Goal: Task Accomplishment & Management: Manage account settings

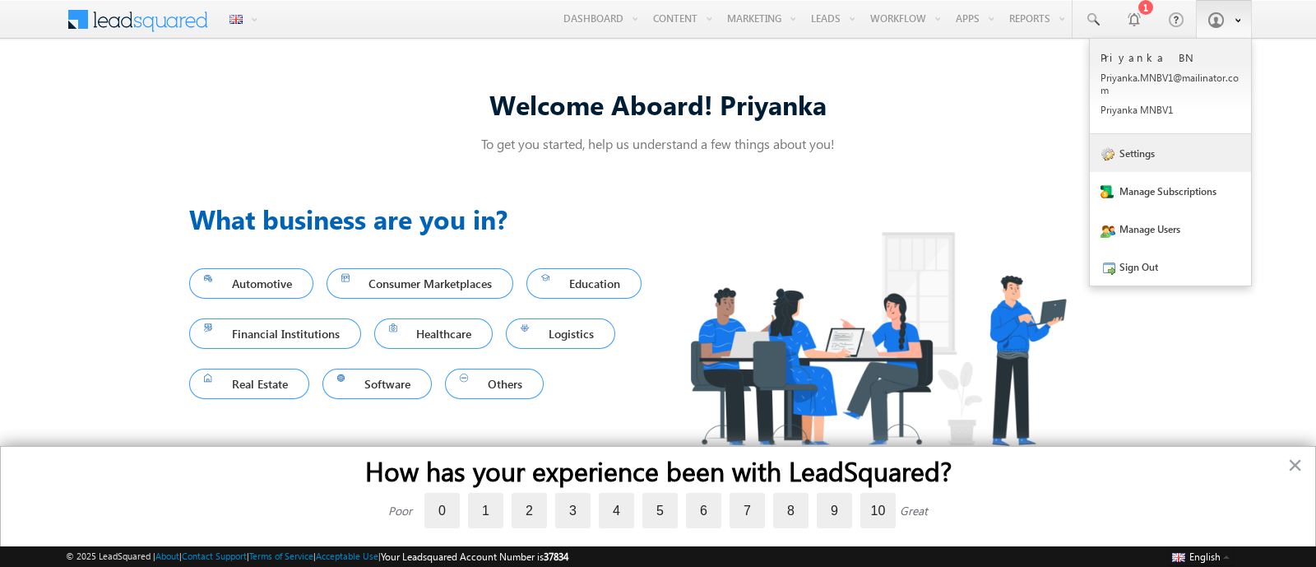
click at [1149, 157] on link "Settings" at bounding box center [1170, 153] width 161 height 38
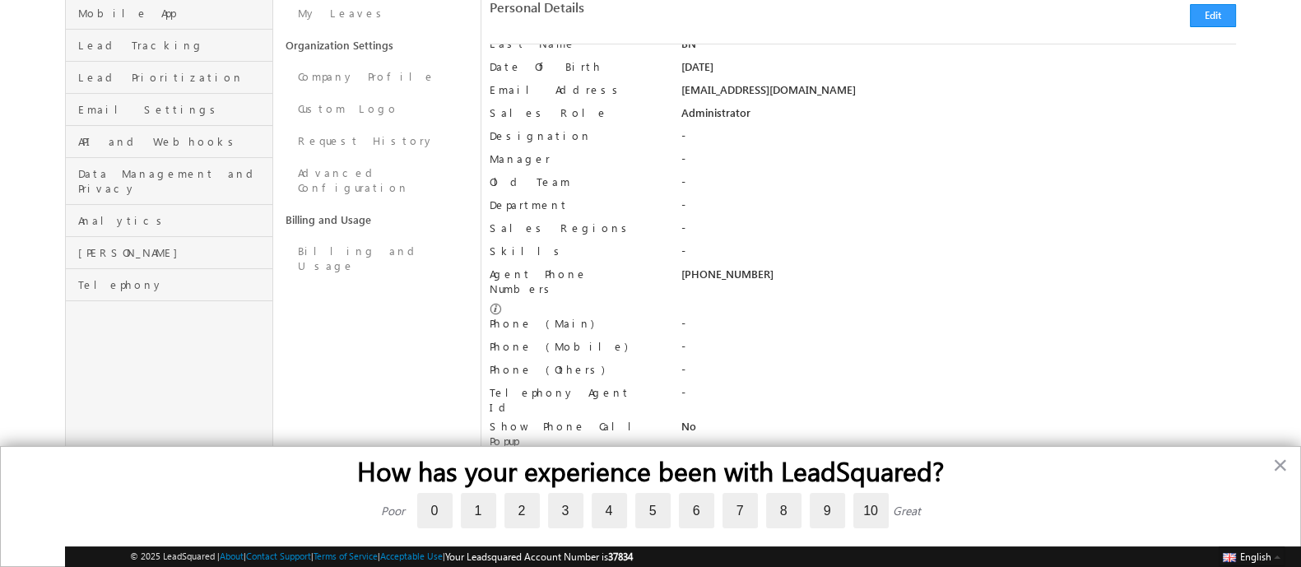
scroll to position [294, 0]
click at [1279, 461] on button "×" at bounding box center [1280, 465] width 16 height 26
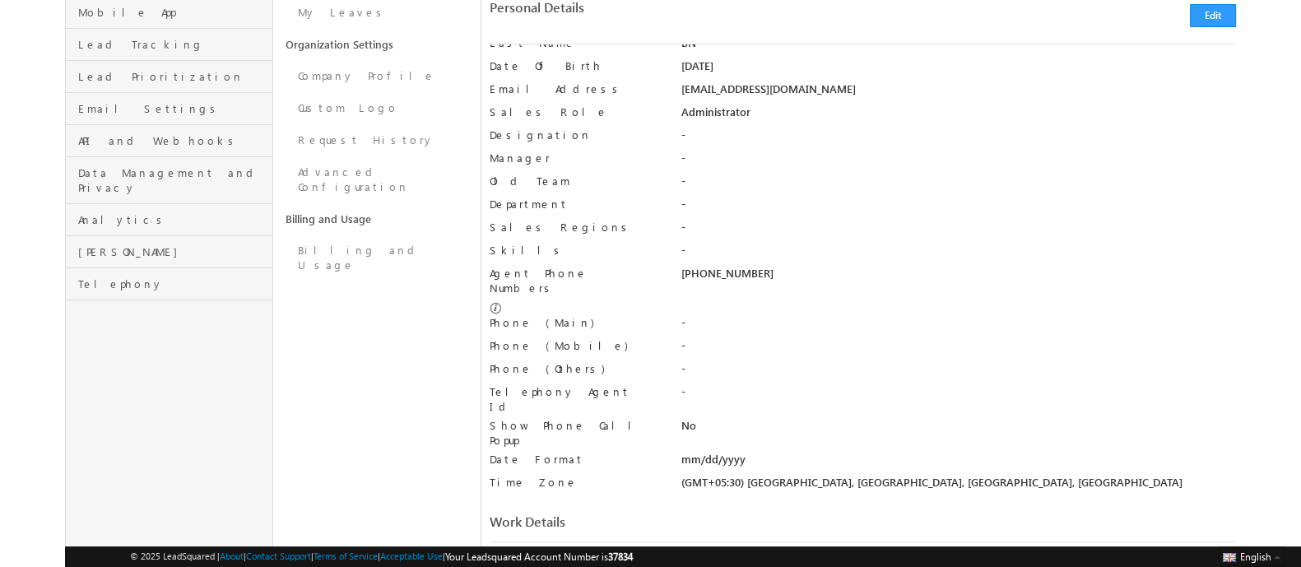
scroll to position [0, 0]
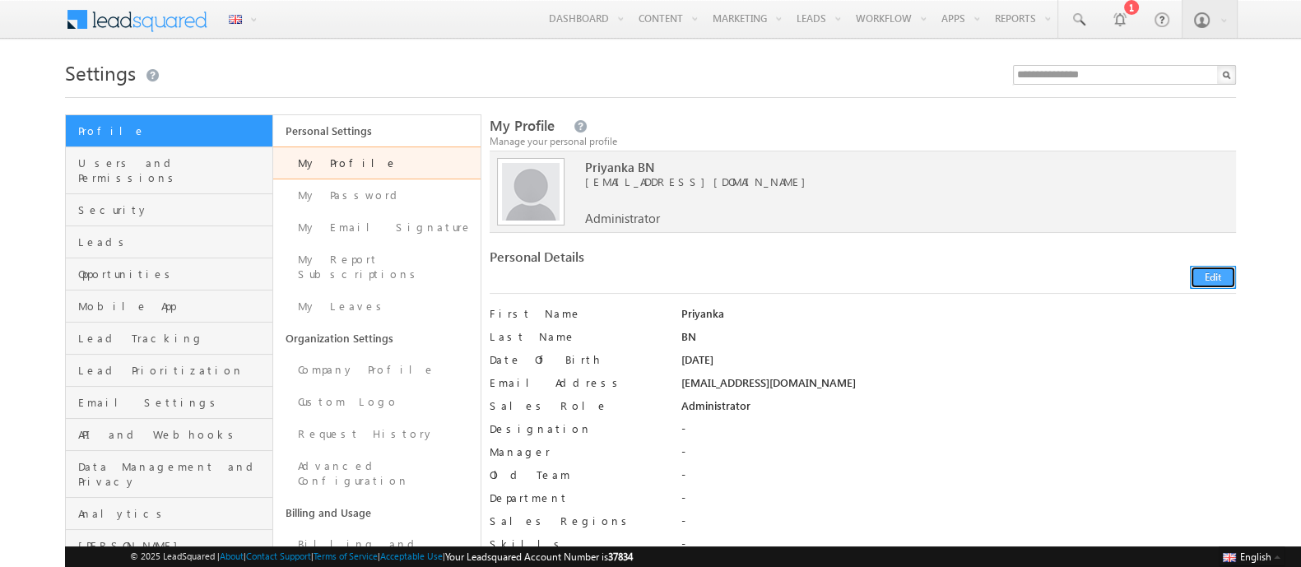
click at [1217, 274] on button "Edit" at bounding box center [1212, 277] width 46 height 23
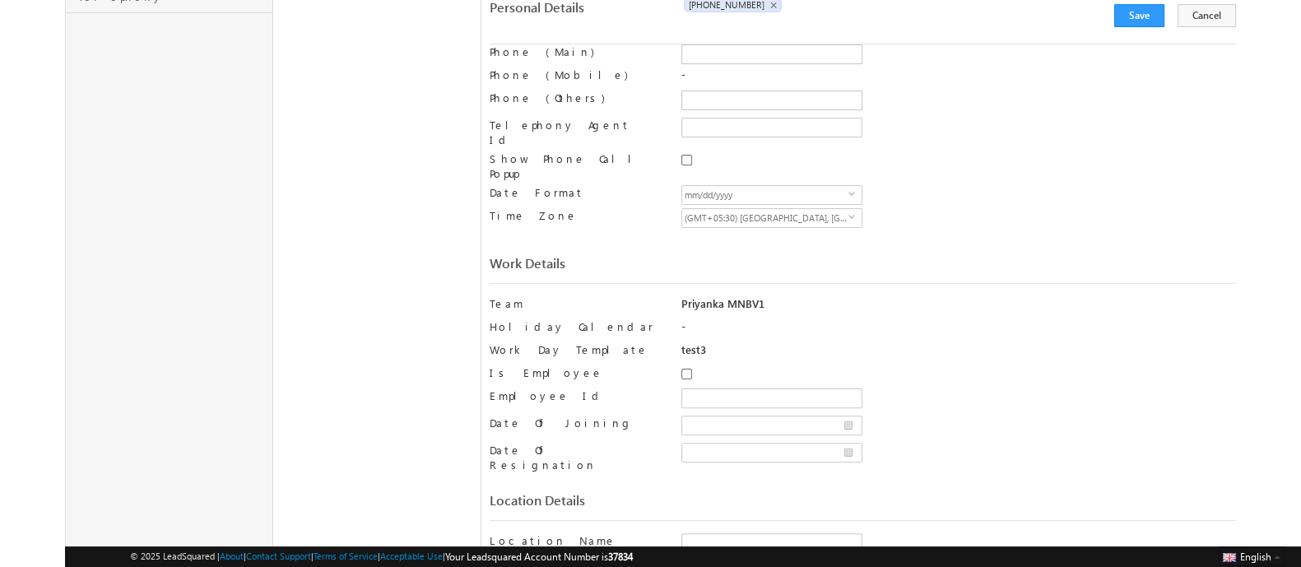
scroll to position [582, 0]
click at [740, 208] on span "(GMT+05:30) [GEOGRAPHIC_DATA], [GEOGRAPHIC_DATA], [GEOGRAPHIC_DATA], [GEOGRAPHI…" at bounding box center [765, 217] width 166 height 18
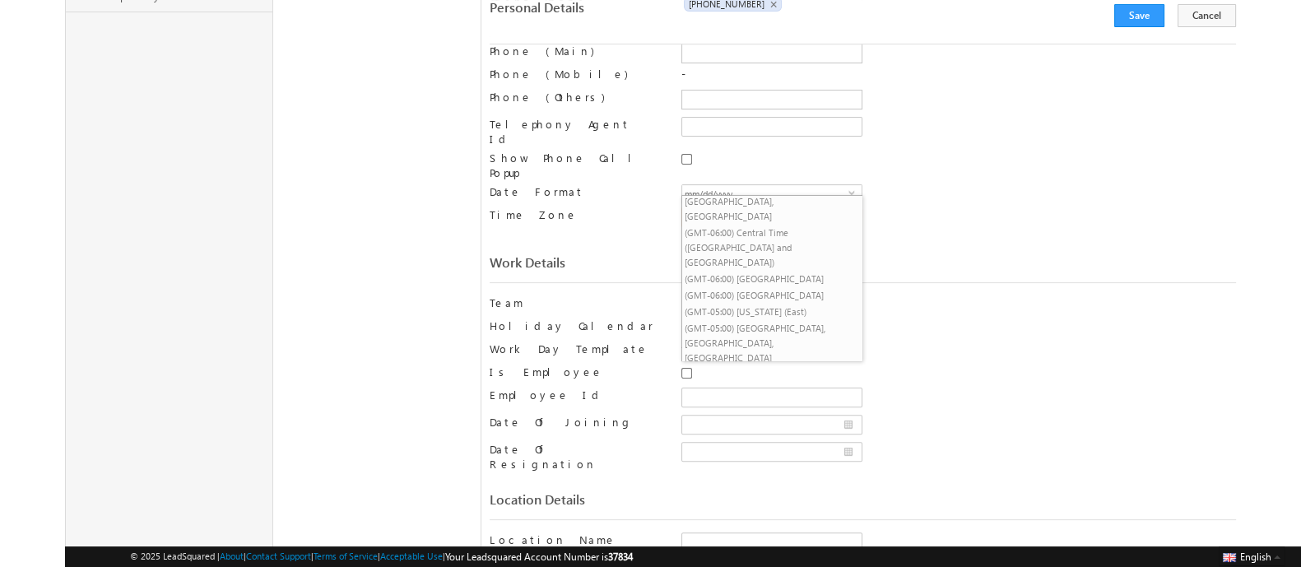
scroll to position [241, 0]
click at [745, 392] on li "(GMT-05:00) Eastern Time ([GEOGRAPHIC_DATA] and [GEOGRAPHIC_DATA])" at bounding box center [771, 415] width 179 height 46
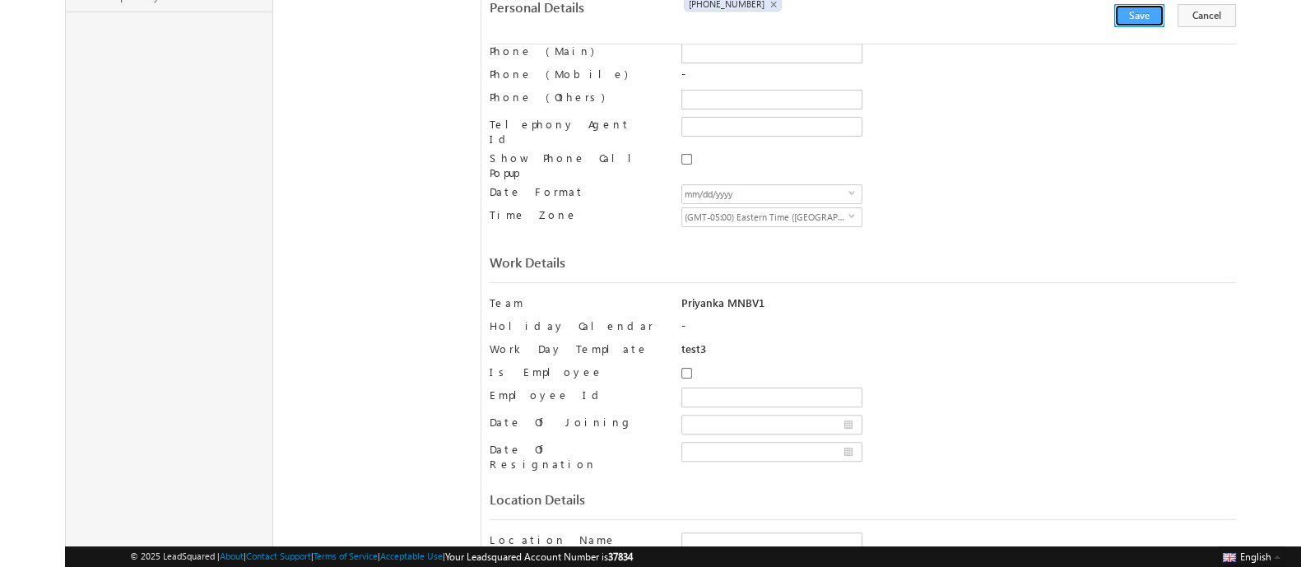
click at [1152, 14] on button "Save" at bounding box center [1139, 15] width 50 height 23
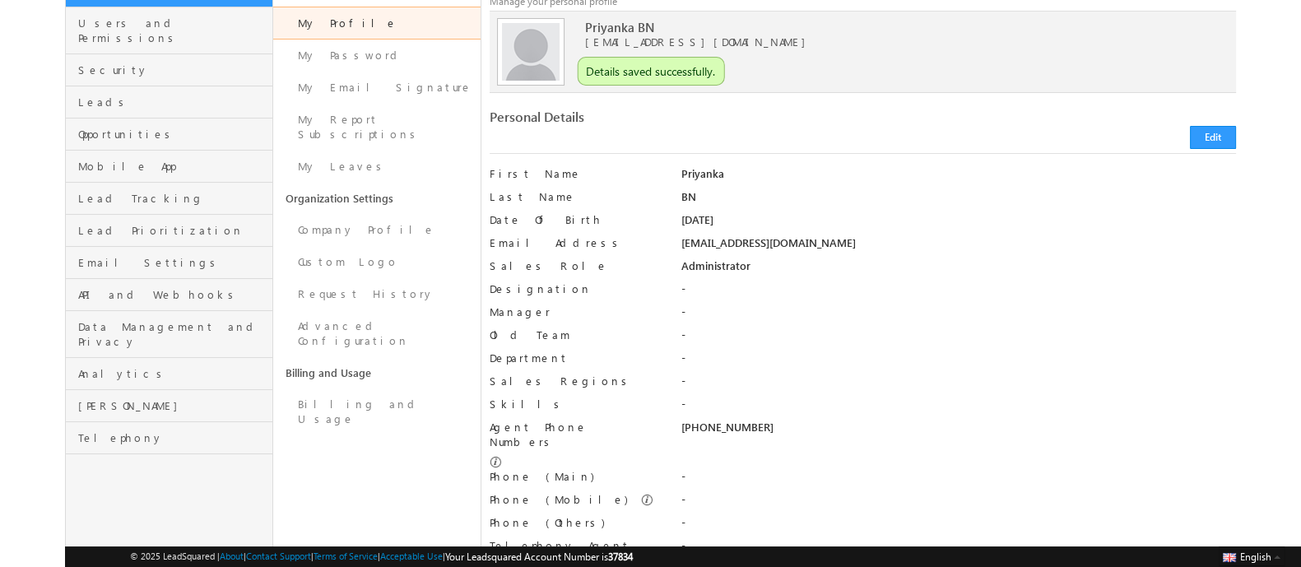
scroll to position [0, 0]
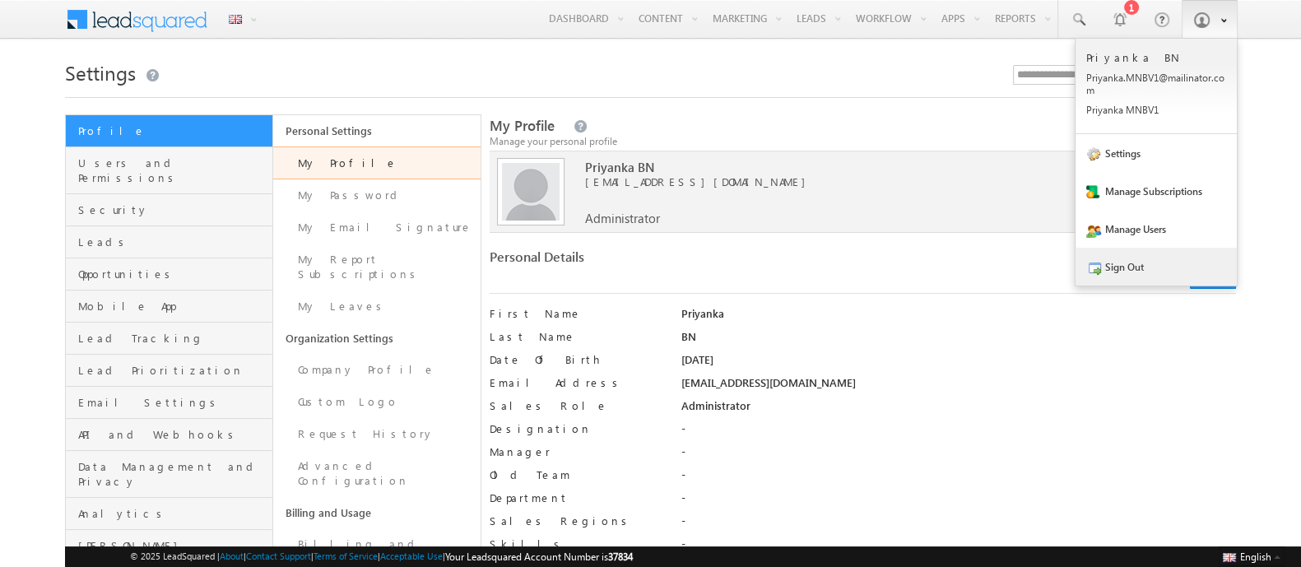
click at [1129, 271] on link "Sign Out" at bounding box center [1155, 267] width 161 height 38
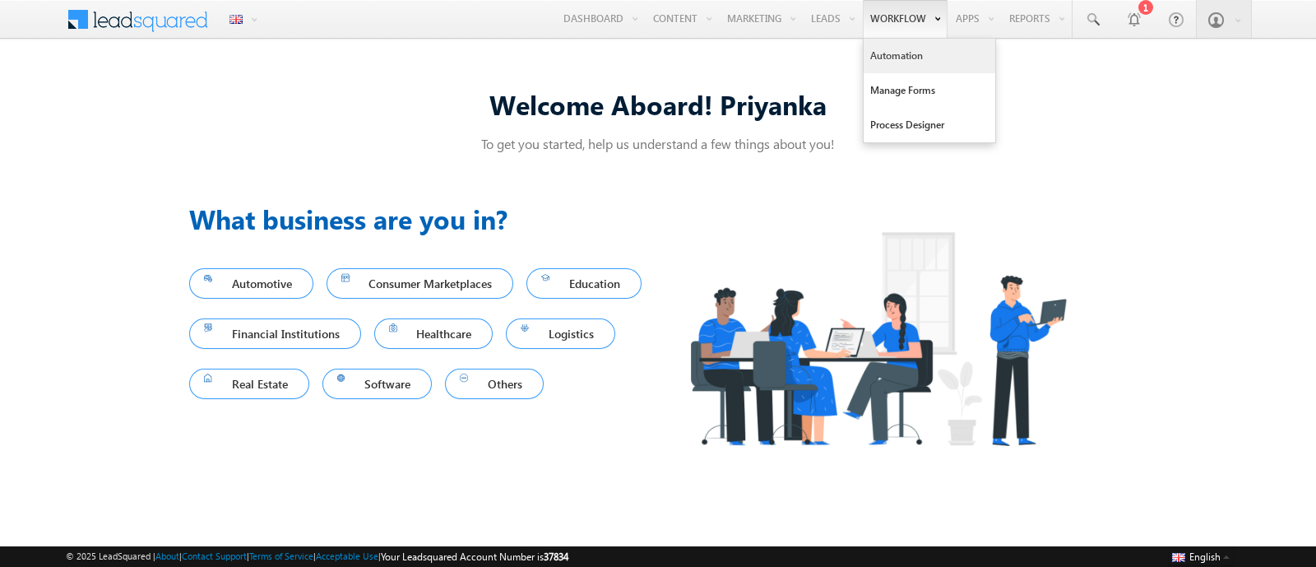
click at [887, 57] on link "Automation" at bounding box center [930, 56] width 132 height 35
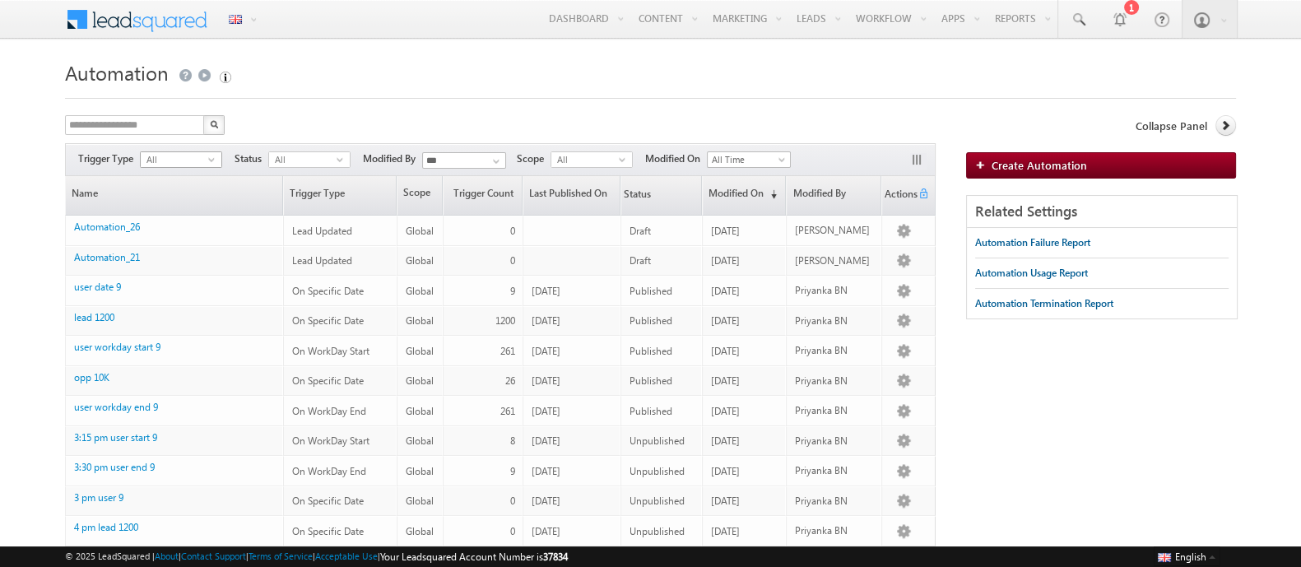
click at [176, 152] on span "All" at bounding box center [174, 159] width 67 height 15
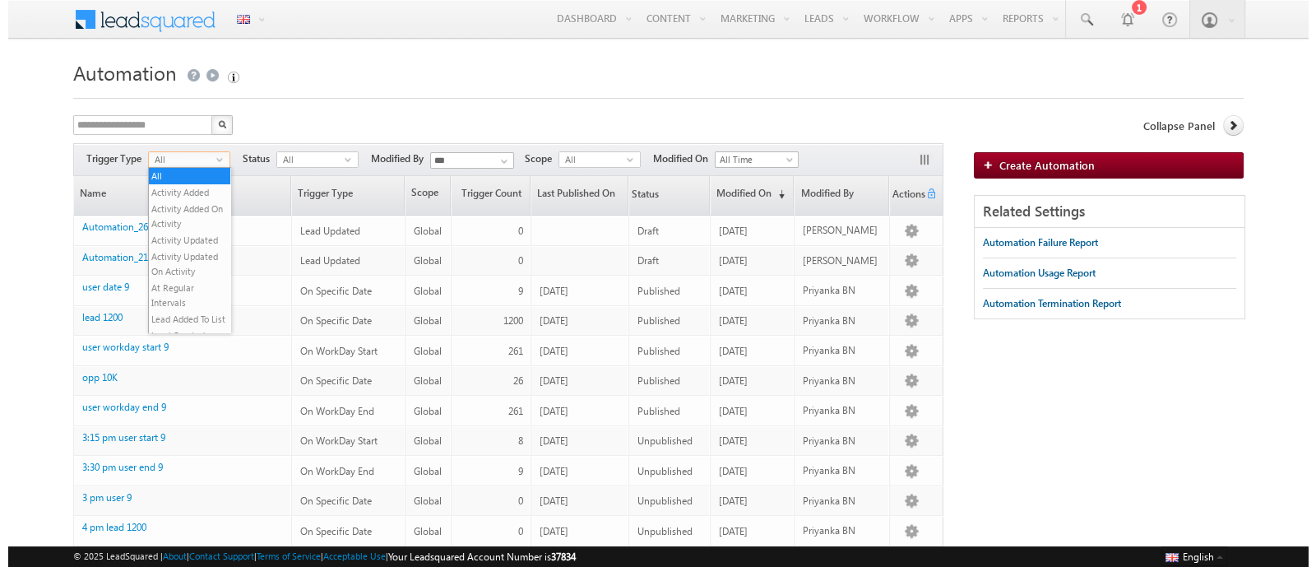
scroll to position [104, 0]
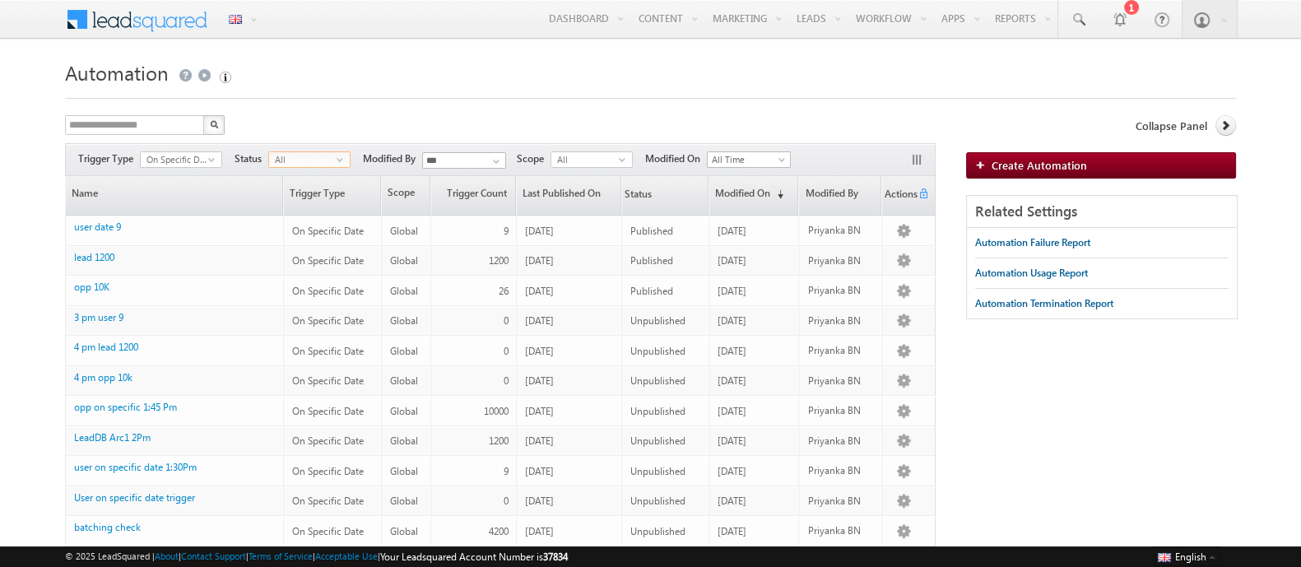
click at [320, 152] on span "All" at bounding box center [302, 159] width 67 height 15
click at [317, 211] on li "Published" at bounding box center [310, 209] width 81 height 16
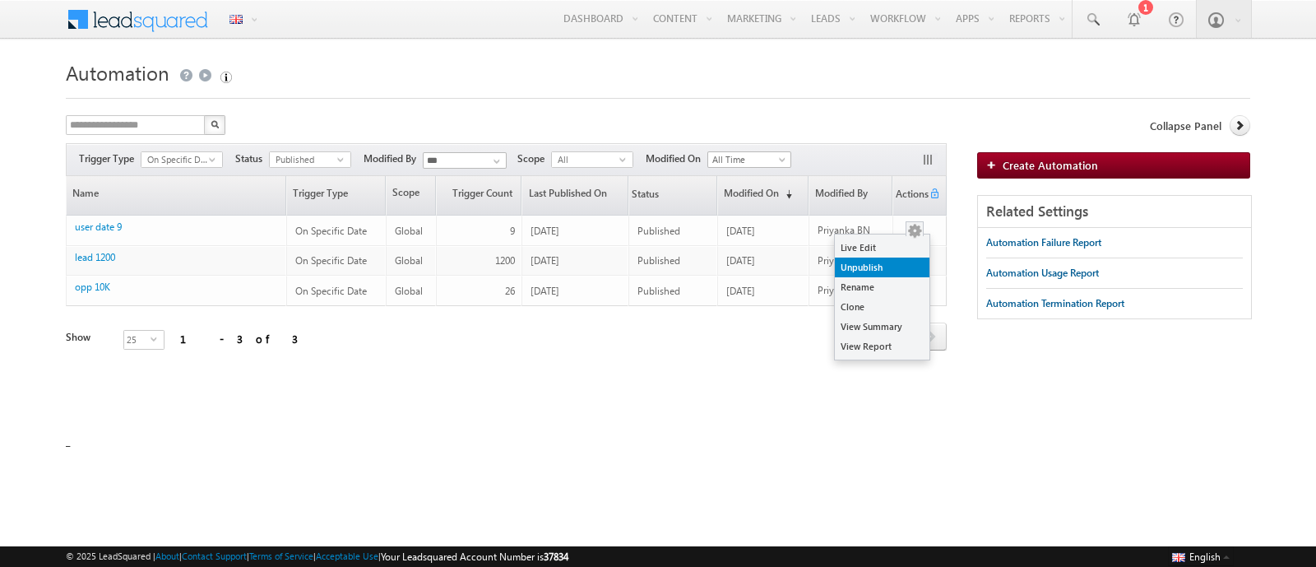
click at [897, 267] on link "Unpublish" at bounding box center [882, 267] width 95 height 20
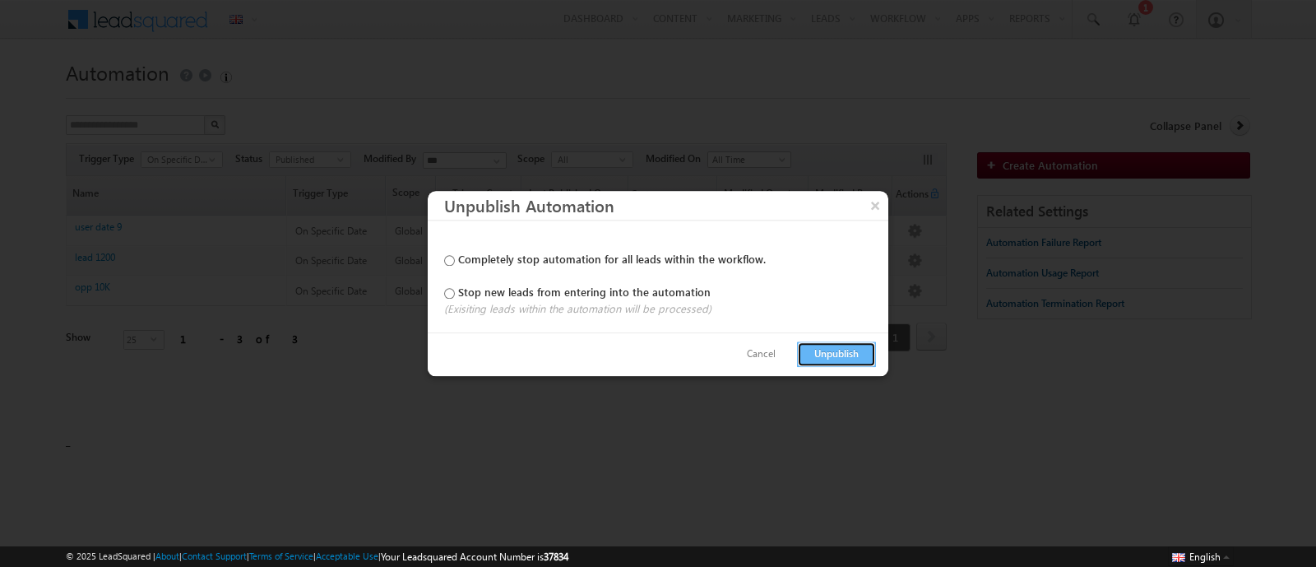
click at [835, 359] on button "Unpublish" at bounding box center [836, 354] width 79 height 26
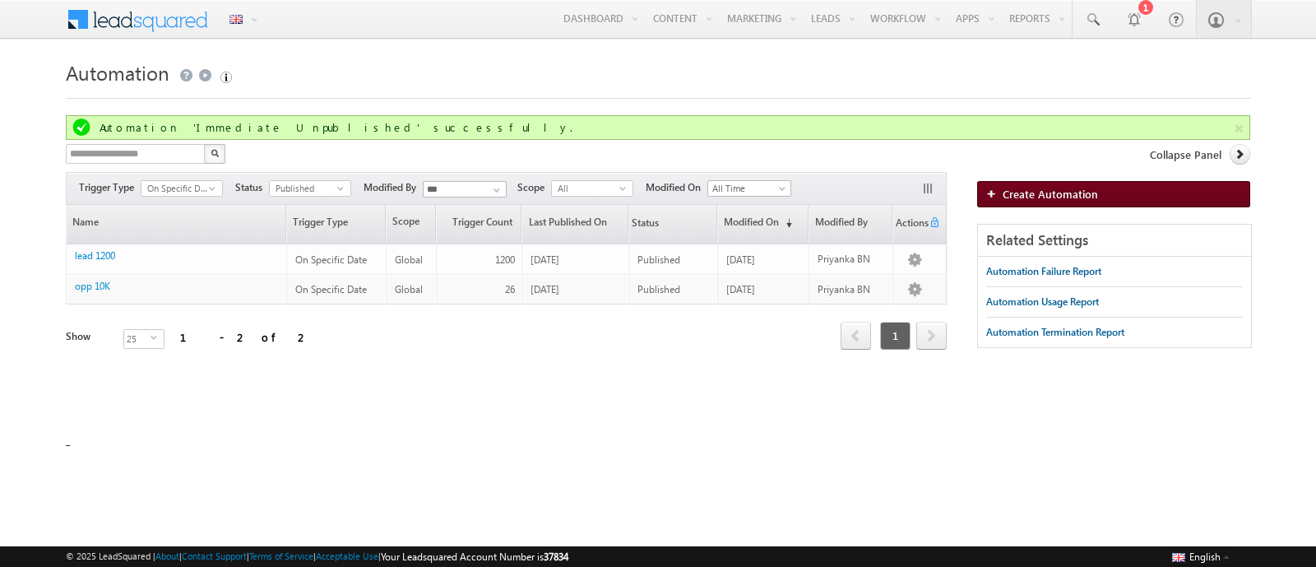
click at [1032, 187] on span "Create Automation" at bounding box center [1050, 194] width 95 height 14
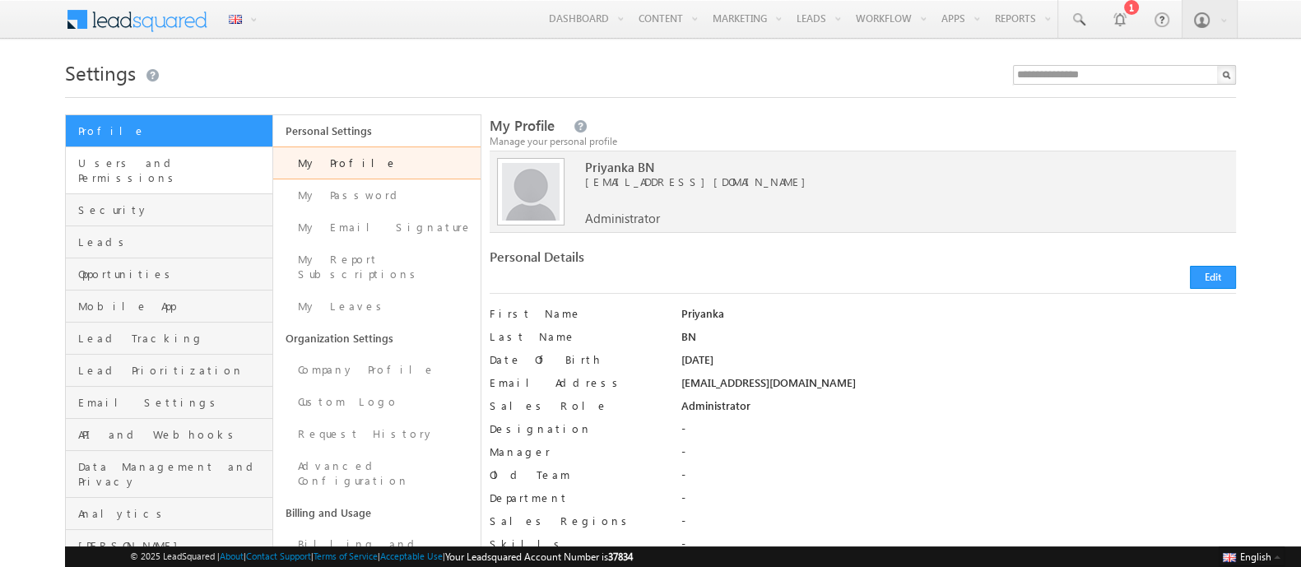
click at [178, 174] on link "Users and Permissions" at bounding box center [169, 170] width 206 height 47
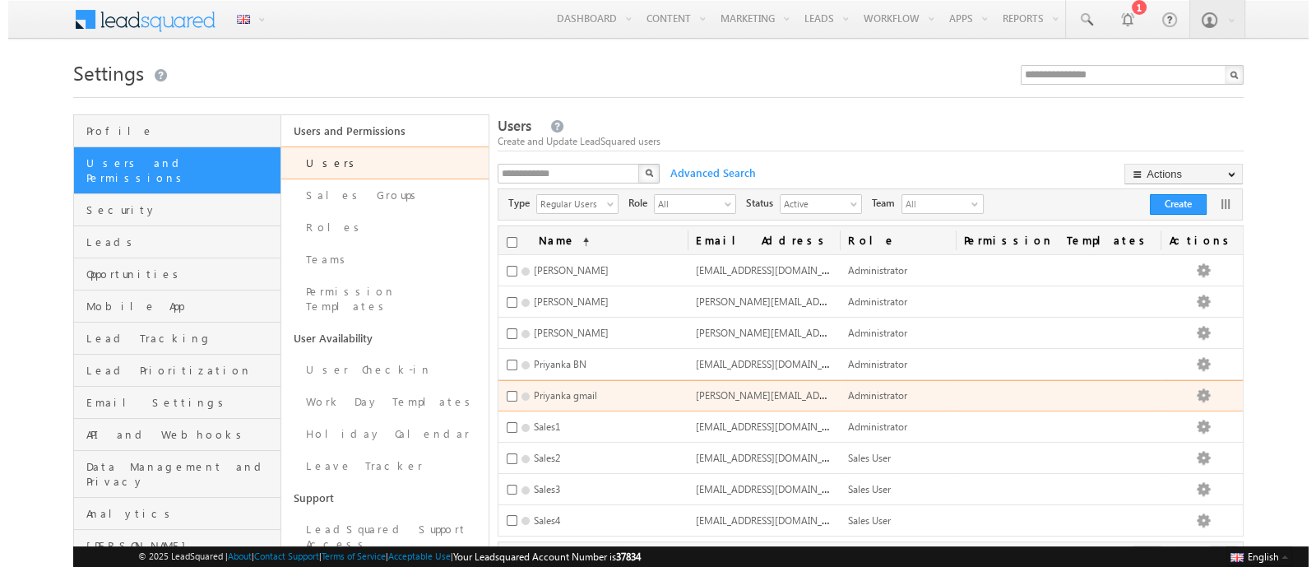
scroll to position [153, 0]
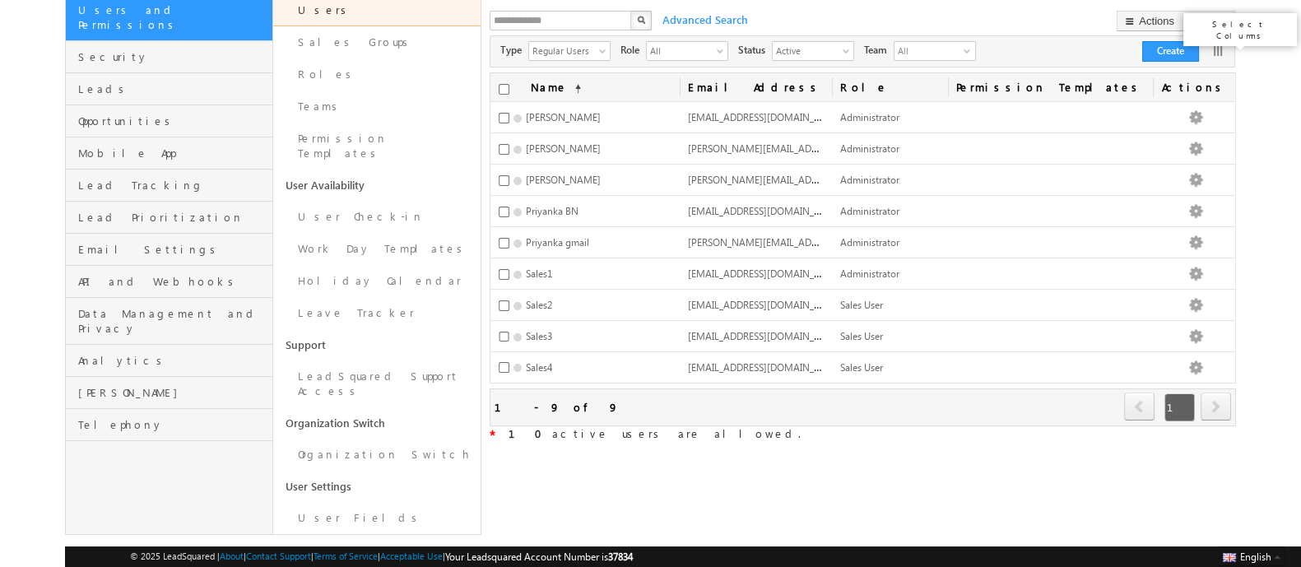
click at [1215, 55] on link at bounding box center [1217, 51] width 16 height 16
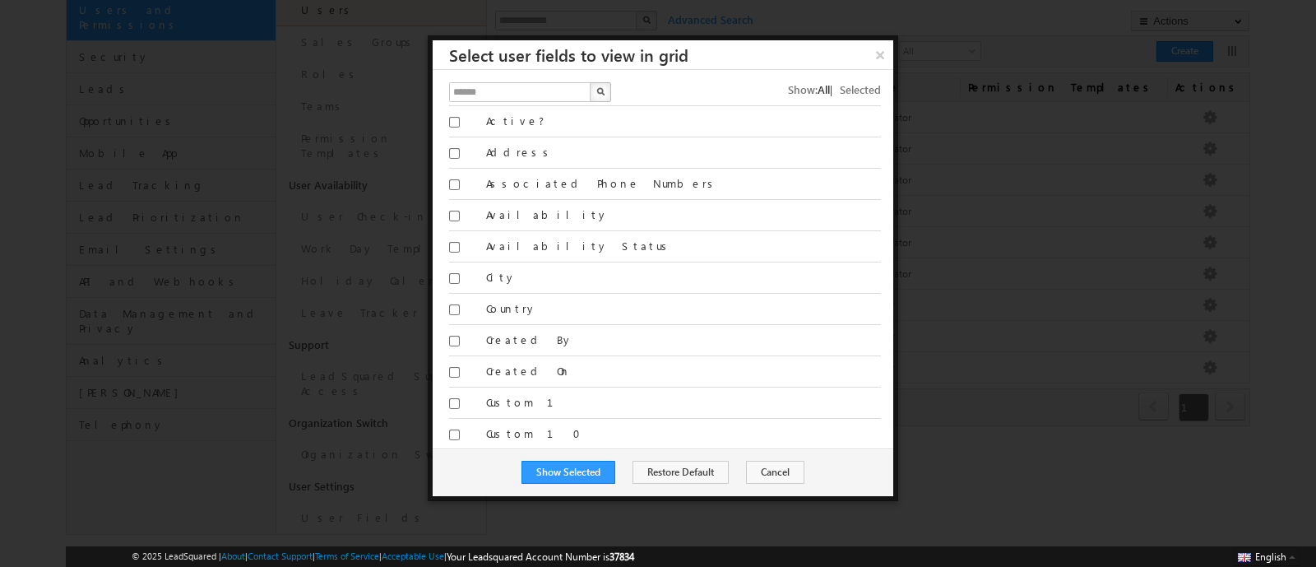
click at [840, 85] on span "Selected" at bounding box center [860, 89] width 41 height 14
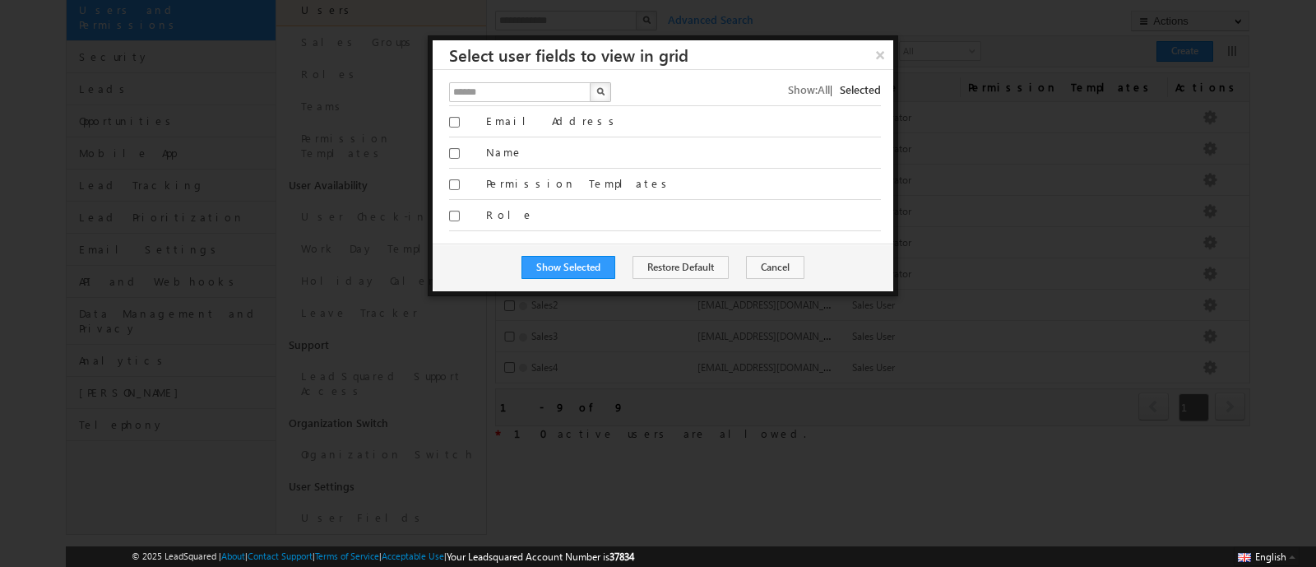
click at [508, 180] on label "Permission Templates" at bounding box center [683, 183] width 395 height 15
click at [827, 92] on span "All" at bounding box center [824, 89] width 12 height 14
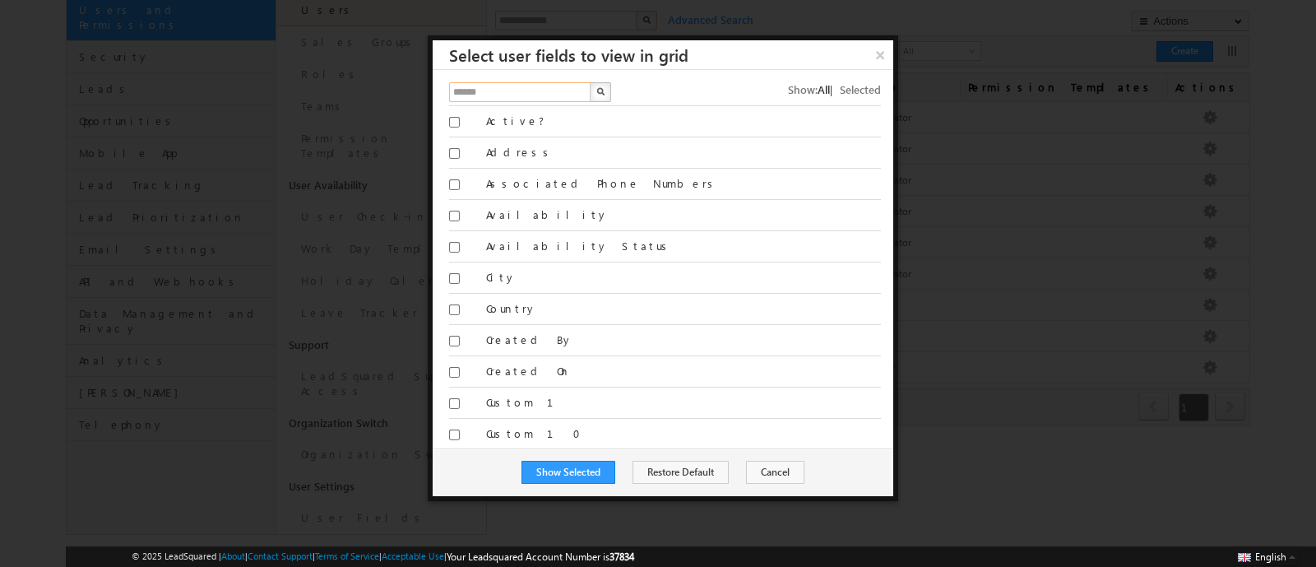
click at [508, 92] on input "text" at bounding box center [520, 92] width 143 height 20
type input "****"
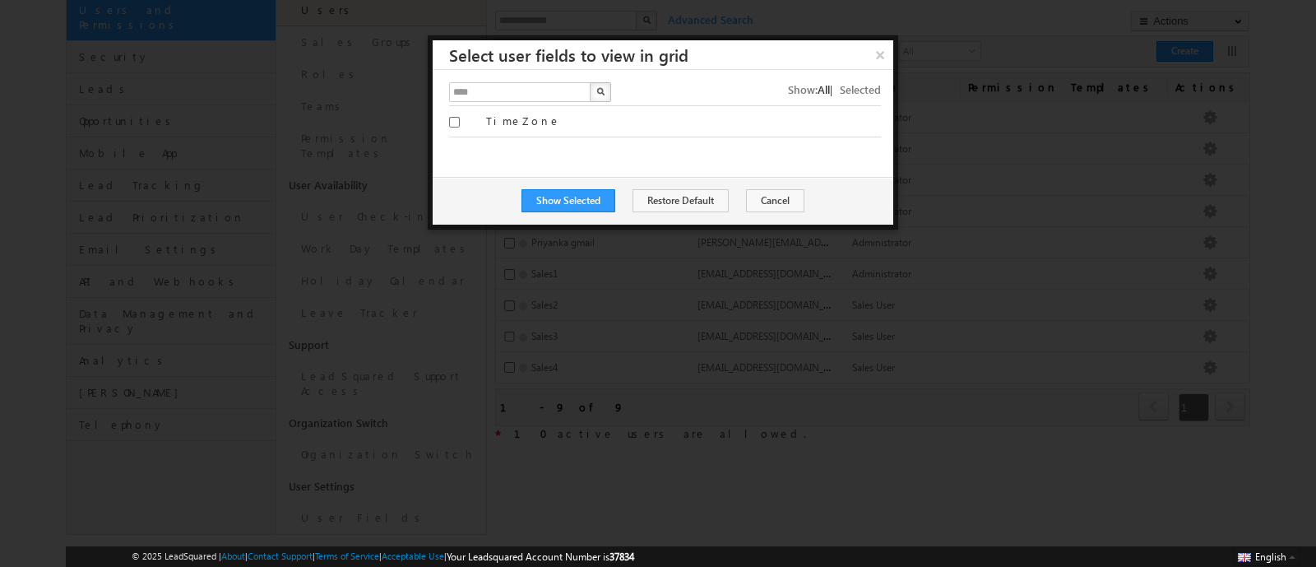
click at [512, 121] on label "TimeZone" at bounding box center [683, 121] width 395 height 15
click at [579, 198] on button "Show Selected" at bounding box center [569, 200] width 94 height 23
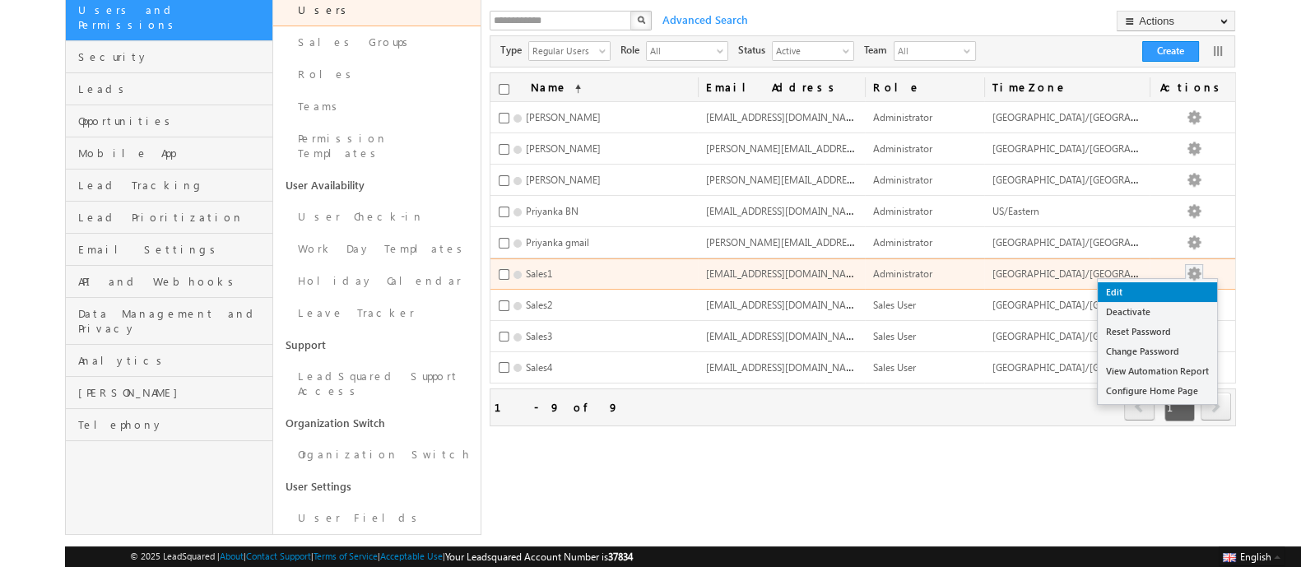
click at [1180, 284] on link "Edit" at bounding box center [1156, 292] width 119 height 20
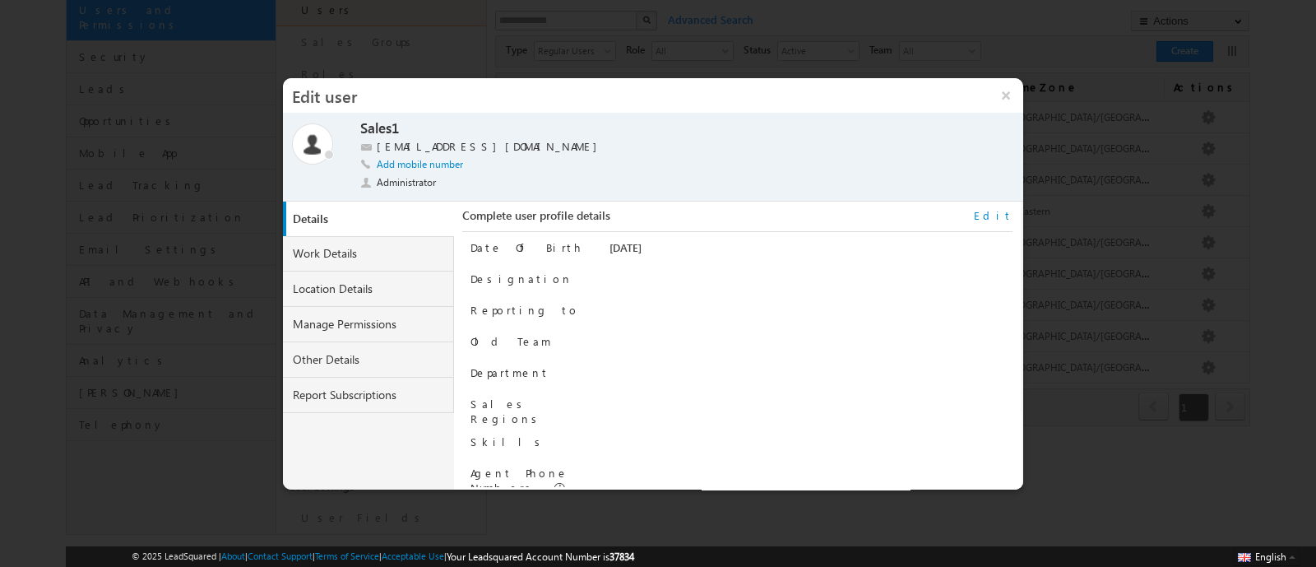
click at [1008, 208] on link "Edit" at bounding box center [993, 215] width 39 height 15
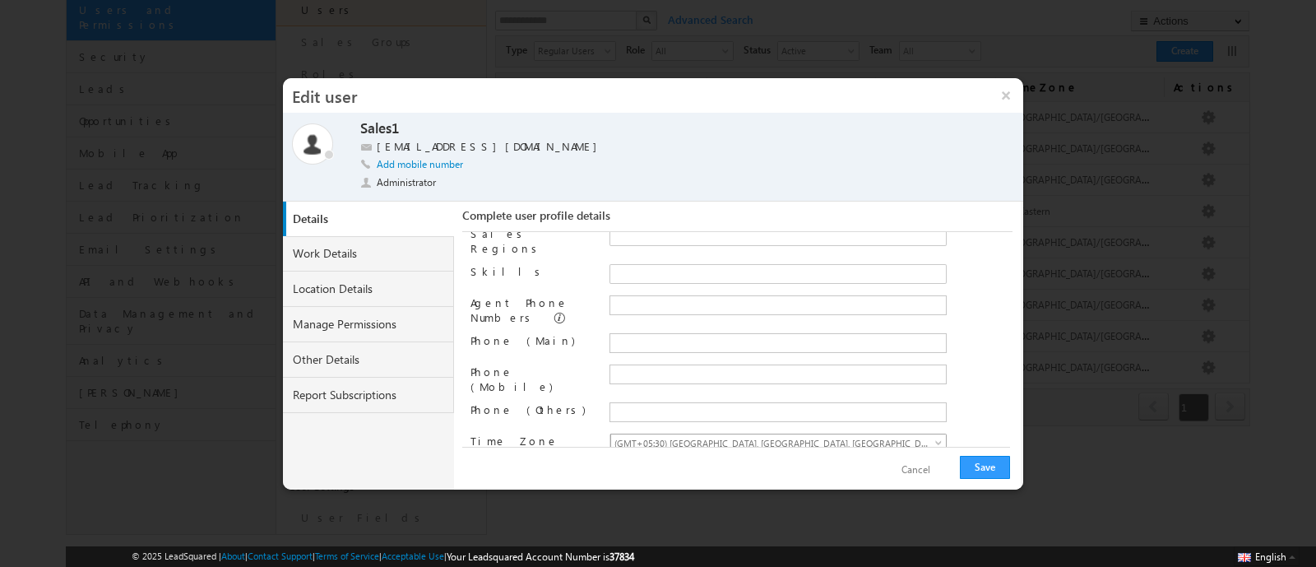
scroll to position [211, 0]
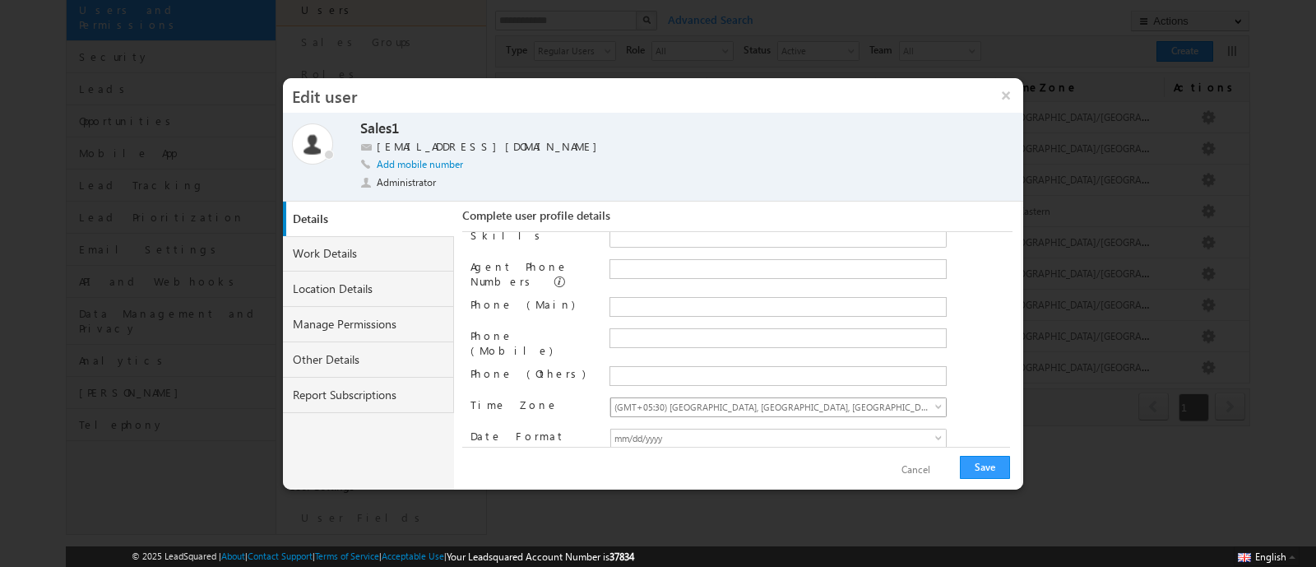
click at [745, 398] on span "(GMT+05:30) [GEOGRAPHIC_DATA], [GEOGRAPHIC_DATA], [GEOGRAPHIC_DATA], [GEOGRAPHI…" at bounding box center [772, 406] width 322 height 16
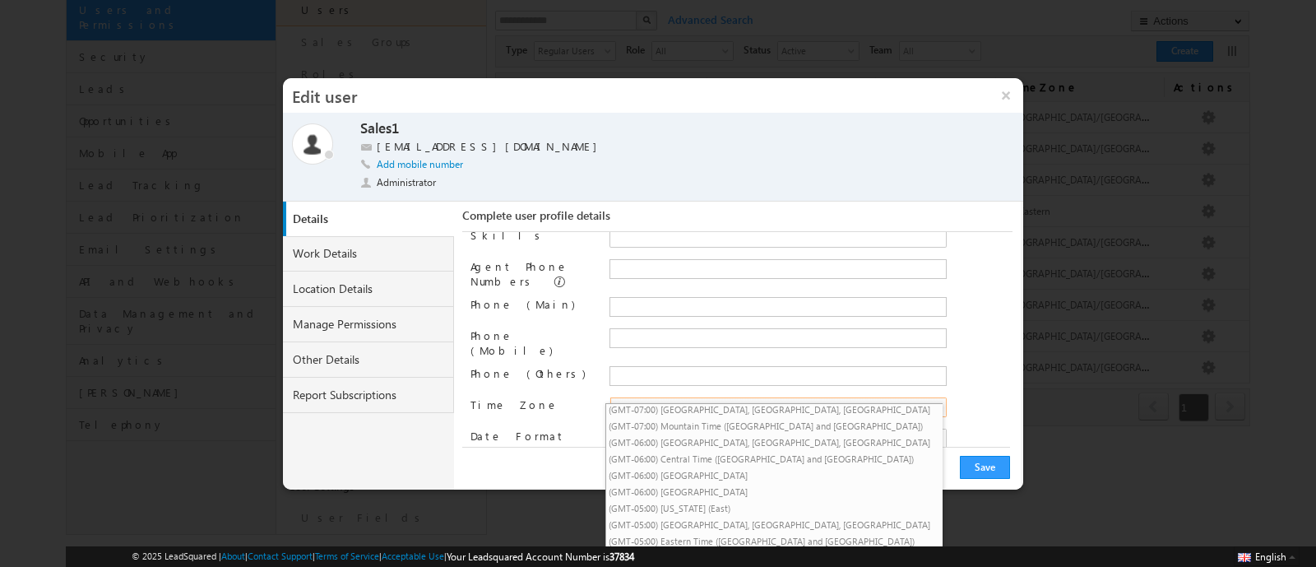
scroll to position [115, 0]
click at [735, 534] on li "(GMT-05:00) Eastern Time ([GEOGRAPHIC_DATA] and [GEOGRAPHIC_DATA])" at bounding box center [774, 542] width 336 height 16
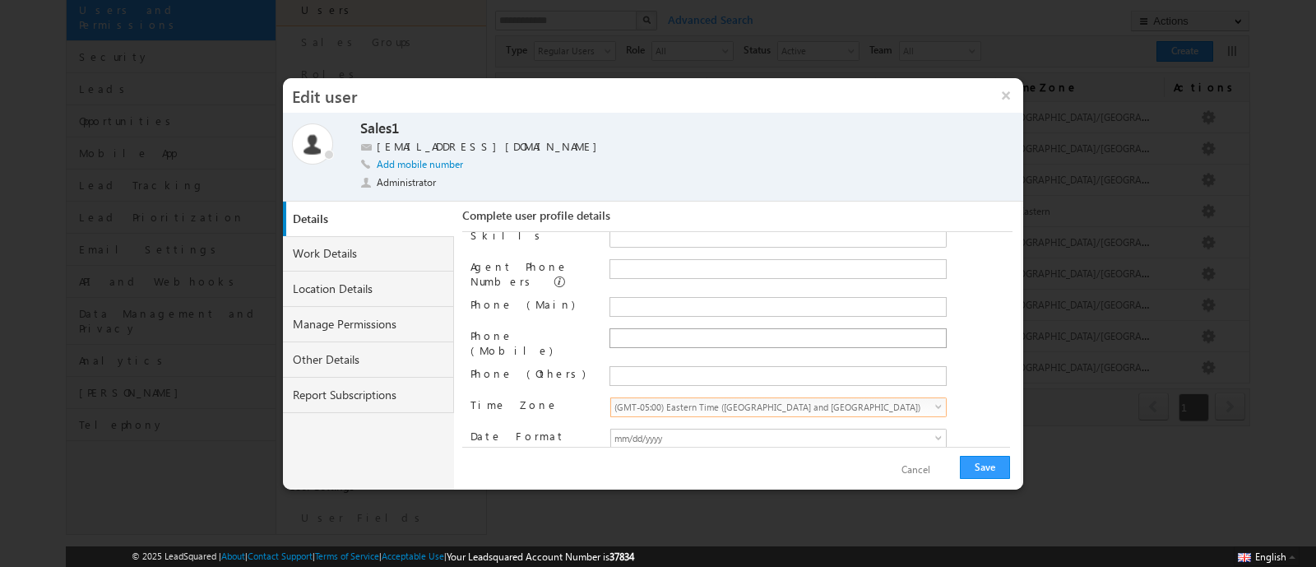
scroll to position [0, 0]
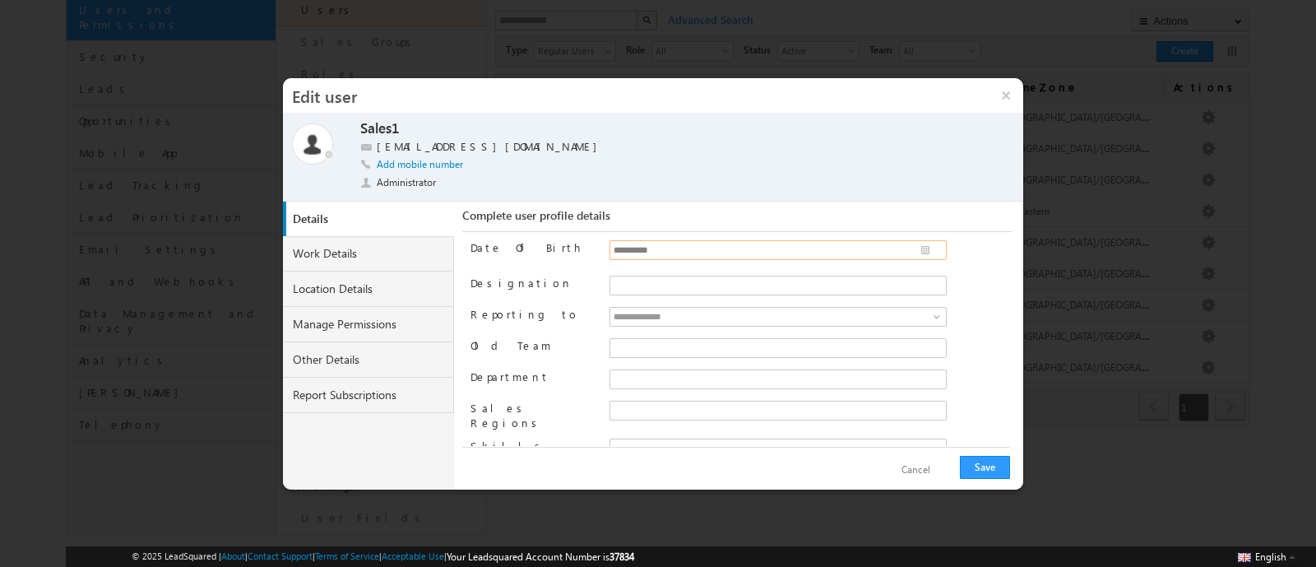
click at [683, 240] on input "**********" at bounding box center [778, 250] width 337 height 20
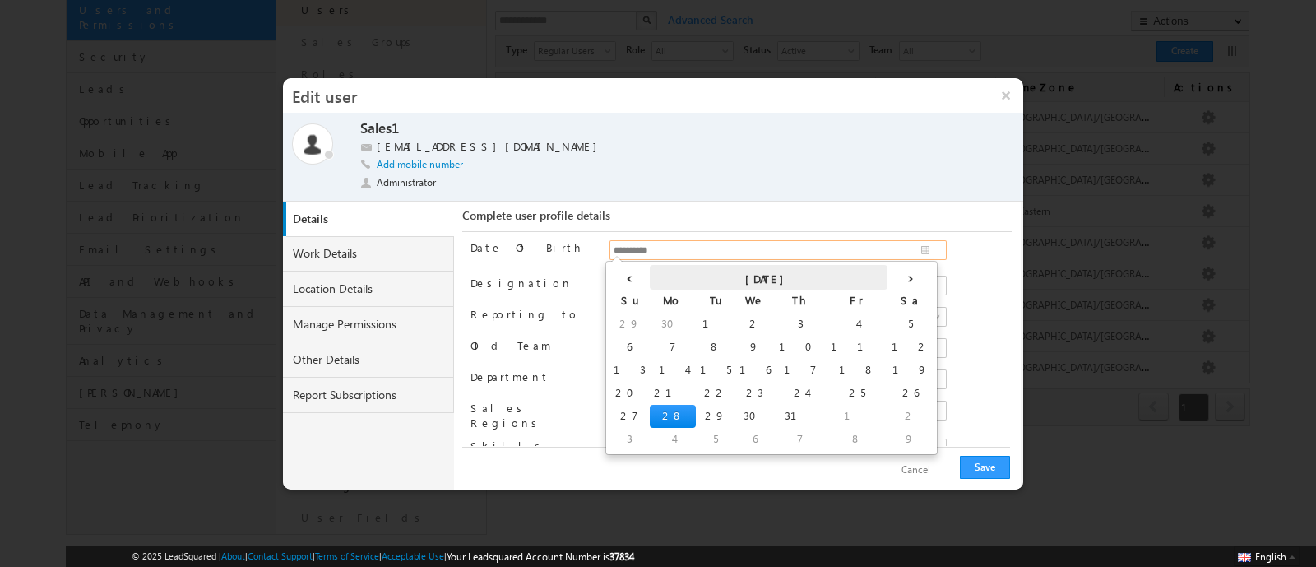
click at [699, 267] on th "[DATE]" at bounding box center [769, 277] width 238 height 25
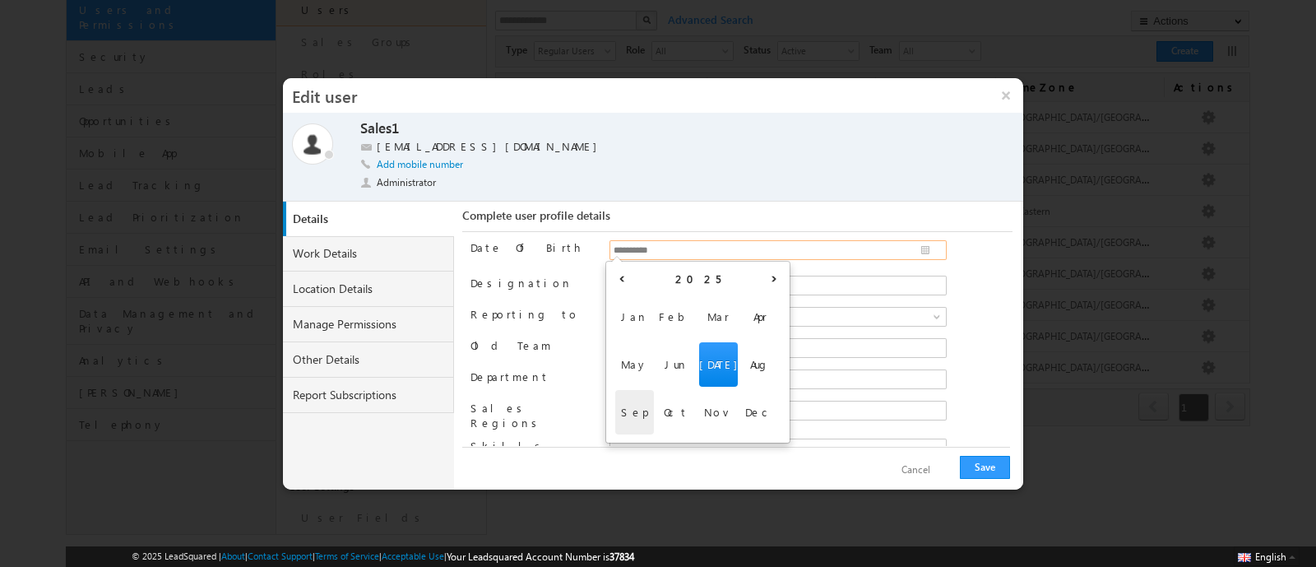
click at [631, 420] on span "Sep" at bounding box center [634, 412] width 39 height 44
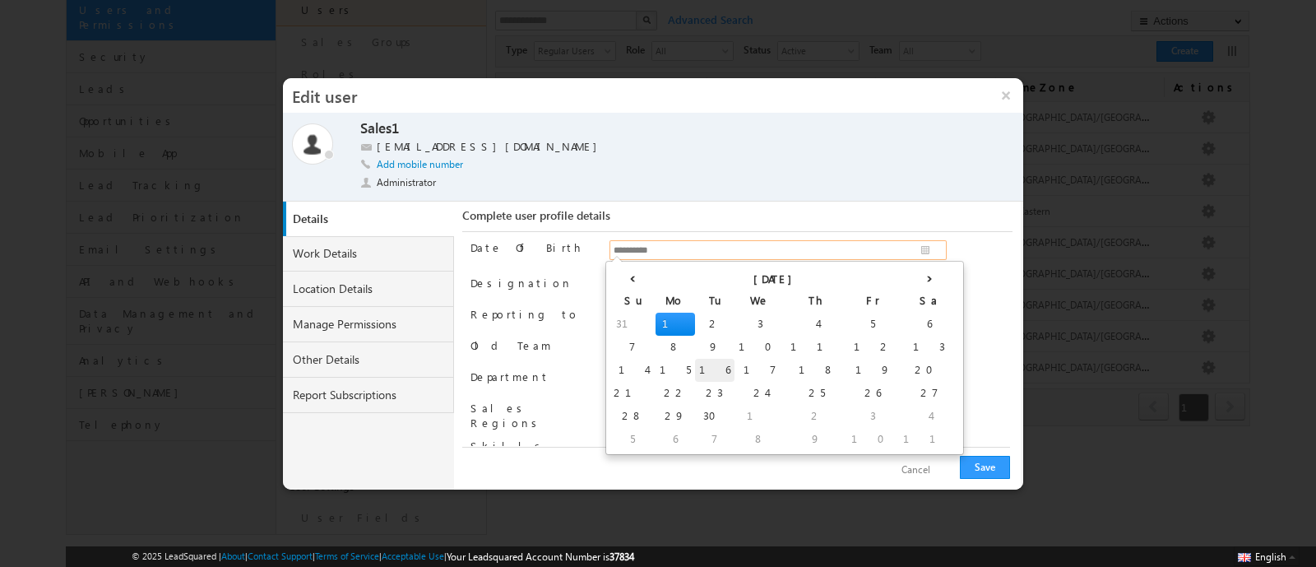
click at [695, 364] on td "16" at bounding box center [714, 370] width 39 height 23
type input "**********"
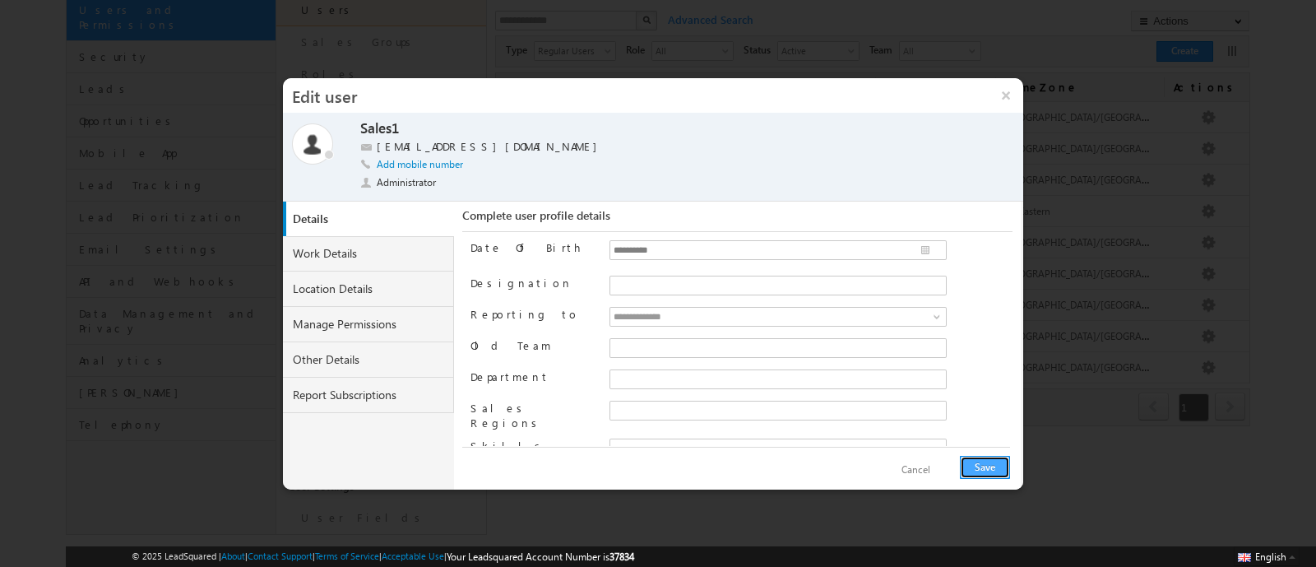
click at [999, 462] on button "Save" at bounding box center [985, 467] width 50 height 23
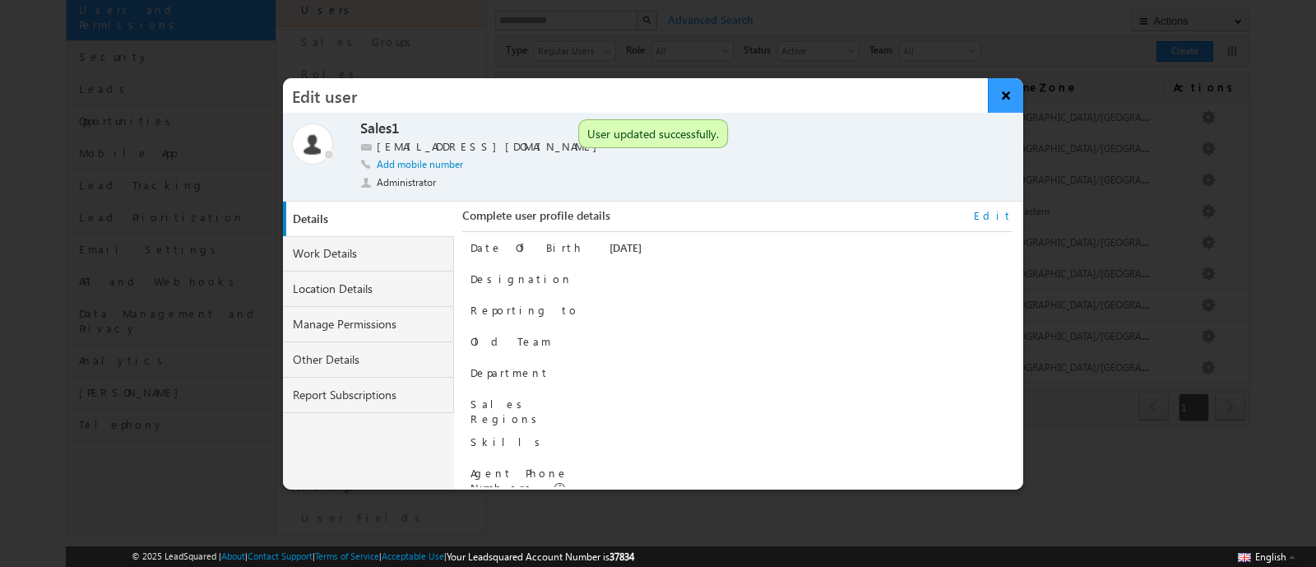
click at [1008, 95] on button "×" at bounding box center [1005, 95] width 35 height 35
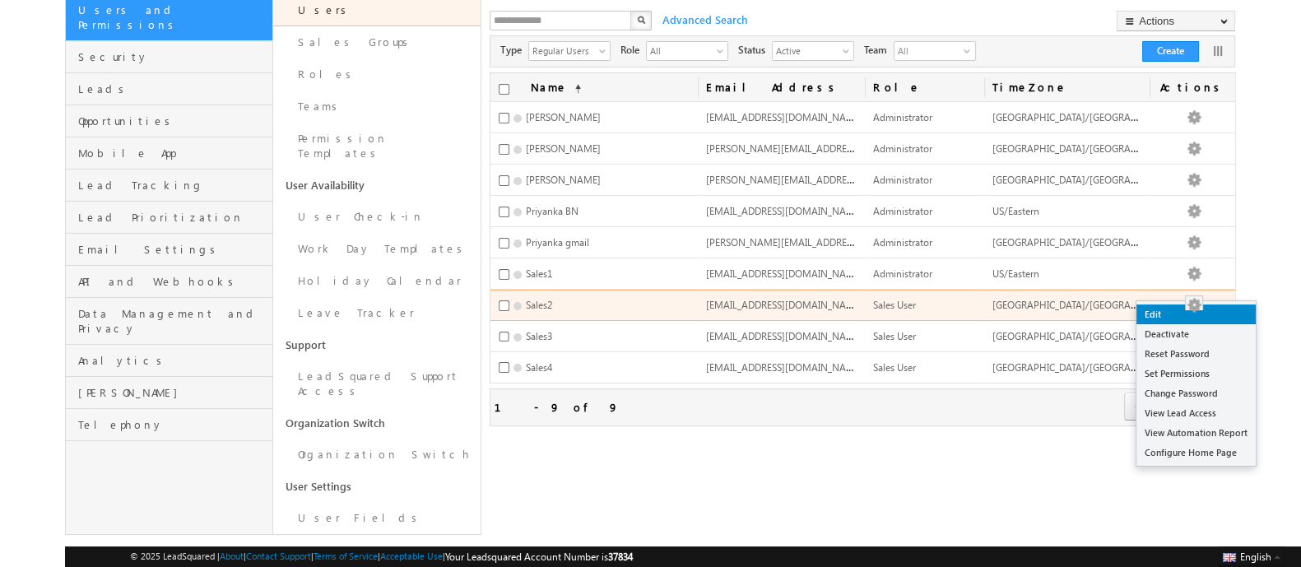
click at [1183, 308] on link "Edit" at bounding box center [1195, 314] width 119 height 20
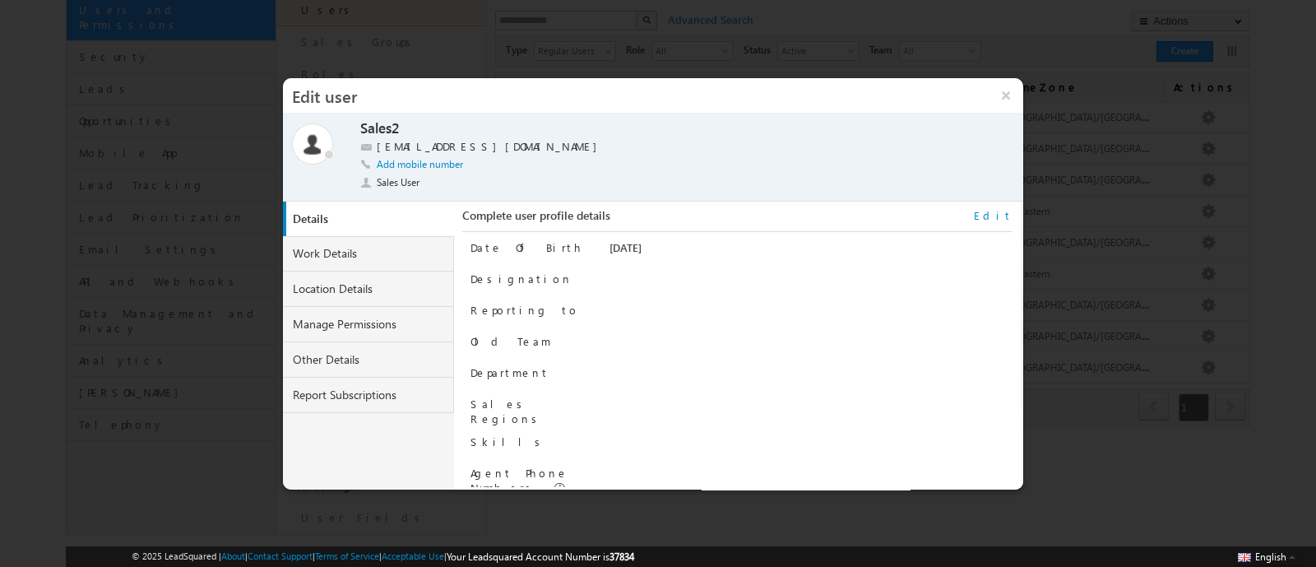
click at [999, 211] on link "Edit" at bounding box center [993, 215] width 39 height 15
click at [748, 240] on input "**********" at bounding box center [778, 250] width 337 height 20
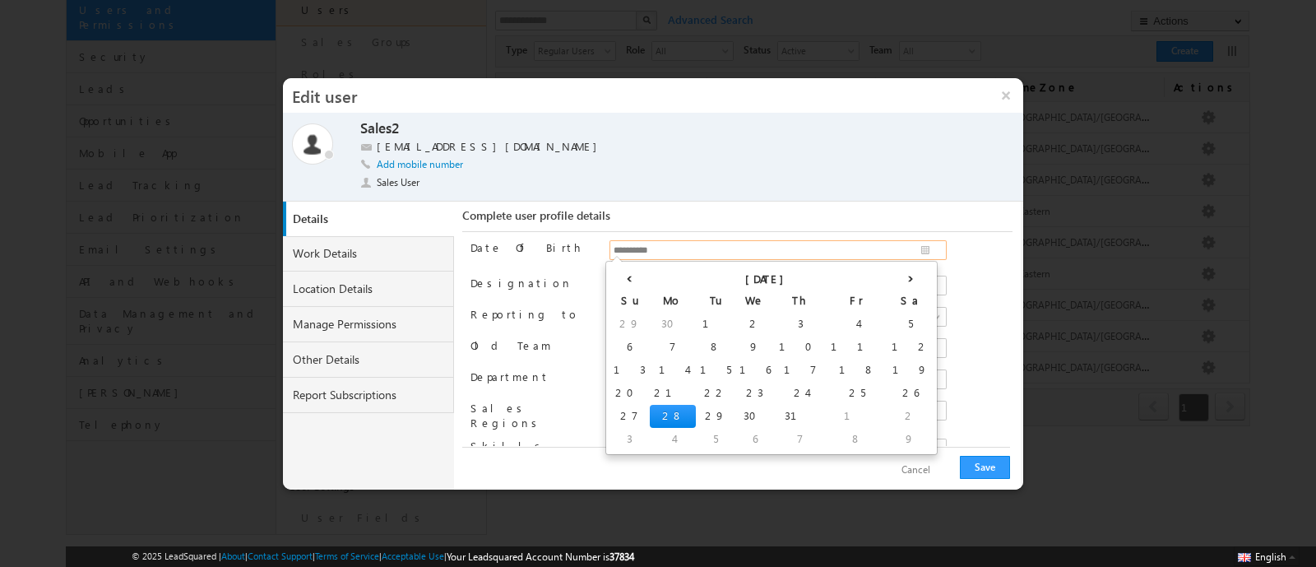
click at [735, 298] on th "We" at bounding box center [754, 301] width 39 height 23
click at [695, 275] on th "July 2025" at bounding box center [769, 277] width 238 height 25
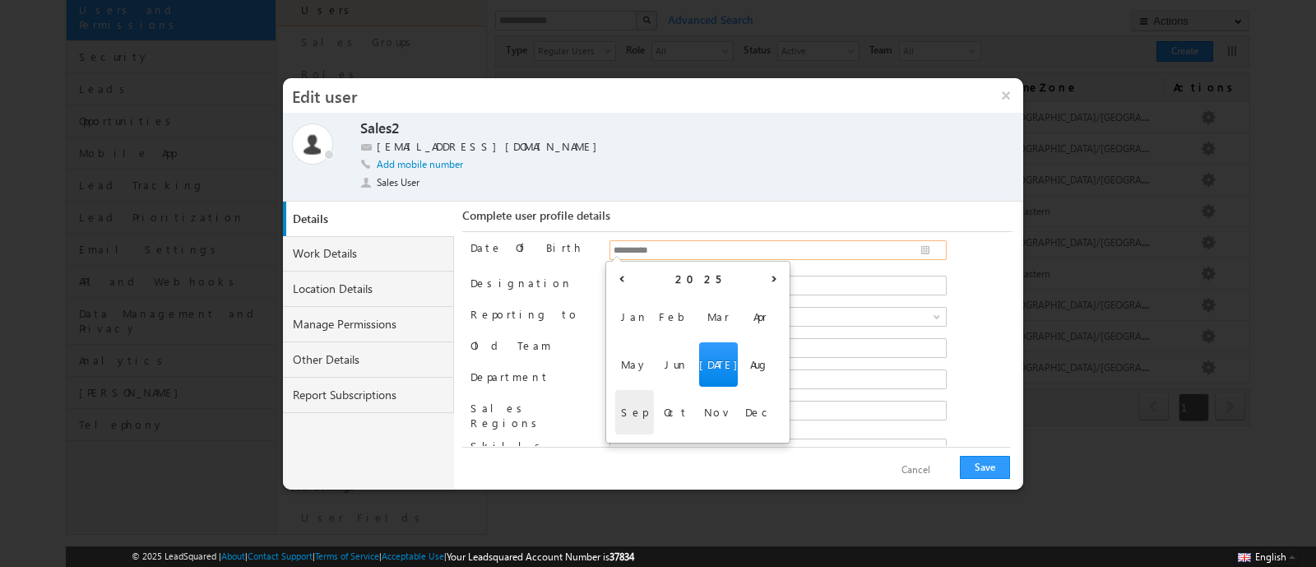
click at [641, 405] on span "Sep" at bounding box center [634, 412] width 39 height 44
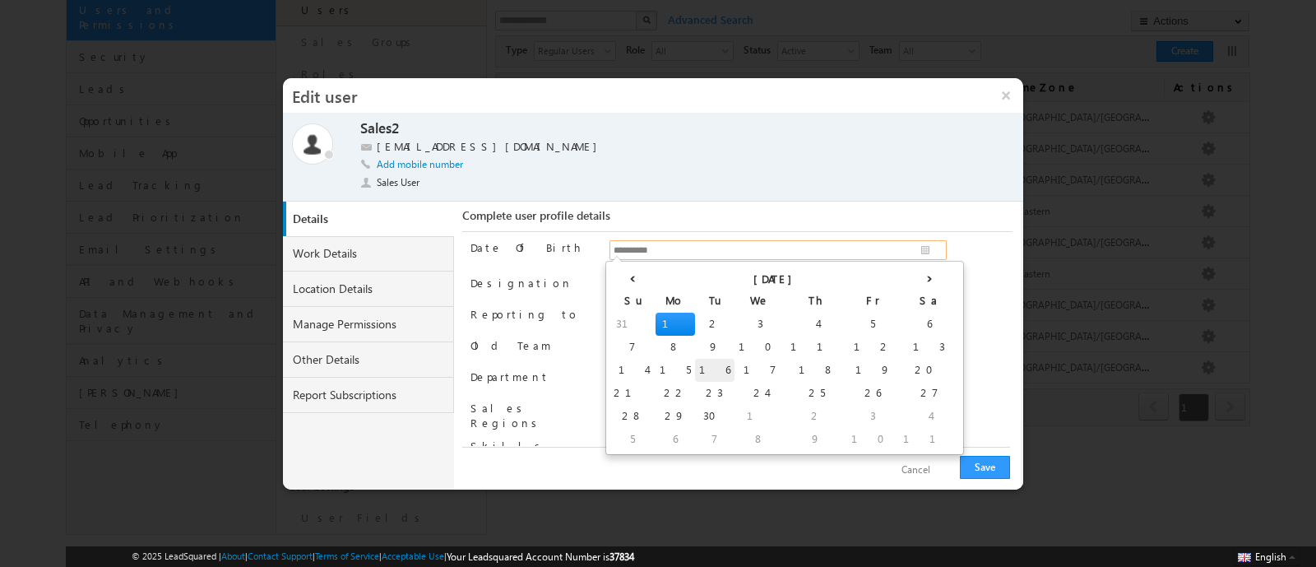
click at [695, 369] on td "16" at bounding box center [714, 370] width 39 height 23
type input "**********"
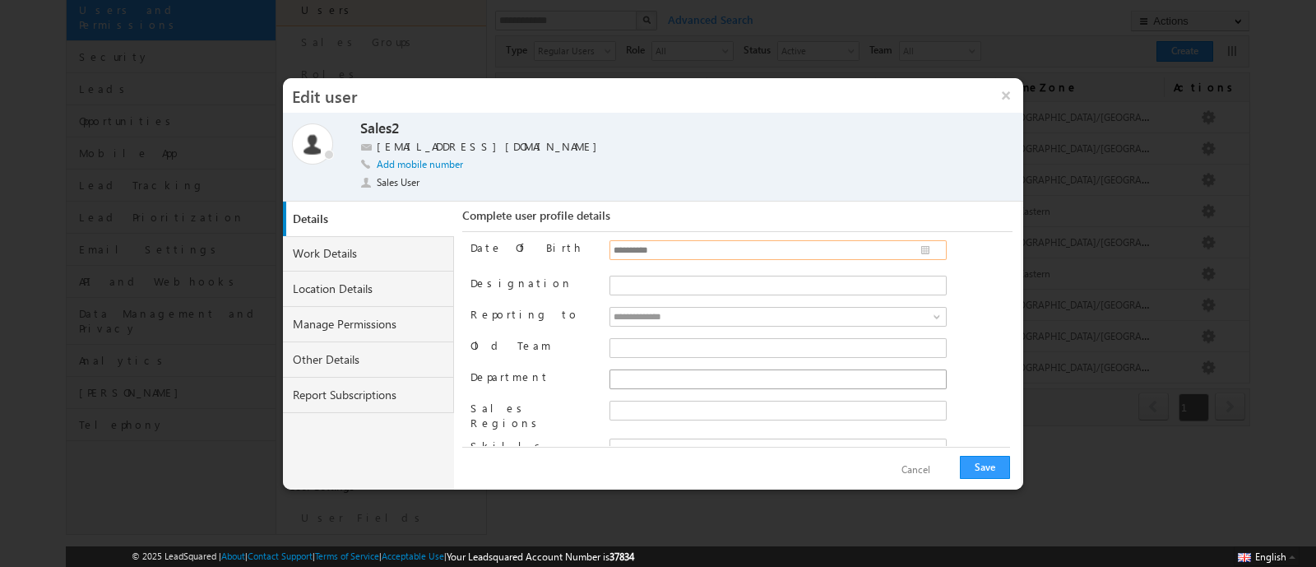
scroll to position [211, 0]
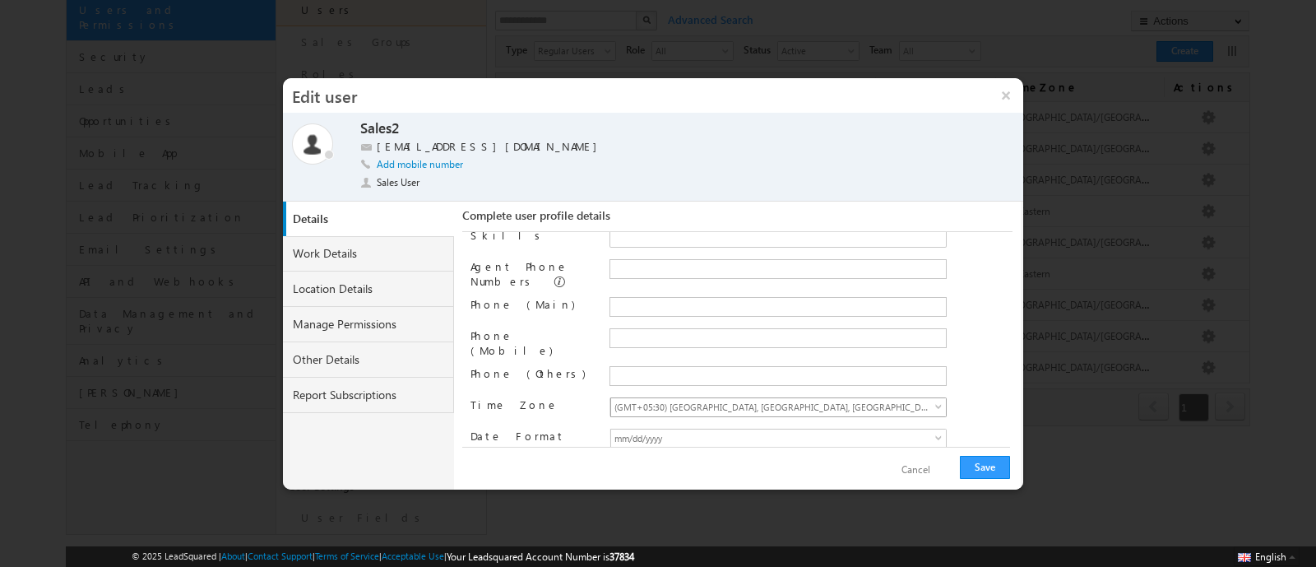
click at [749, 398] on span "(GMT+05:30) [GEOGRAPHIC_DATA], [GEOGRAPHIC_DATA], [GEOGRAPHIC_DATA], [GEOGRAPHI…" at bounding box center [772, 406] width 322 height 16
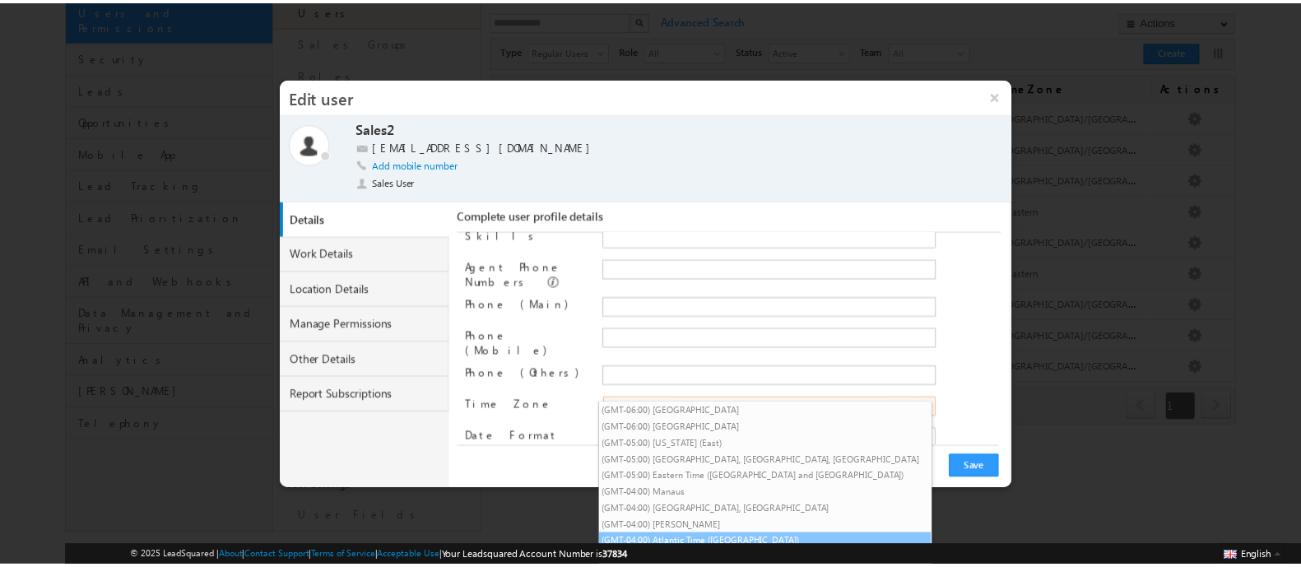
scroll to position [178, 0]
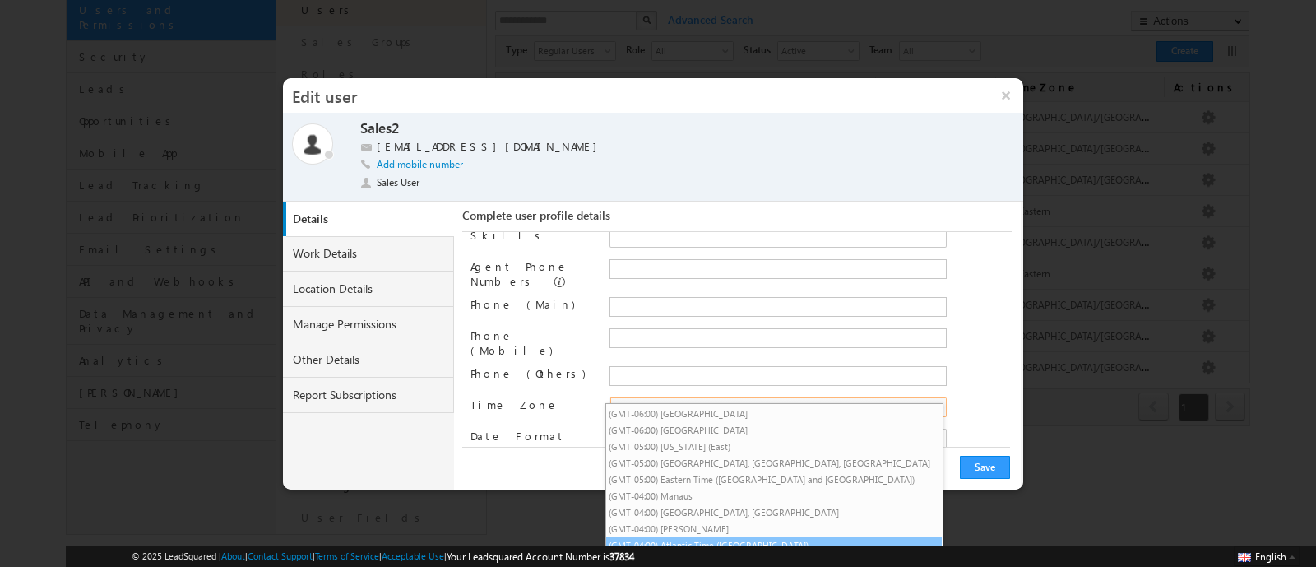
click at [750, 537] on li "(GMT-04:00) Atlantic Time ([GEOGRAPHIC_DATA])" at bounding box center [774, 545] width 336 height 16
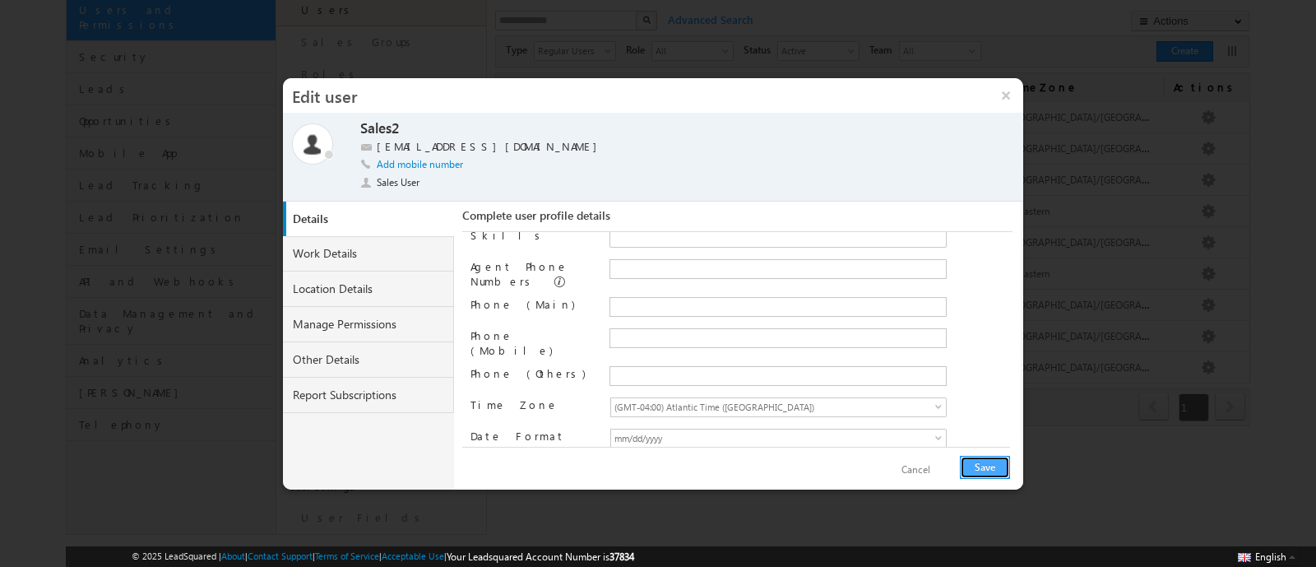
click at [988, 456] on button "Save" at bounding box center [985, 467] width 50 height 23
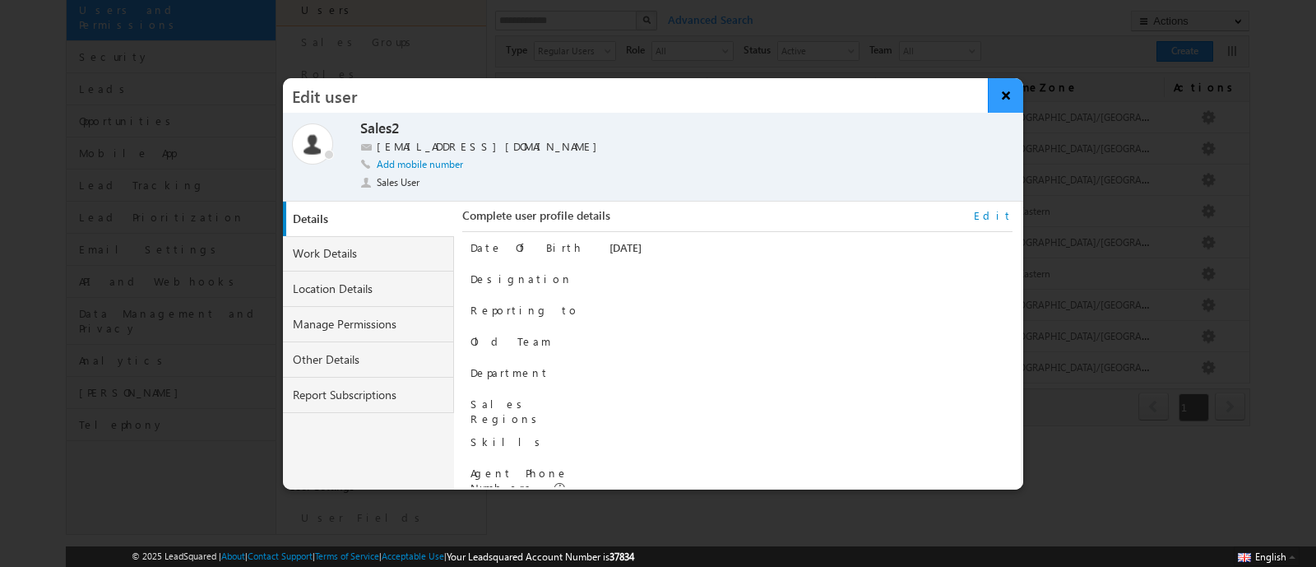
click at [1004, 100] on button "×" at bounding box center [1005, 95] width 35 height 35
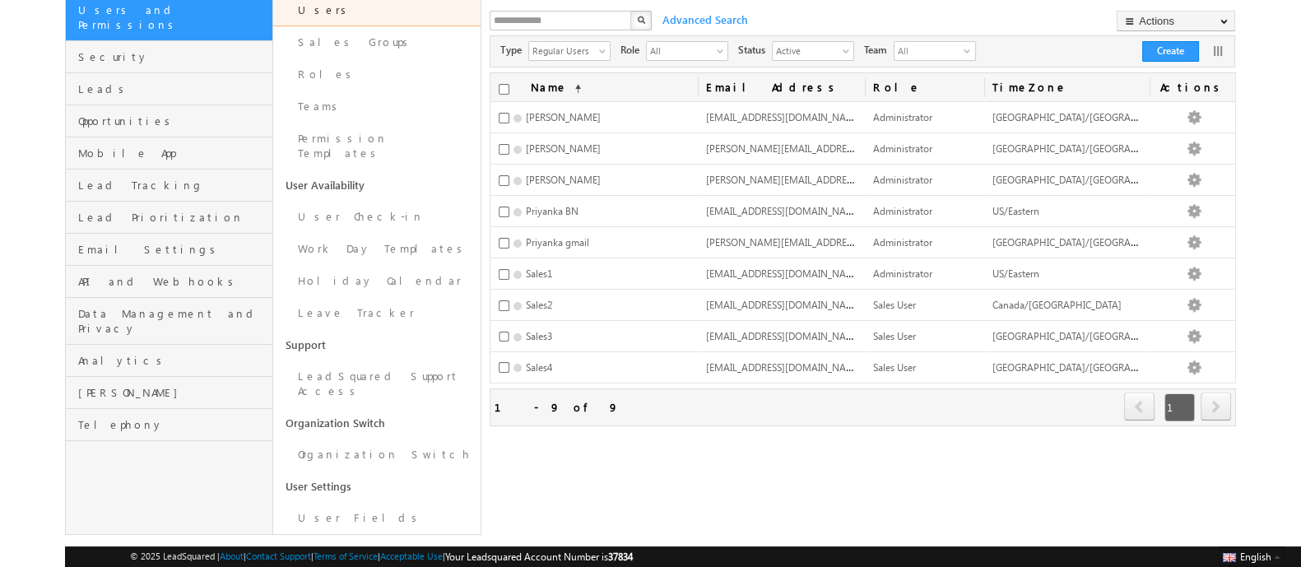
scroll to position [0, 0]
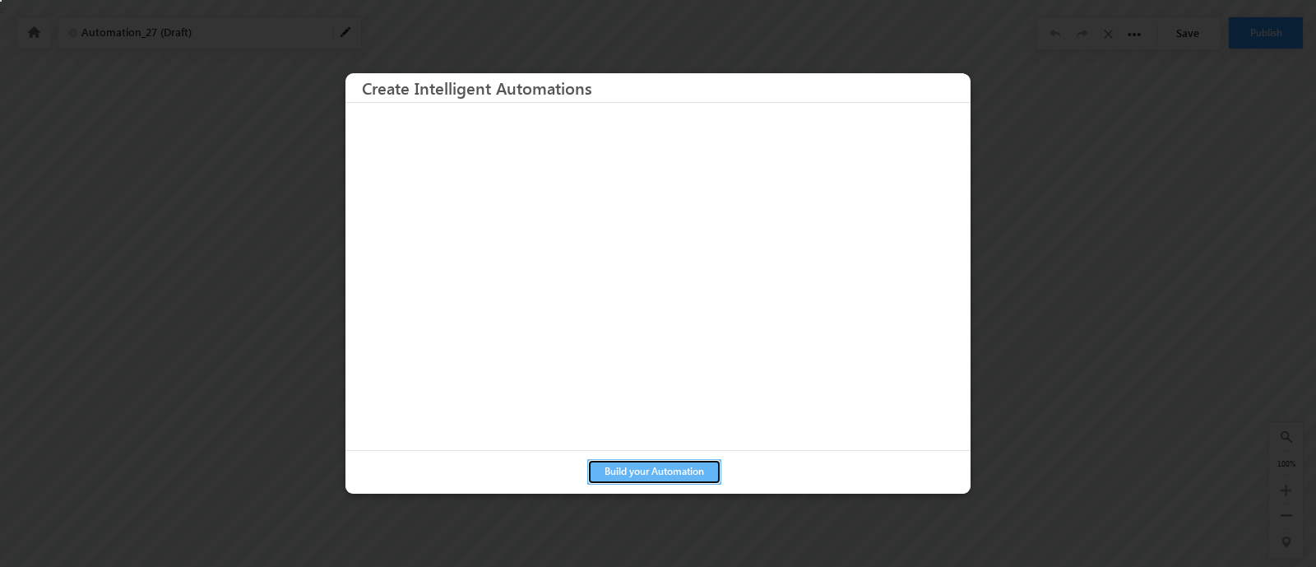
click at [654, 474] on button "Build your Automation" at bounding box center [654, 472] width 134 height 26
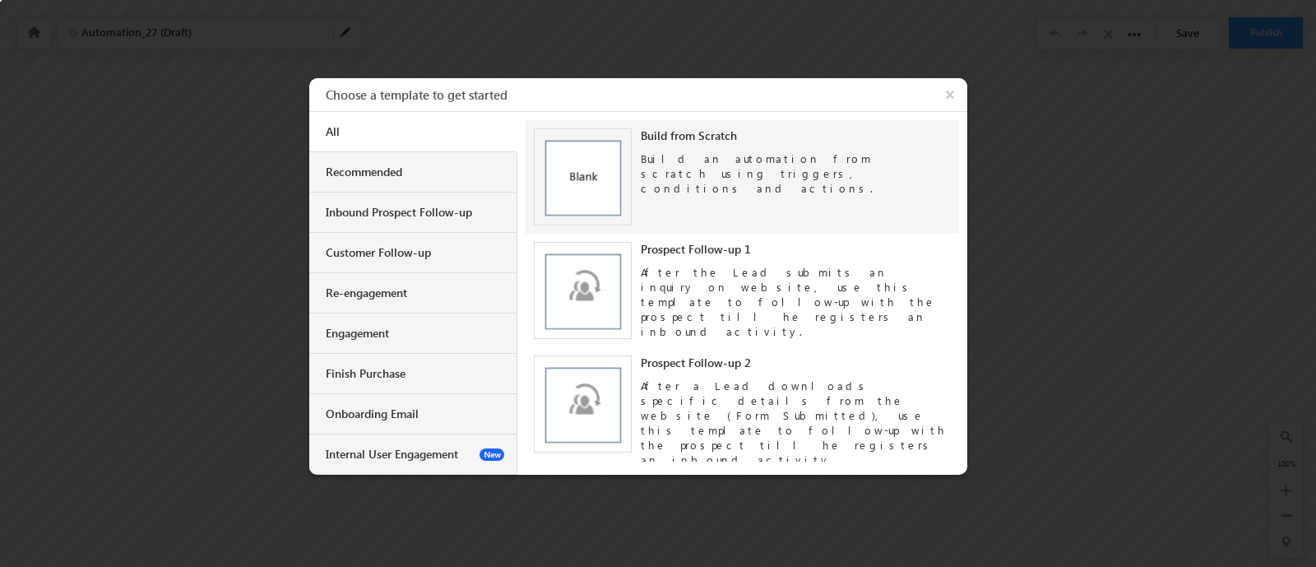
click at [684, 166] on div "Build an automation from scratch using triggers, conditions and actions." at bounding box center [796, 169] width 310 height 53
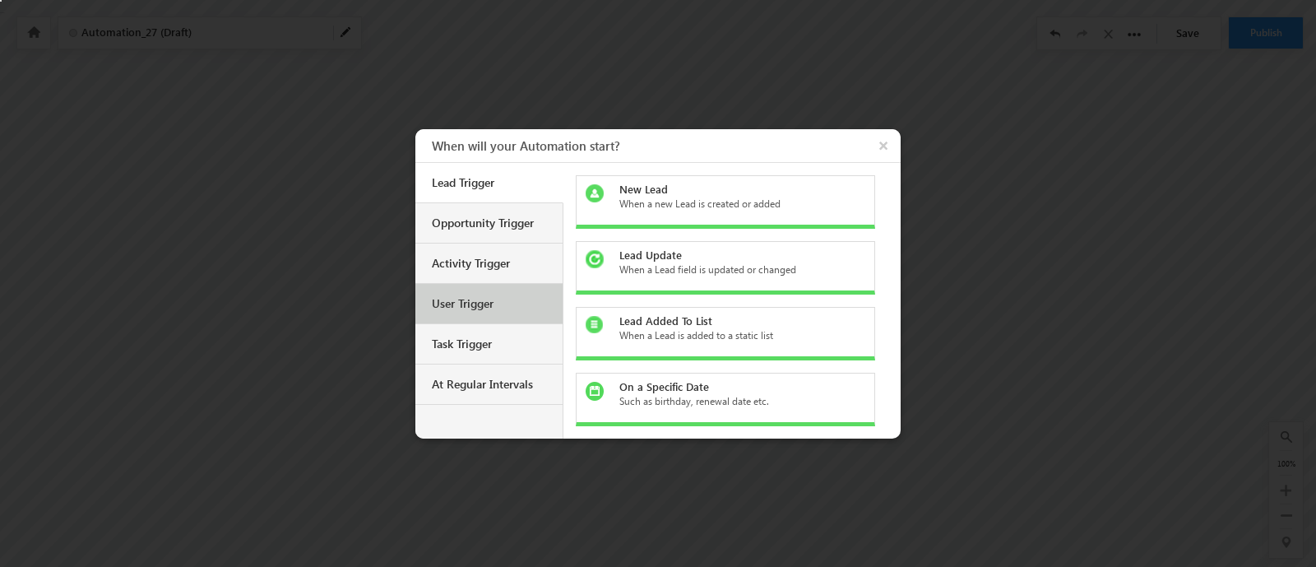
click at [463, 313] on div "User Trigger" at bounding box center [488, 304] width 147 height 40
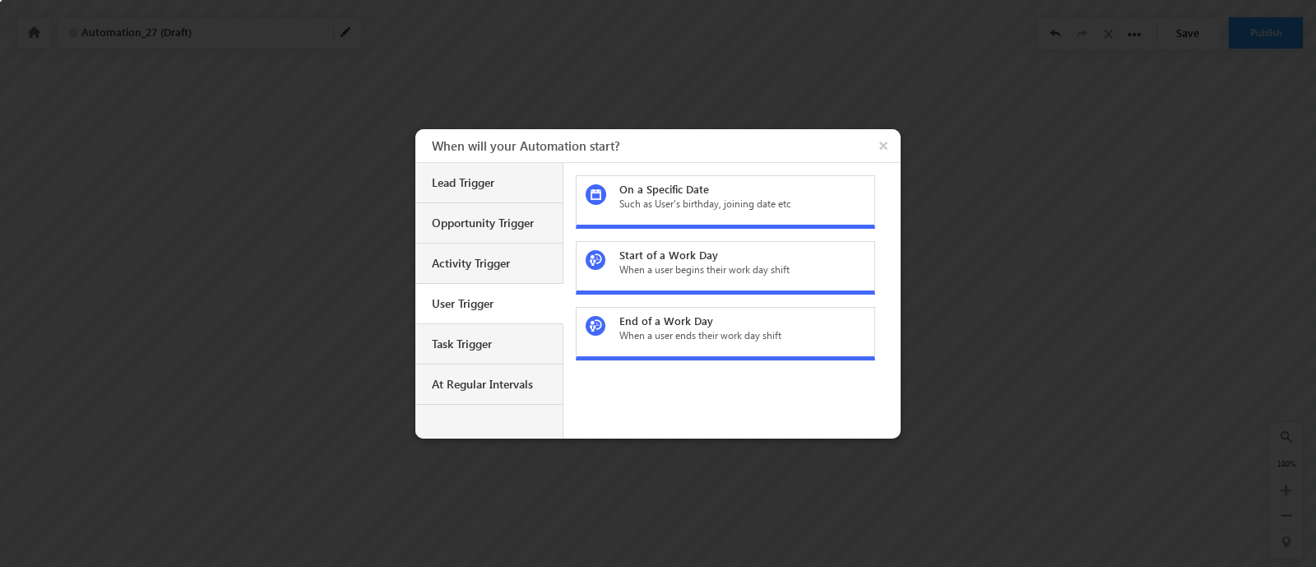
click at [679, 192] on div "On a Specific Date" at bounding box center [735, 189] width 232 height 15
type input "********"
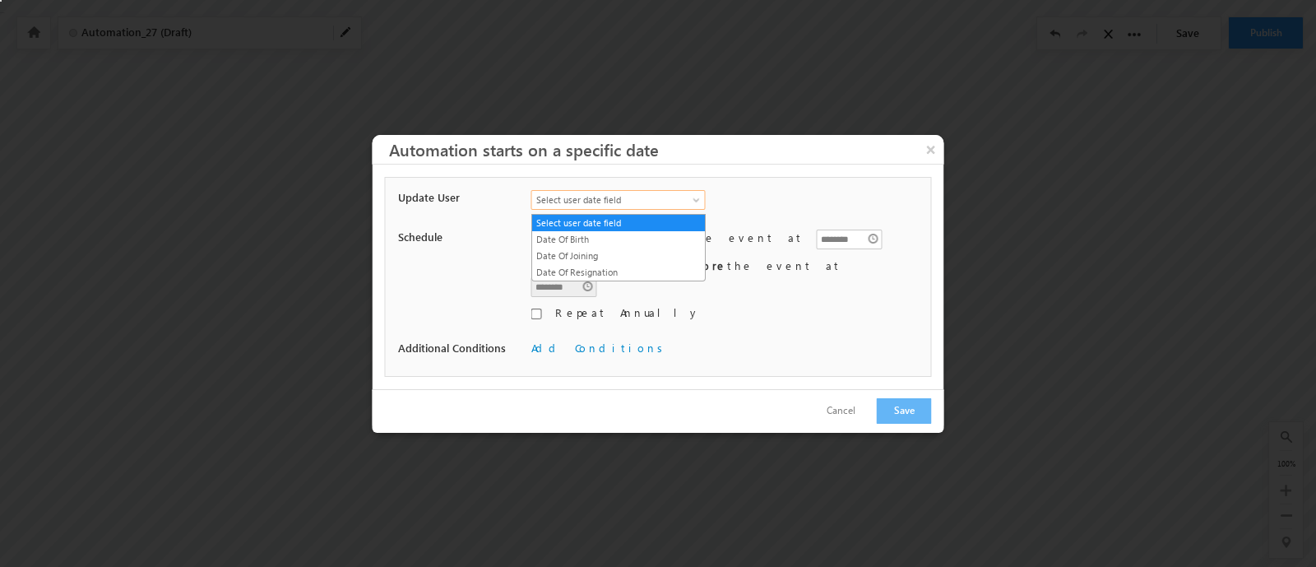
click at [679, 197] on span "Select user date field" at bounding box center [609, 199] width 155 height 15
click at [601, 234] on link "Date Of Birth" at bounding box center [618, 239] width 173 height 15
click at [817, 234] on input "********" at bounding box center [850, 240] width 66 height 20
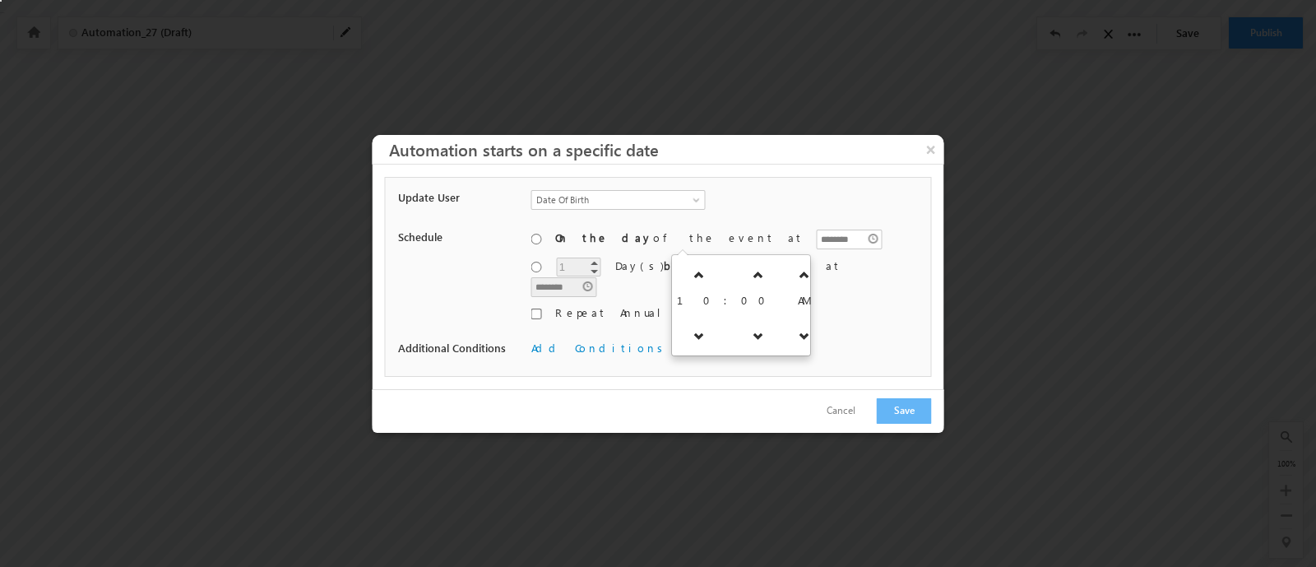
click at [657, 363] on div "**********" at bounding box center [658, 277] width 547 height 200
click at [905, 410] on button "Save" at bounding box center [904, 411] width 55 height 26
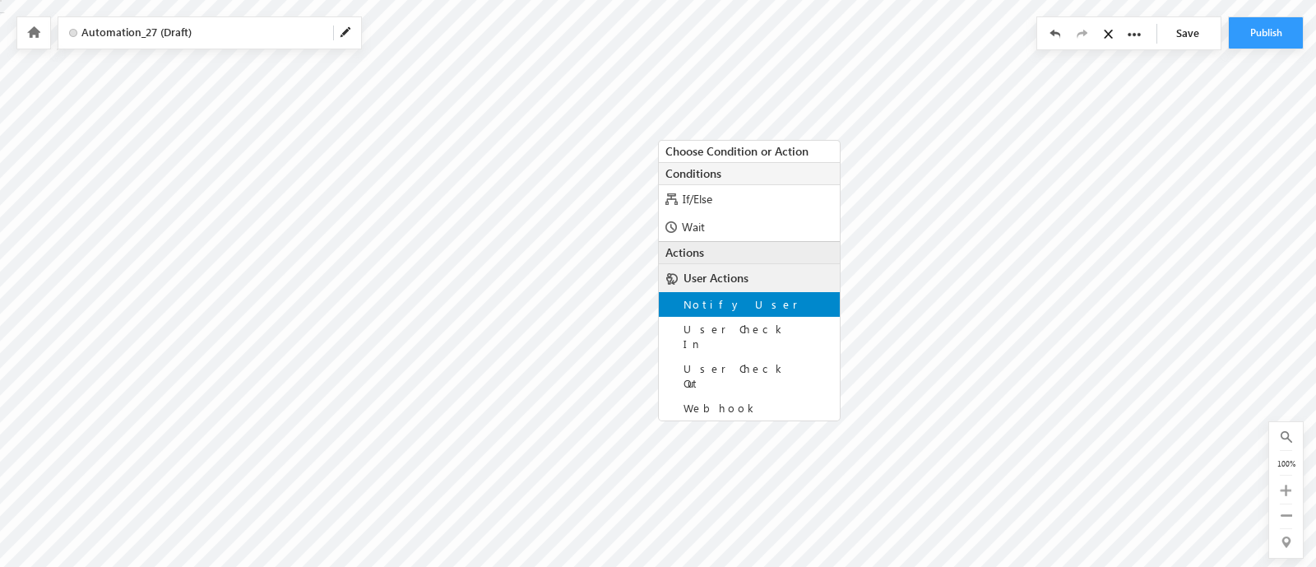
click at [710, 301] on span "Notify User" at bounding box center [741, 304] width 114 height 14
type input "**********"
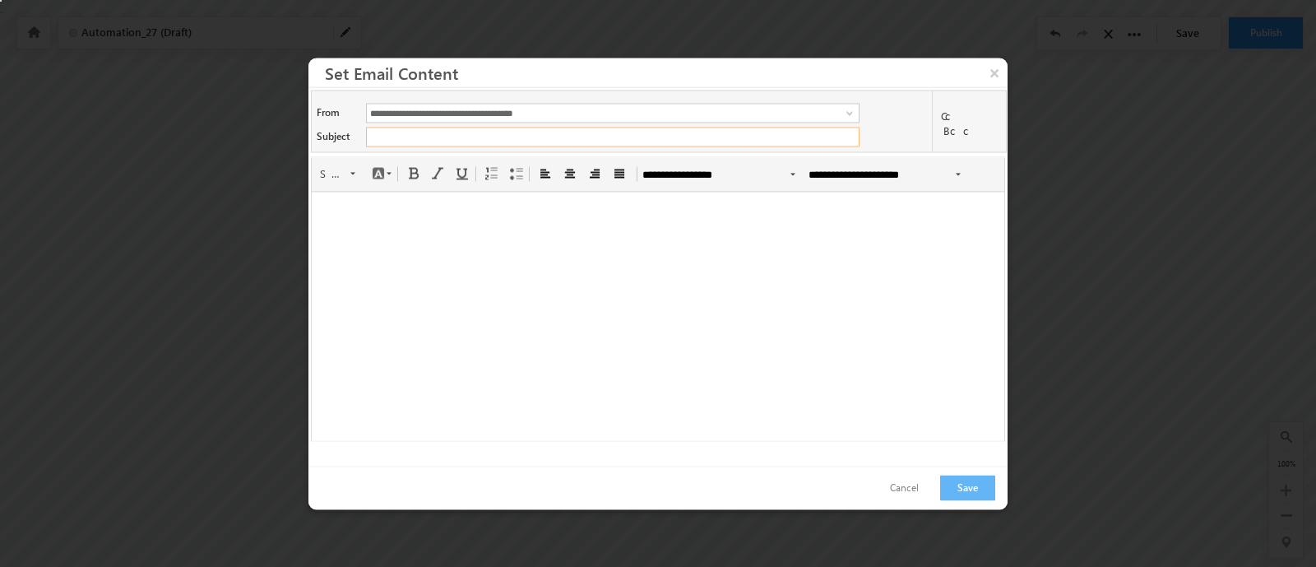
click at [546, 133] on input "text" at bounding box center [613, 137] width 494 height 20
type input "***"
click at [976, 482] on button "Save" at bounding box center [967, 488] width 55 height 26
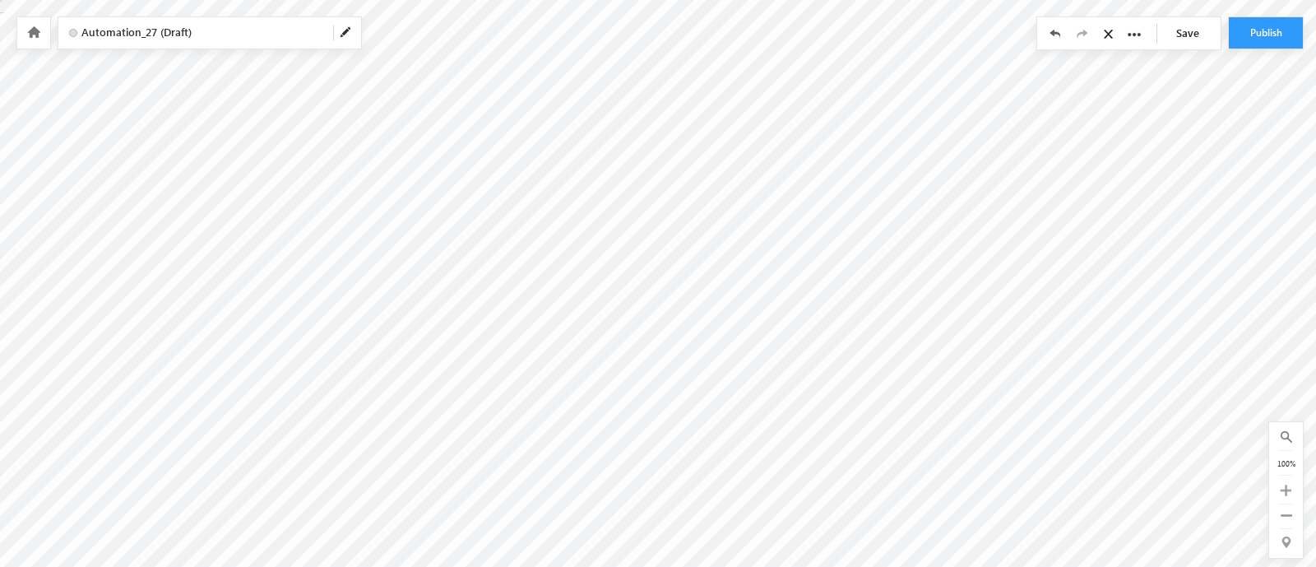
click at [1171, 21] on link "Save" at bounding box center [1192, 32] width 58 height 31
click at [1291, 23] on button "Publish" at bounding box center [1266, 32] width 74 height 31
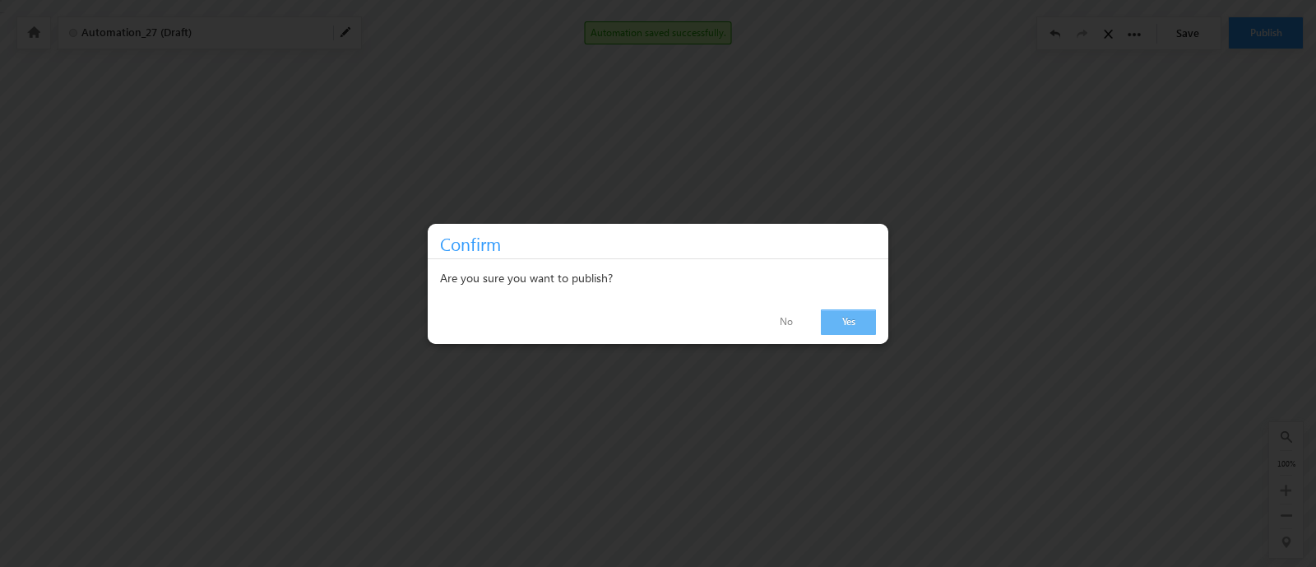
click at [856, 318] on link "Yes" at bounding box center [848, 322] width 55 height 26
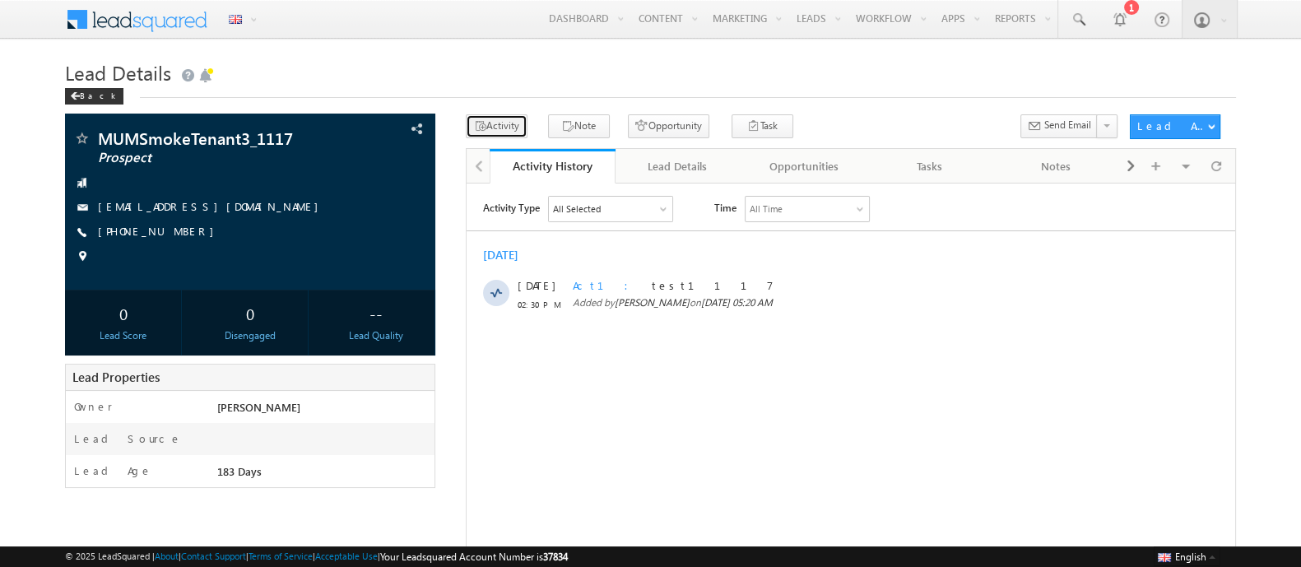
click at [500, 121] on button "Activity" at bounding box center [497, 126] width 62 height 24
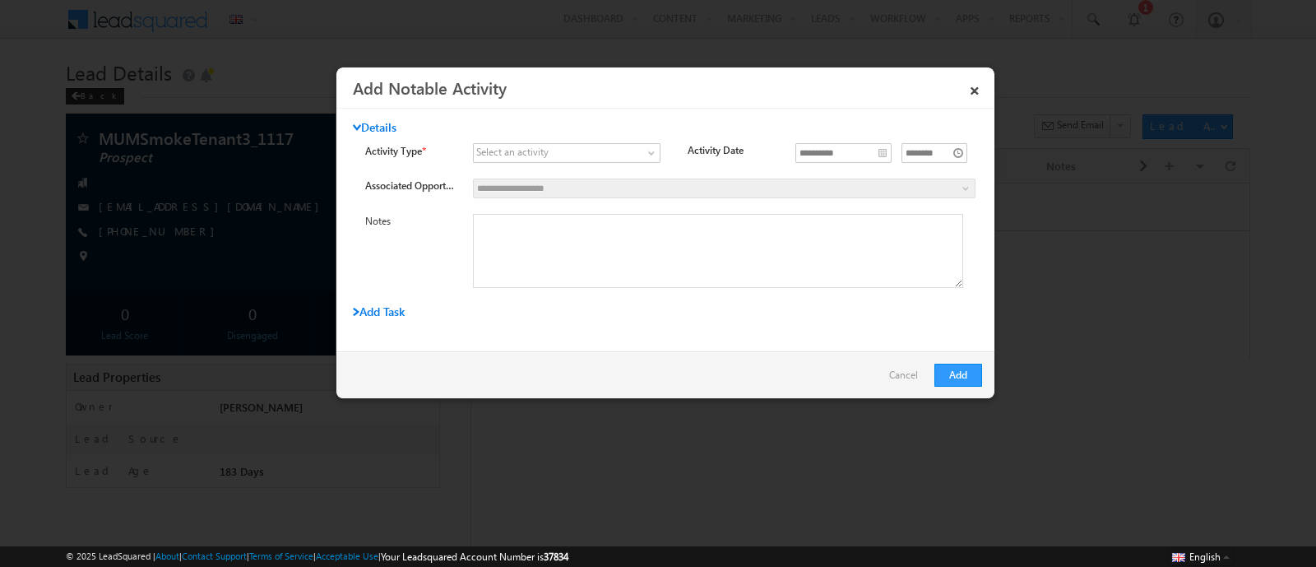
click at [524, 145] on div "Select an activity" at bounding box center [512, 152] width 72 height 15
click at [583, 155] on span at bounding box center [557, 153] width 166 height 15
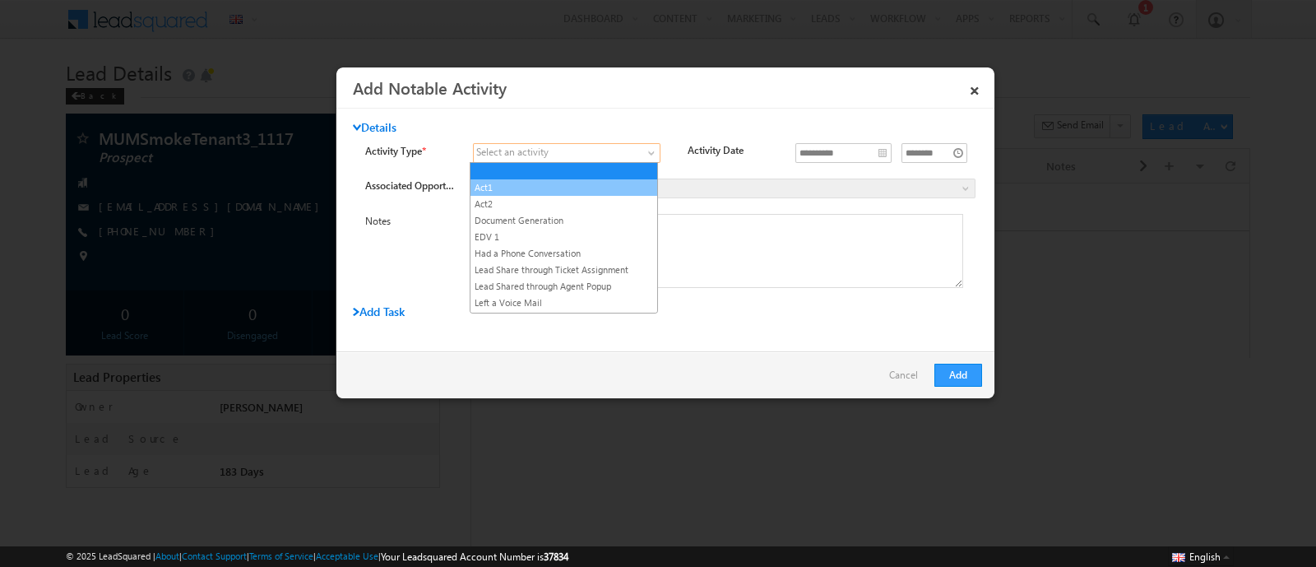
click at [489, 190] on link "Act1" at bounding box center [564, 187] width 187 height 15
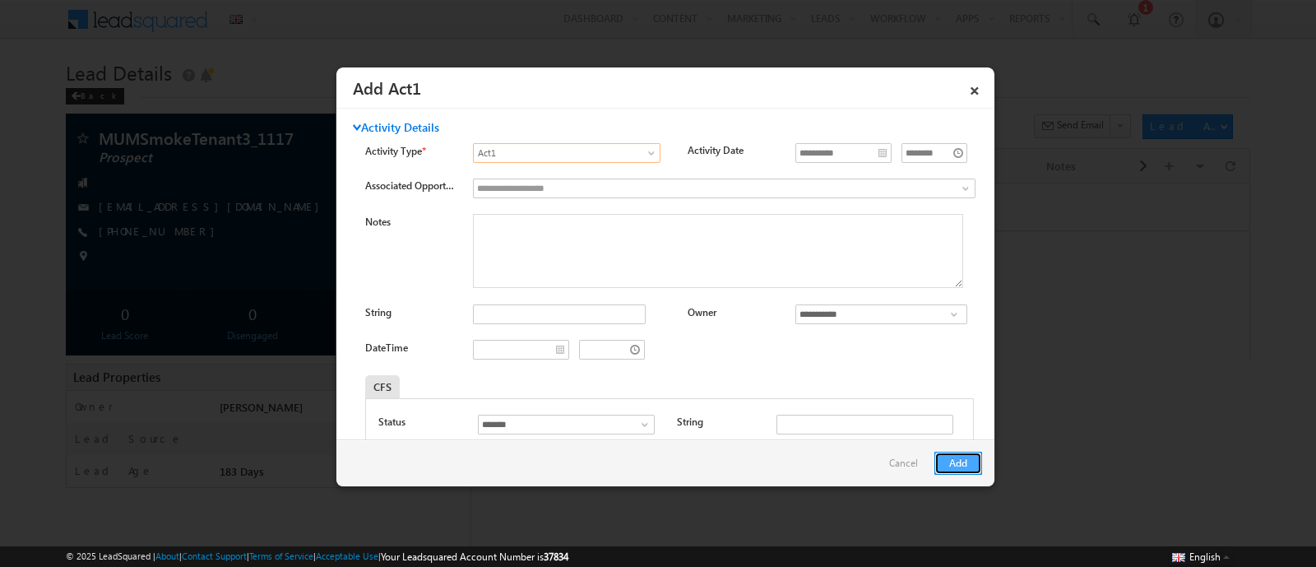
click at [963, 458] on button "Add" at bounding box center [958, 463] width 48 height 23
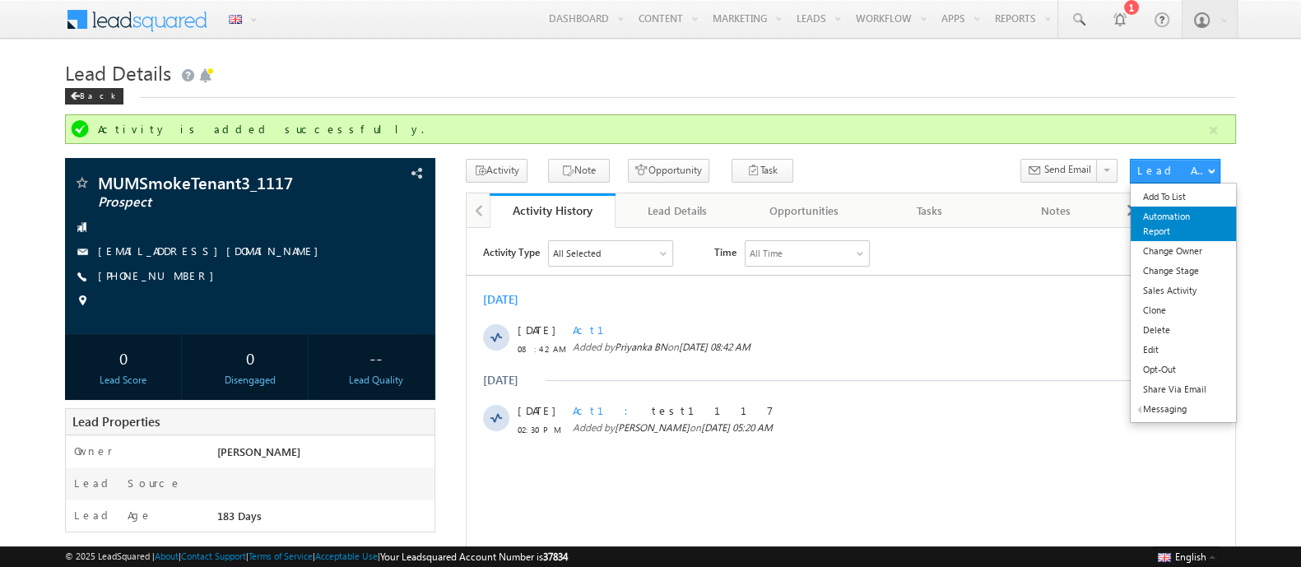
click at [1179, 218] on link "Automation Report" at bounding box center [1182, 223] width 105 height 35
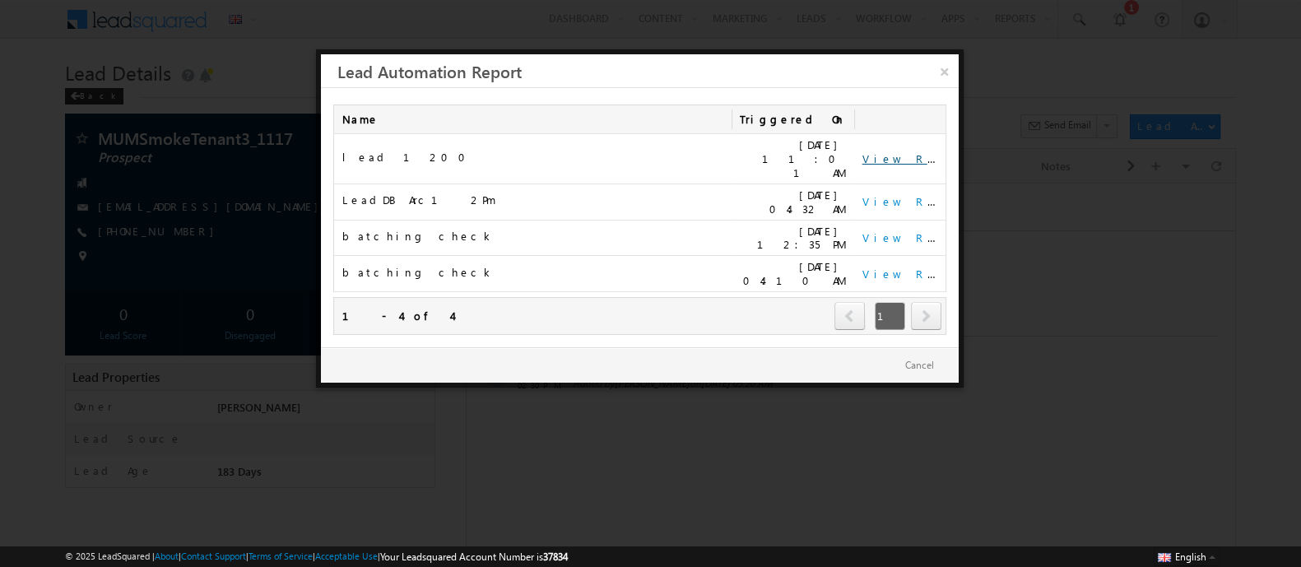
click at [880, 151] on link "View Report" at bounding box center [913, 158] width 102 height 14
click at [889, 194] on link "View Report" at bounding box center [913, 201] width 102 height 14
click at [903, 230] on link "View Report" at bounding box center [913, 237] width 102 height 14
click at [950, 46] on div at bounding box center [650, 283] width 1301 height 567
click at [946, 67] on link "×" at bounding box center [944, 68] width 29 height 29
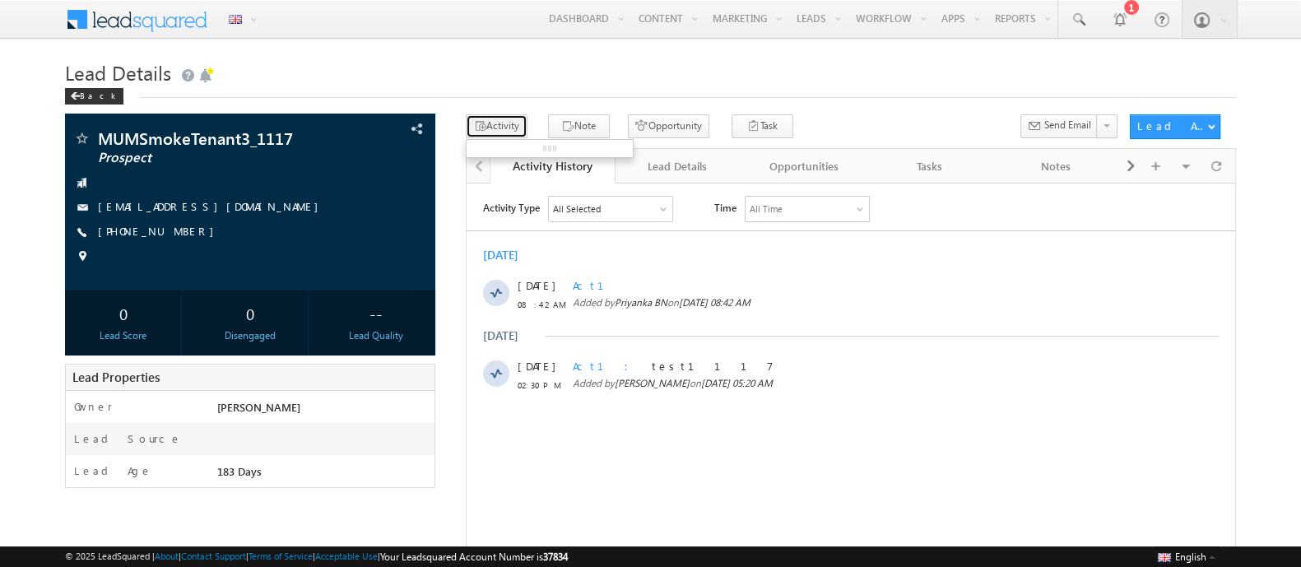
click at [504, 132] on button "Activity" at bounding box center [497, 126] width 62 height 24
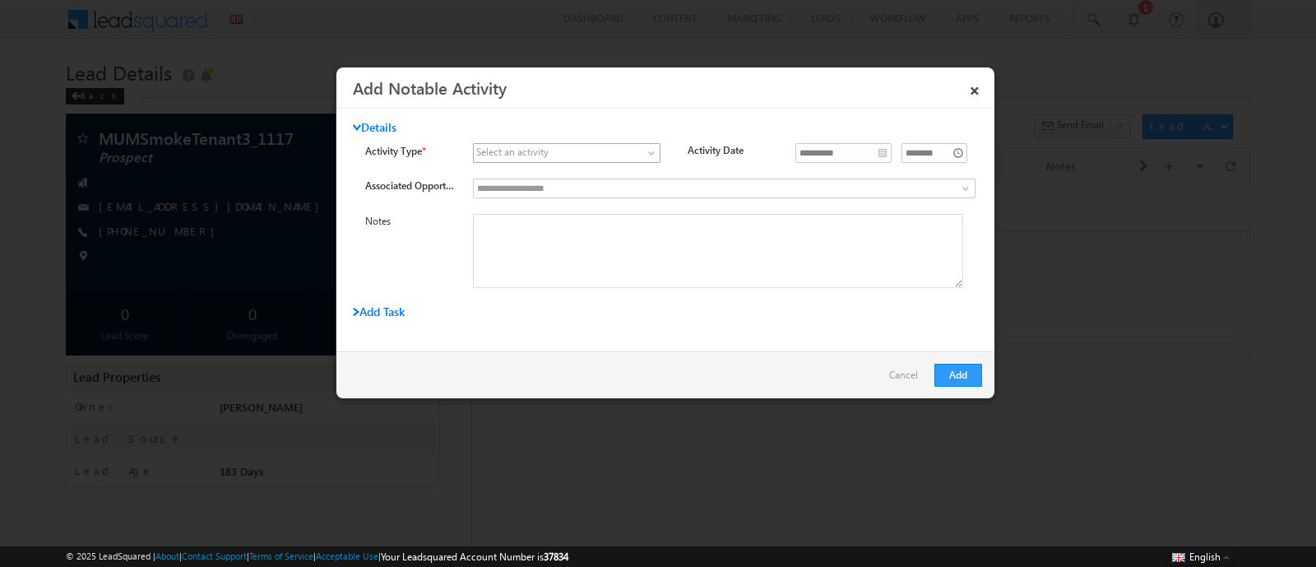
click at [604, 143] on link at bounding box center [567, 153] width 188 height 20
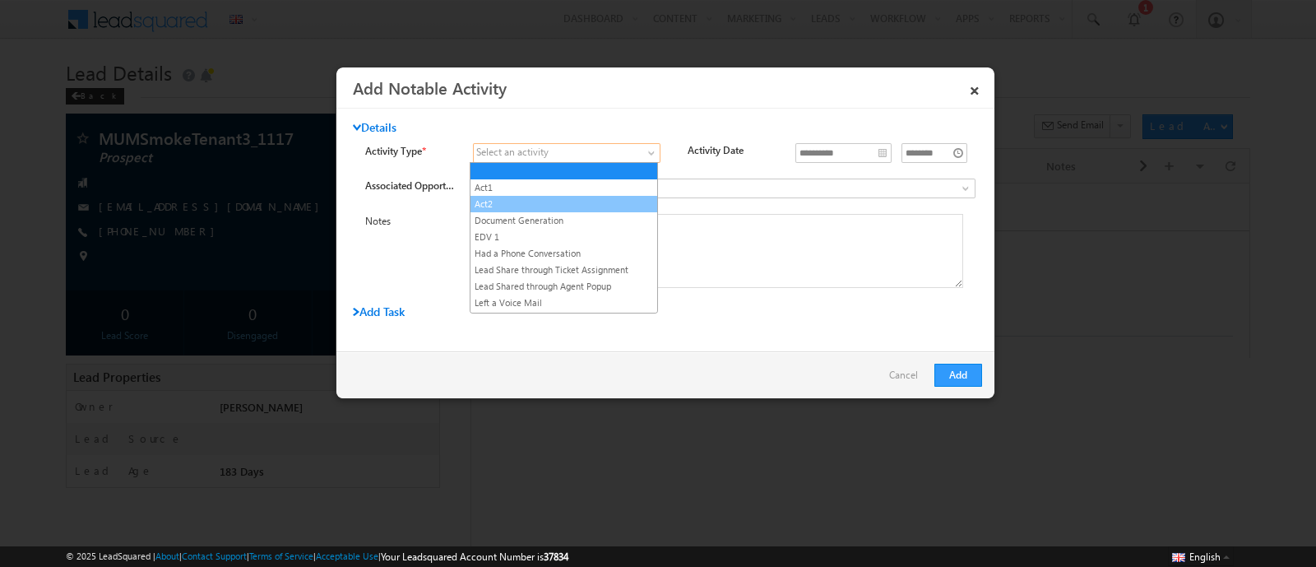
click at [506, 202] on link "Act2" at bounding box center [564, 204] width 187 height 15
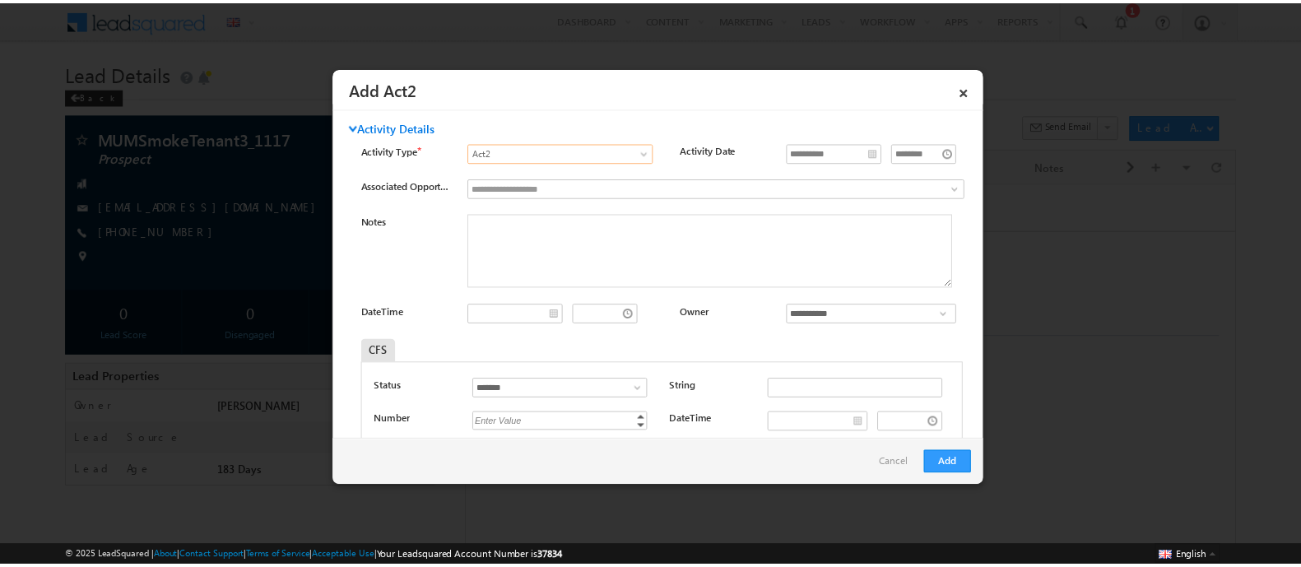
scroll to position [284, 0]
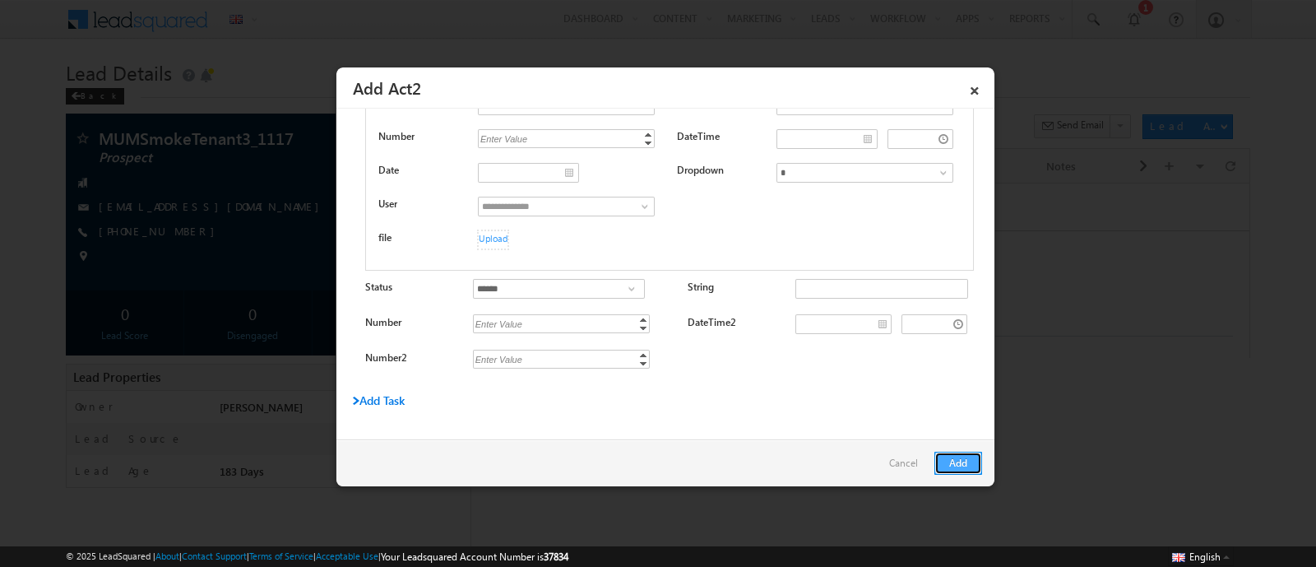
click at [962, 459] on button "Add" at bounding box center [958, 463] width 48 height 23
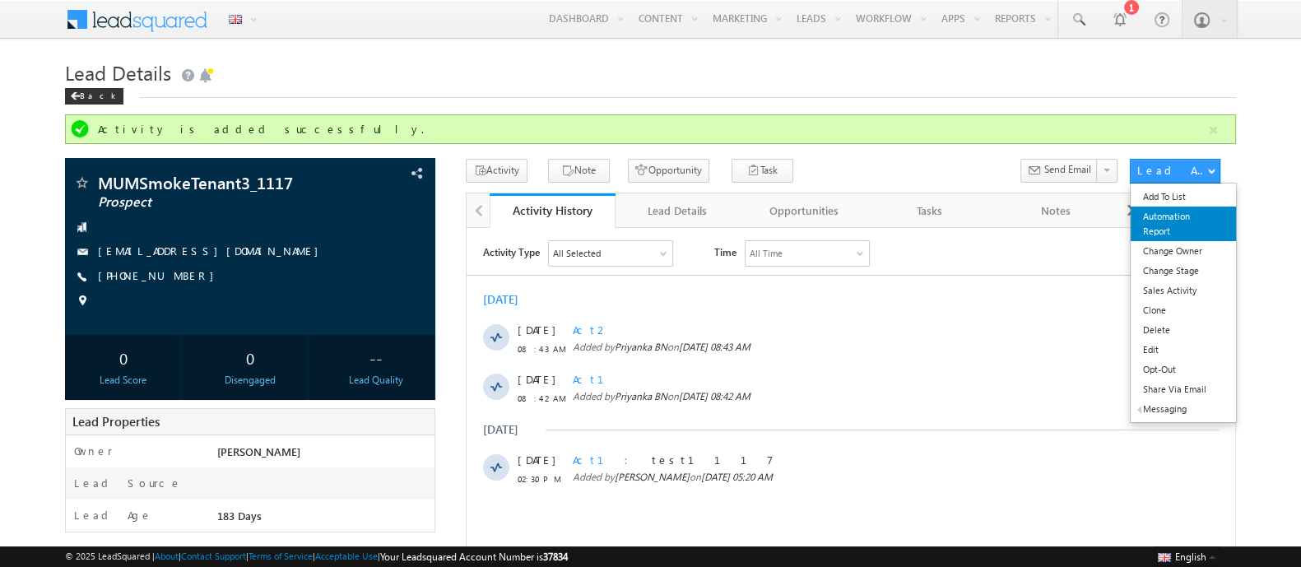
click at [1164, 228] on link "Automation Report" at bounding box center [1182, 223] width 105 height 35
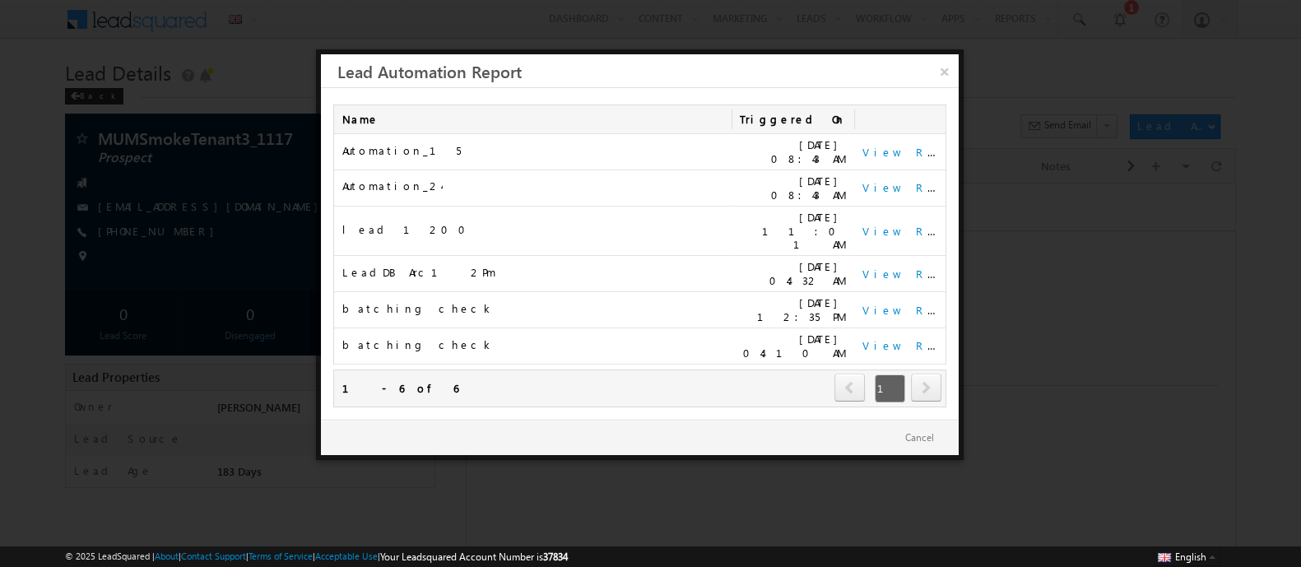
click at [953, 49] on div "× Lead Automation Report Refresh first prev 1 next last 1 - 6 of 6 Name Trigger…" at bounding box center [639, 254] width 647 height 410
click at [953, 65] on link "×" at bounding box center [944, 68] width 29 height 29
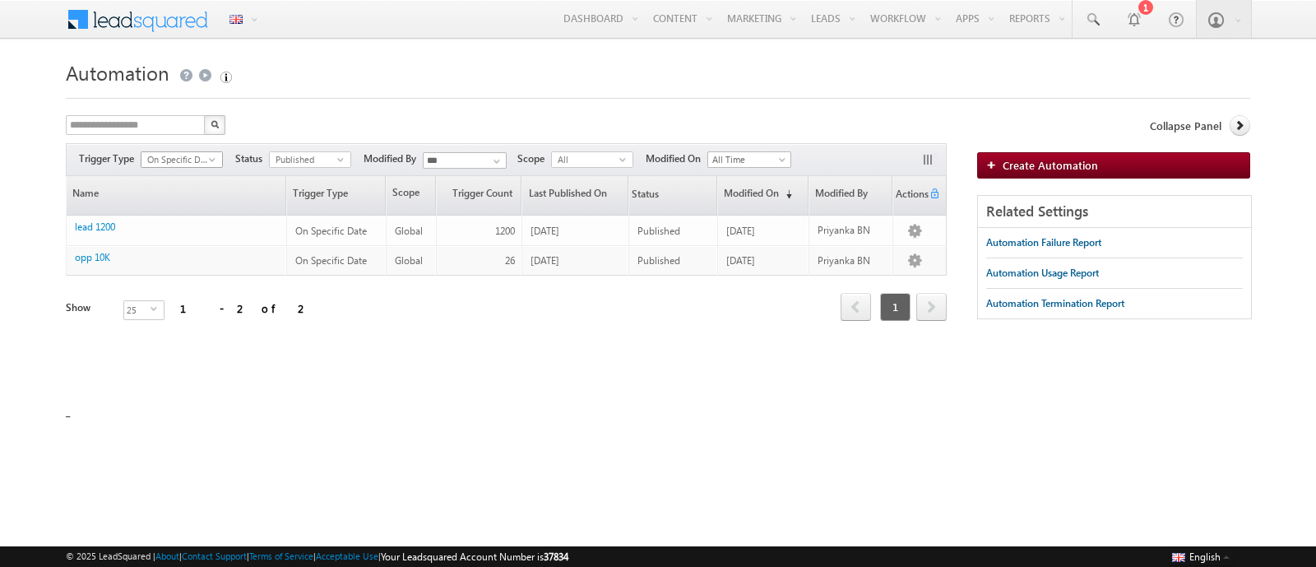
click at [206, 156] on span "On Specific Date" at bounding box center [174, 159] width 67 height 15
click at [152, 171] on li "All" at bounding box center [181, 176] width 81 height 16
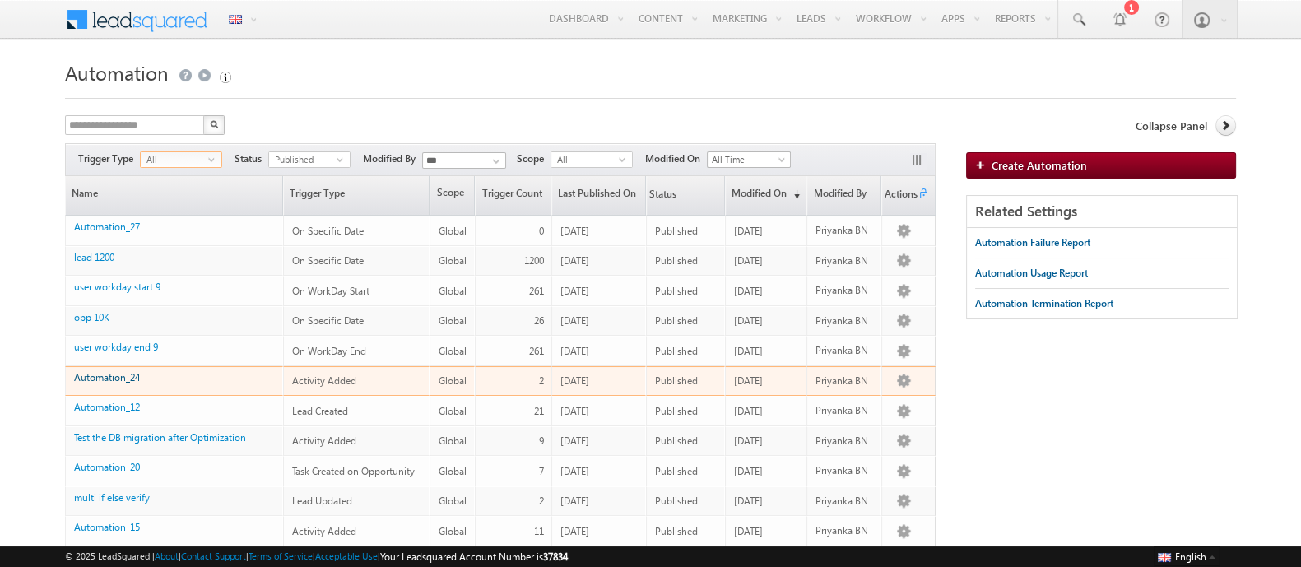
click at [118, 373] on link "Automation_24" at bounding box center [107, 377] width 66 height 12
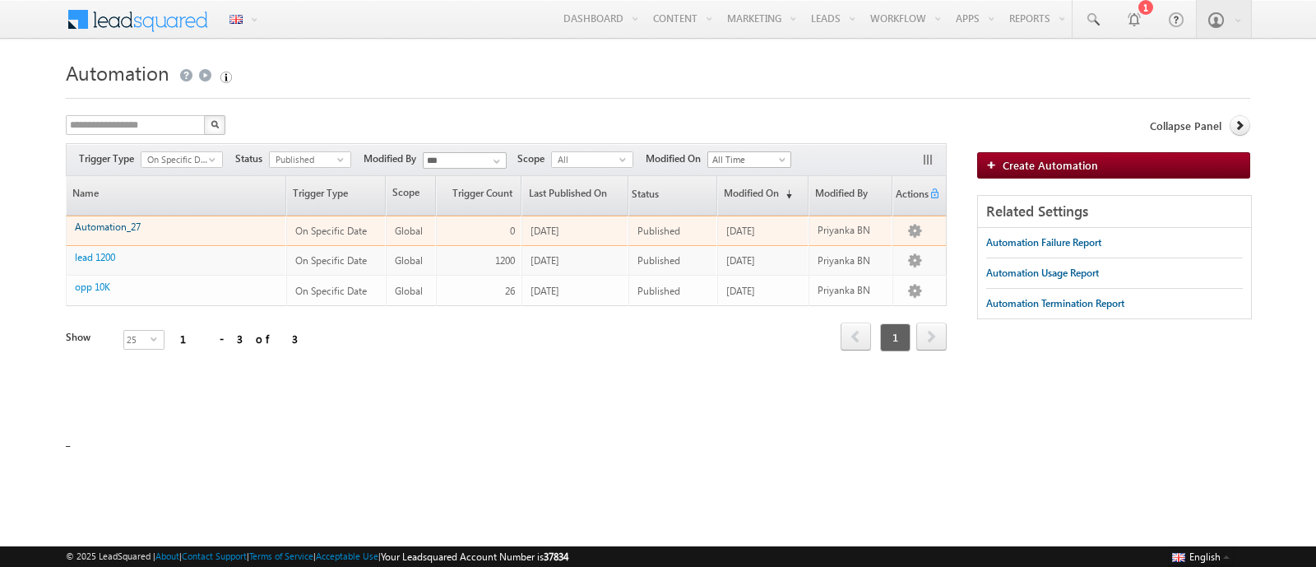
click at [100, 226] on link "Automation_27" at bounding box center [108, 226] width 66 height 12
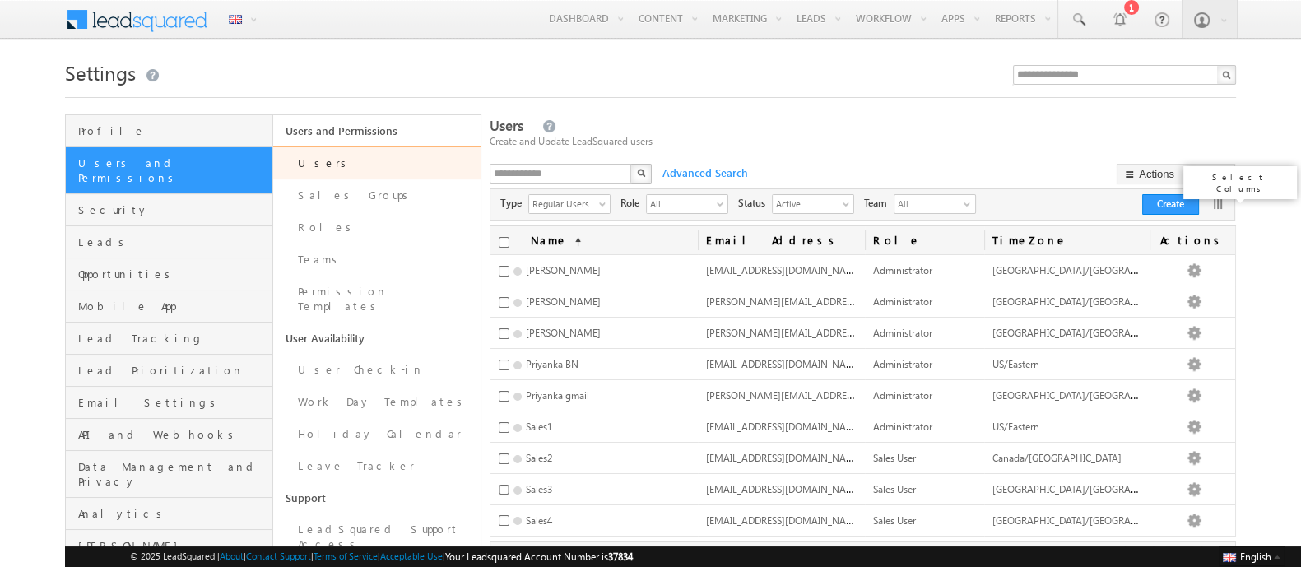
click at [1219, 205] on link at bounding box center [1217, 204] width 16 height 16
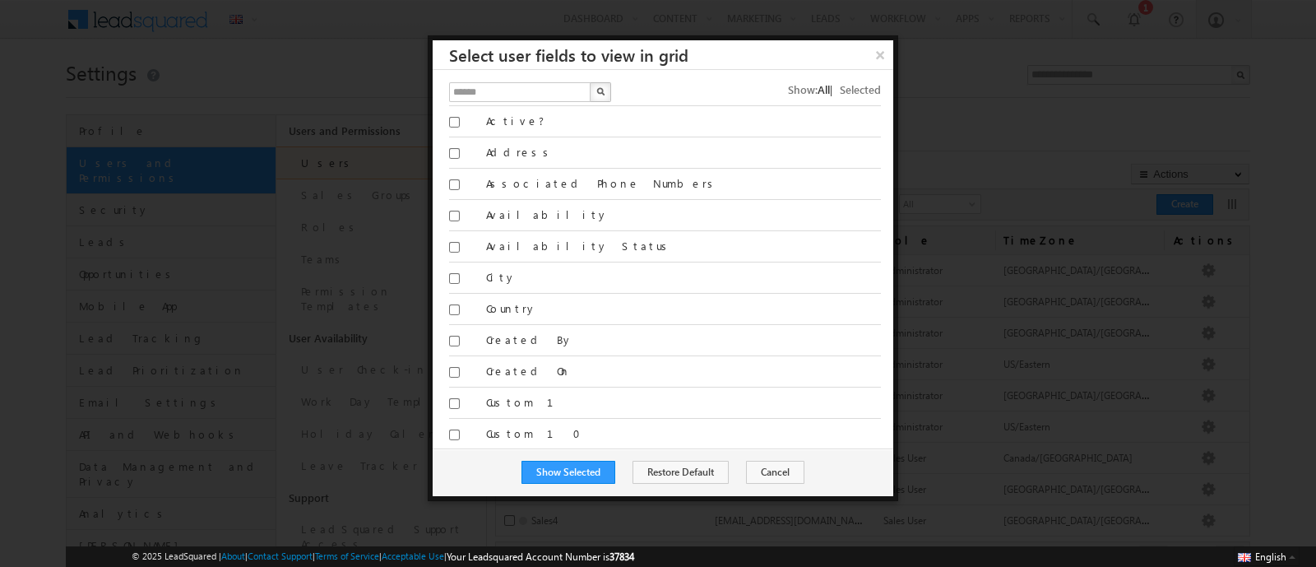
click at [818, 87] on span "All" at bounding box center [824, 89] width 12 height 14
click at [545, 92] on input "text" at bounding box center [520, 92] width 143 height 20
type input "****"
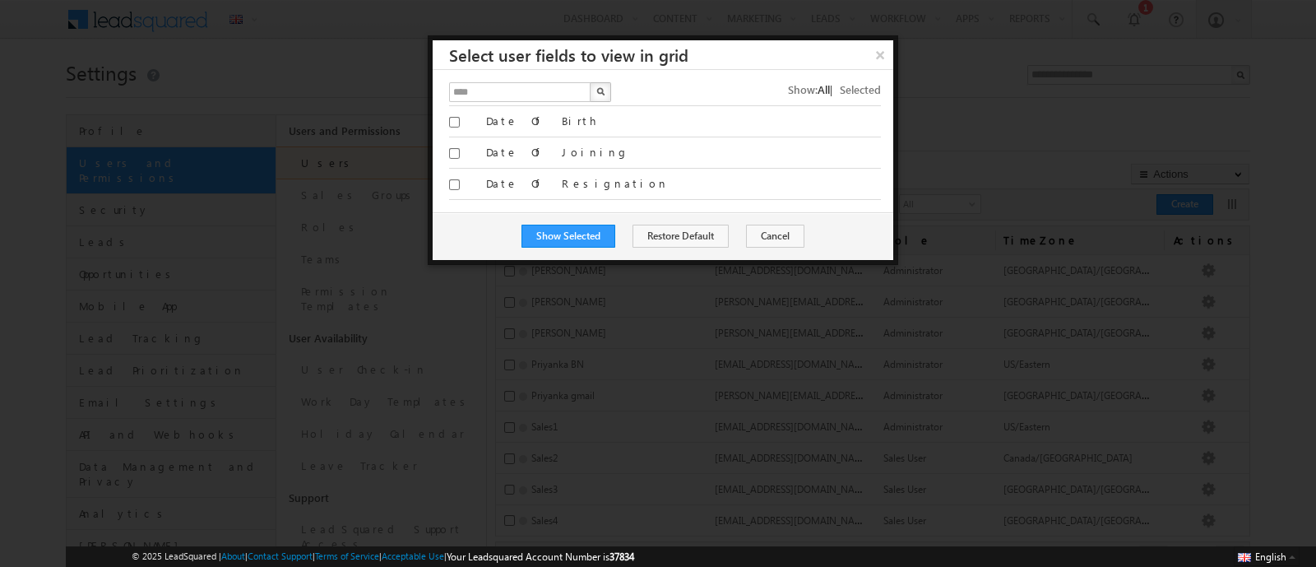
click at [520, 122] on label "Date Of Birth" at bounding box center [683, 121] width 395 height 15
click at [577, 232] on button "Show Selected" at bounding box center [569, 236] width 94 height 23
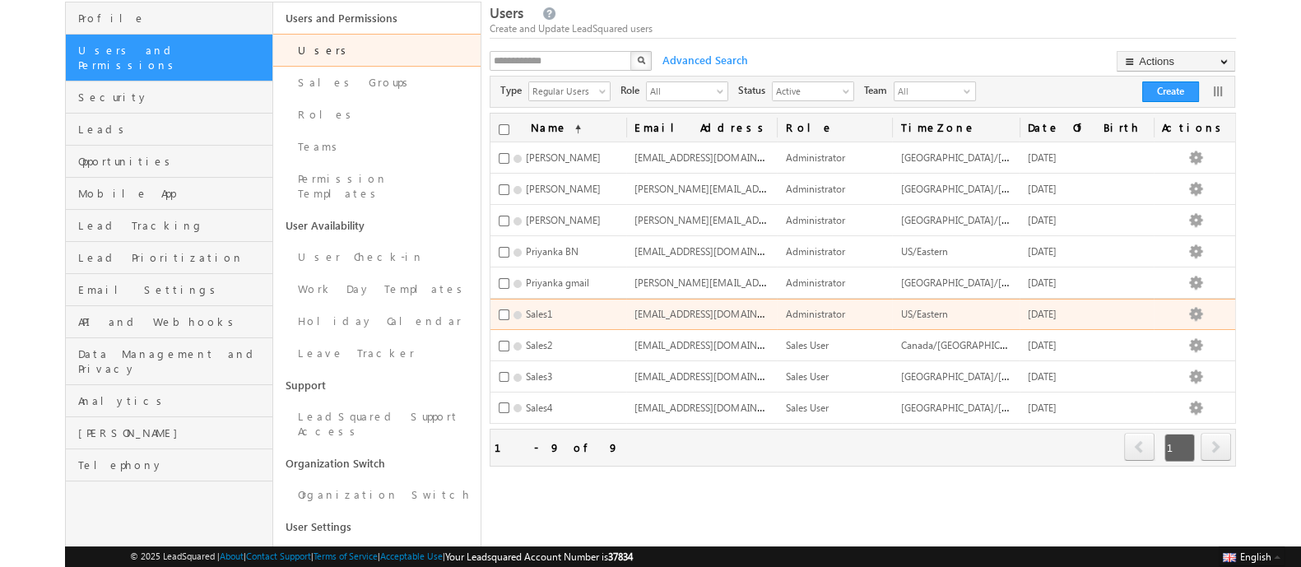
scroll to position [153, 0]
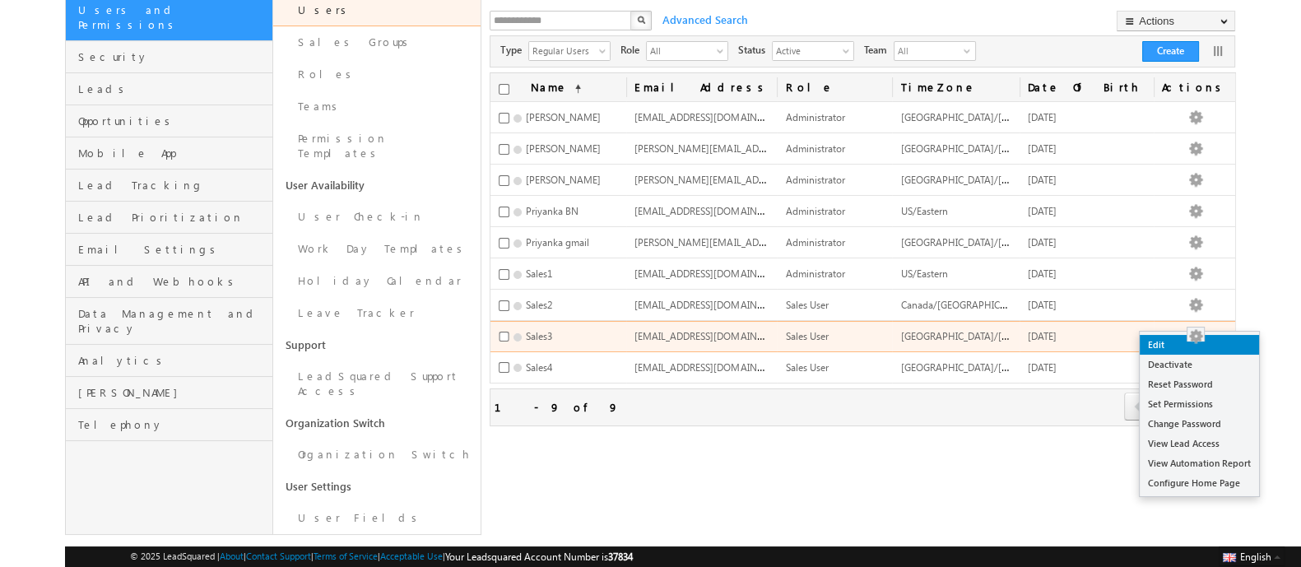
click at [1189, 341] on link "Edit" at bounding box center [1198, 345] width 119 height 20
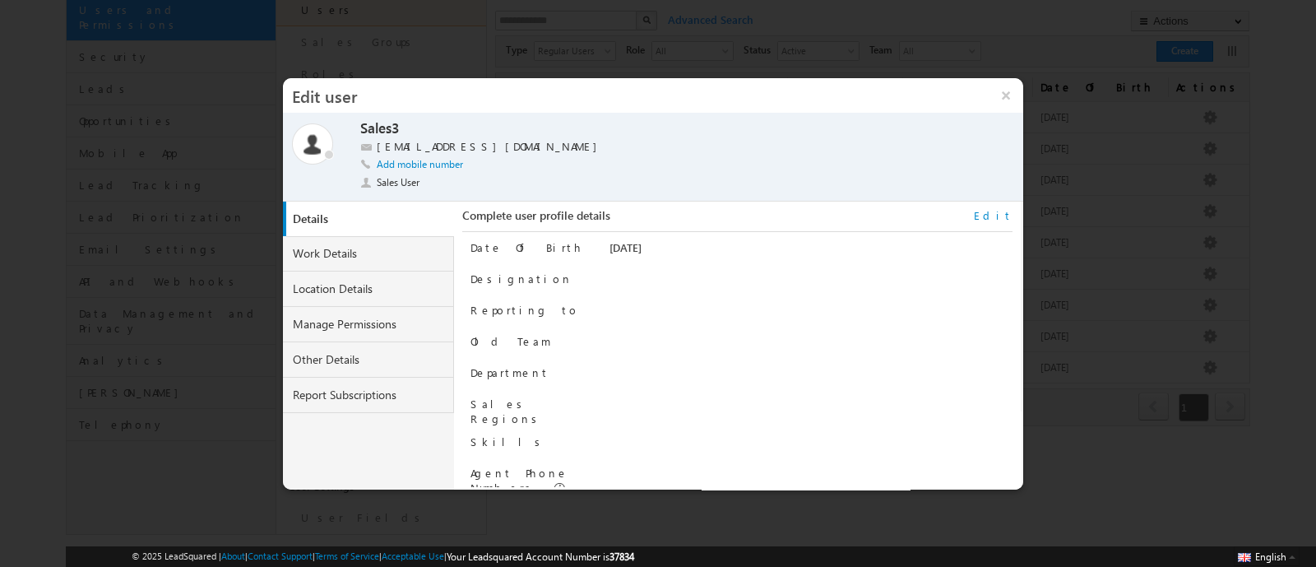
click at [997, 212] on link "Edit" at bounding box center [993, 215] width 39 height 15
click at [648, 253] on input "**********" at bounding box center [778, 250] width 337 height 20
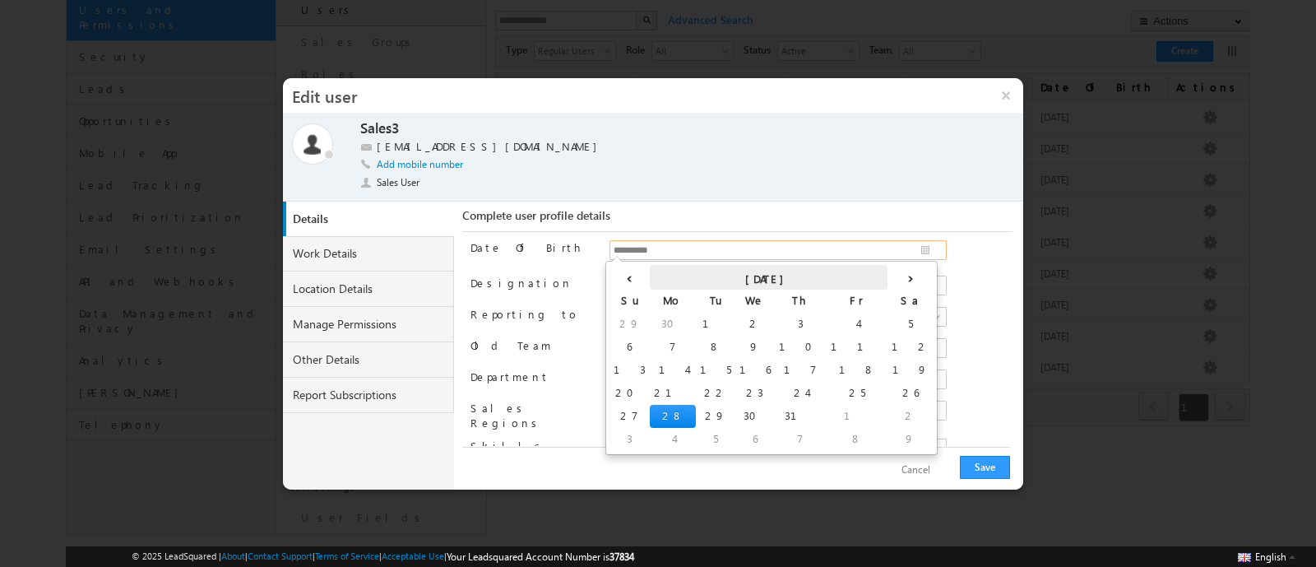
click at [703, 276] on th "July 2025" at bounding box center [769, 277] width 238 height 25
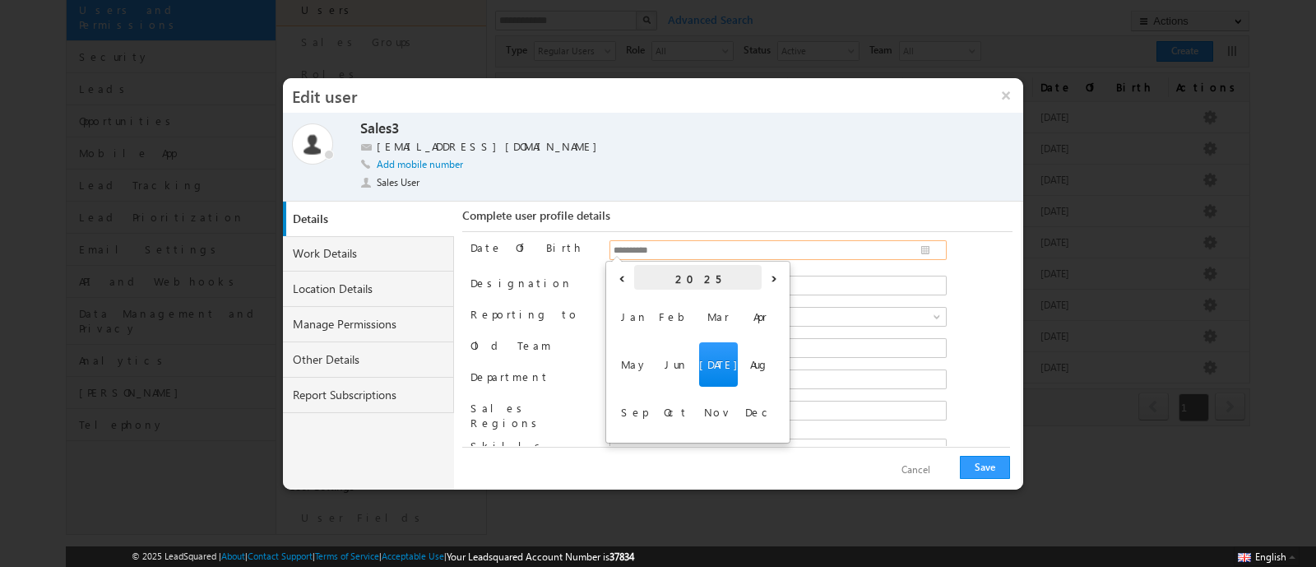
click at [701, 276] on th "2025" at bounding box center [698, 277] width 128 height 25
click at [716, 359] on span "2025" at bounding box center [718, 364] width 39 height 44
click at [639, 408] on span "Sep" at bounding box center [634, 412] width 39 height 44
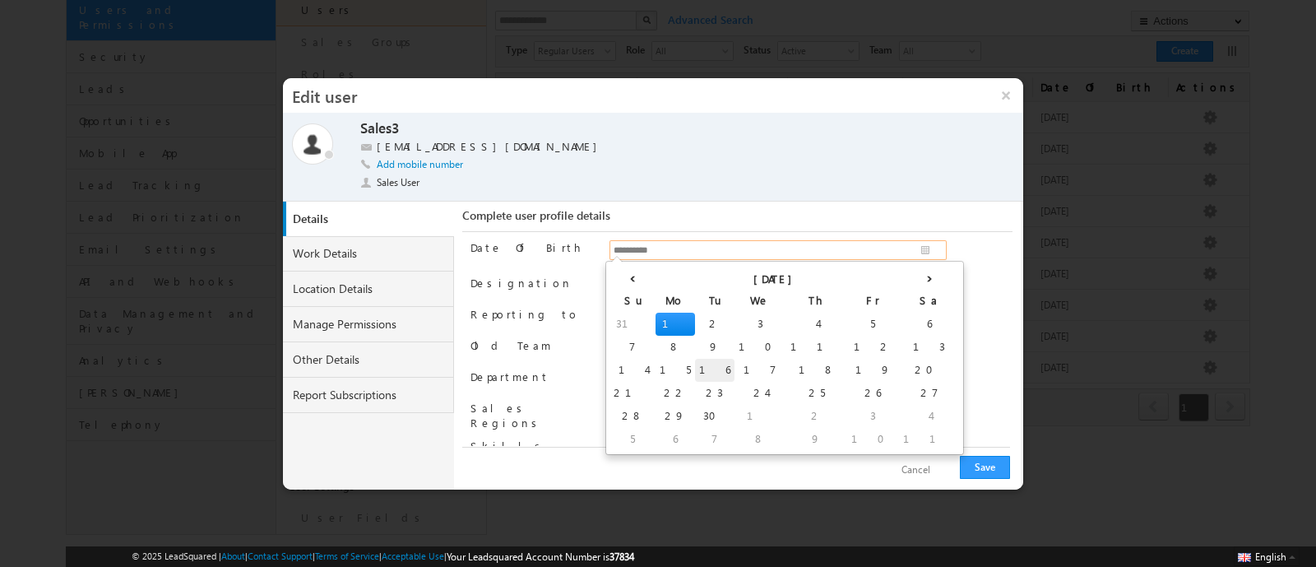
click at [695, 368] on td "16" at bounding box center [714, 370] width 39 height 23
type input "**********"
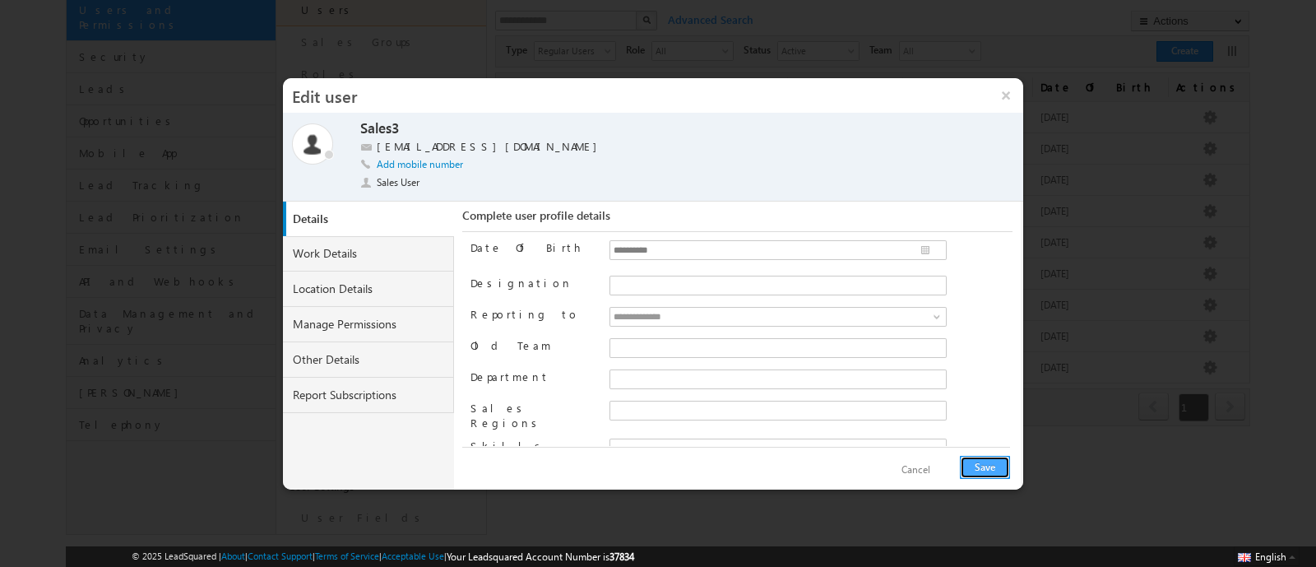
click at [984, 463] on button "Save" at bounding box center [985, 467] width 50 height 23
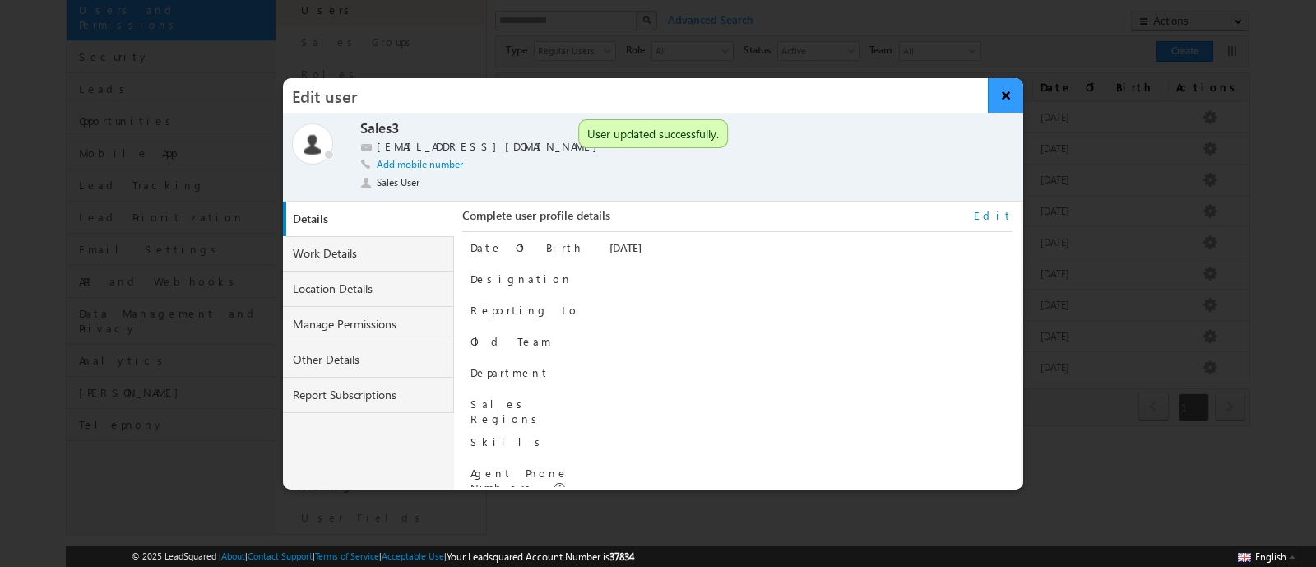
click at [1000, 97] on button "×" at bounding box center [1005, 95] width 35 height 35
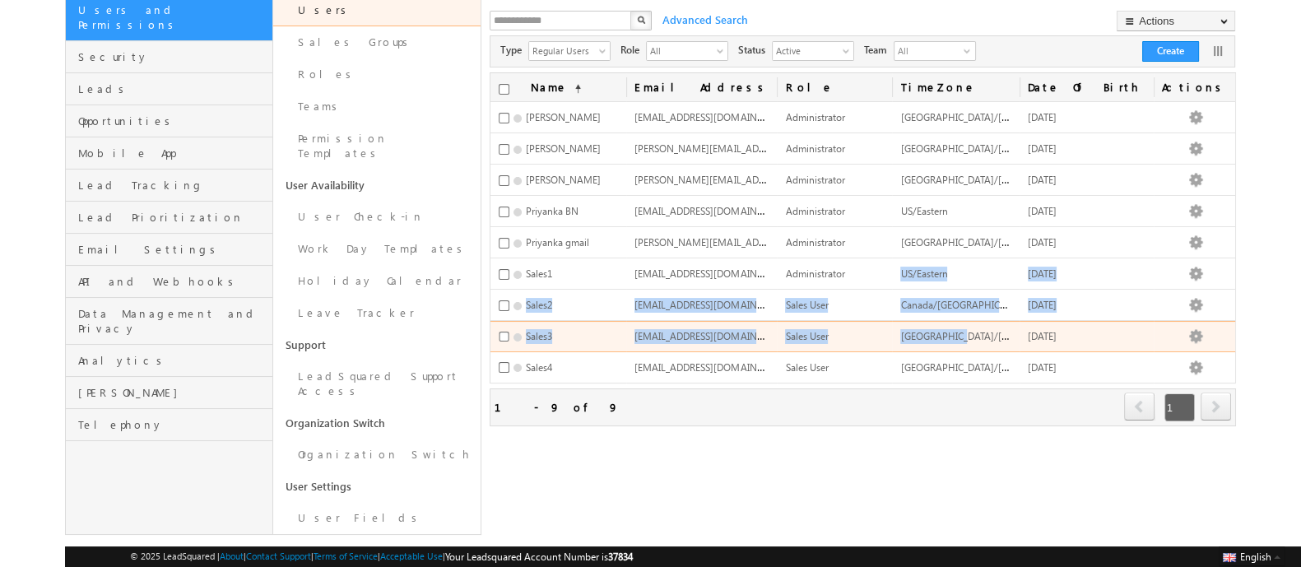
drag, startPoint x: 918, startPoint y: 264, endPoint x: 991, endPoint y: 322, distance: 93.7
click at [991, 322] on tbody "Aishwarya Aishwarya.37834@lsqdev.in Administrator Asia/Kolkata 07/27/2025 Edit …" at bounding box center [862, 242] width 744 height 281
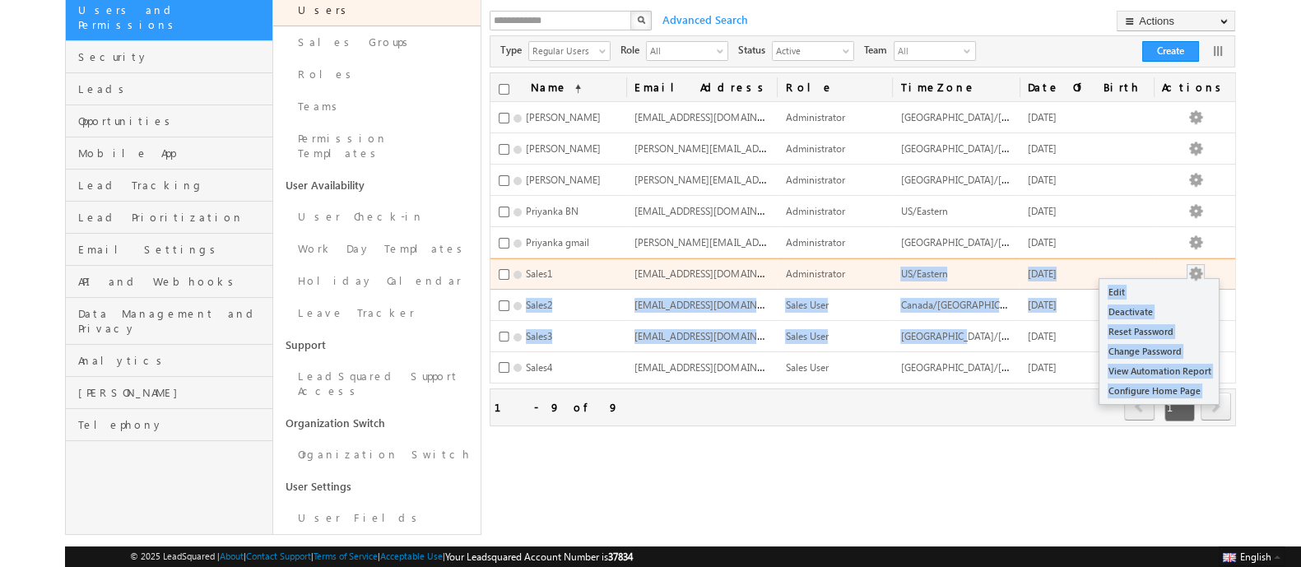
click at [1203, 266] on button "button" at bounding box center [1195, 274] width 16 height 16
click at [1176, 285] on link "Edit" at bounding box center [1158, 292] width 119 height 20
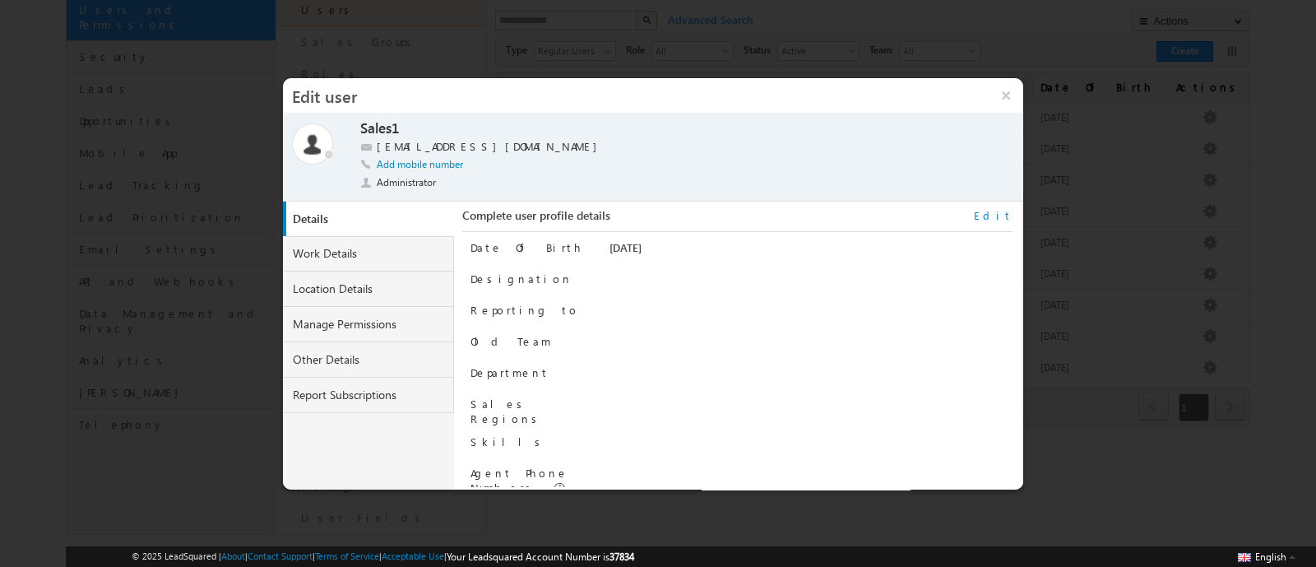
click at [1001, 220] on link "Edit" at bounding box center [993, 215] width 39 height 15
click at [664, 249] on input "**********" at bounding box center [778, 250] width 337 height 20
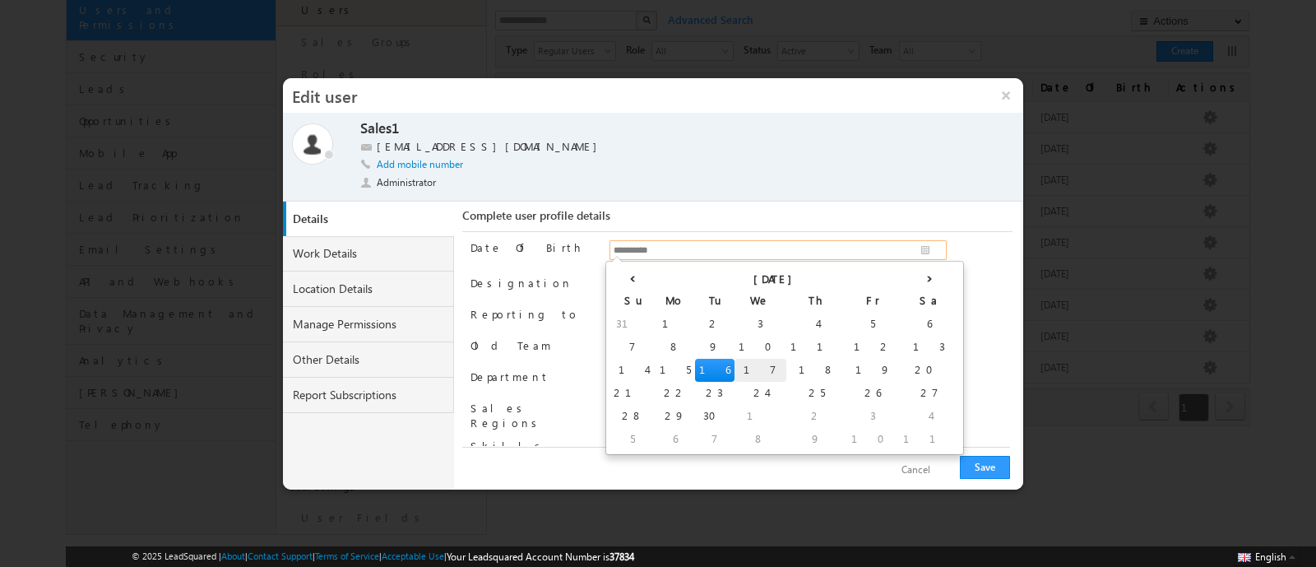
click at [735, 366] on td "17" at bounding box center [761, 370] width 52 height 23
type input "**********"
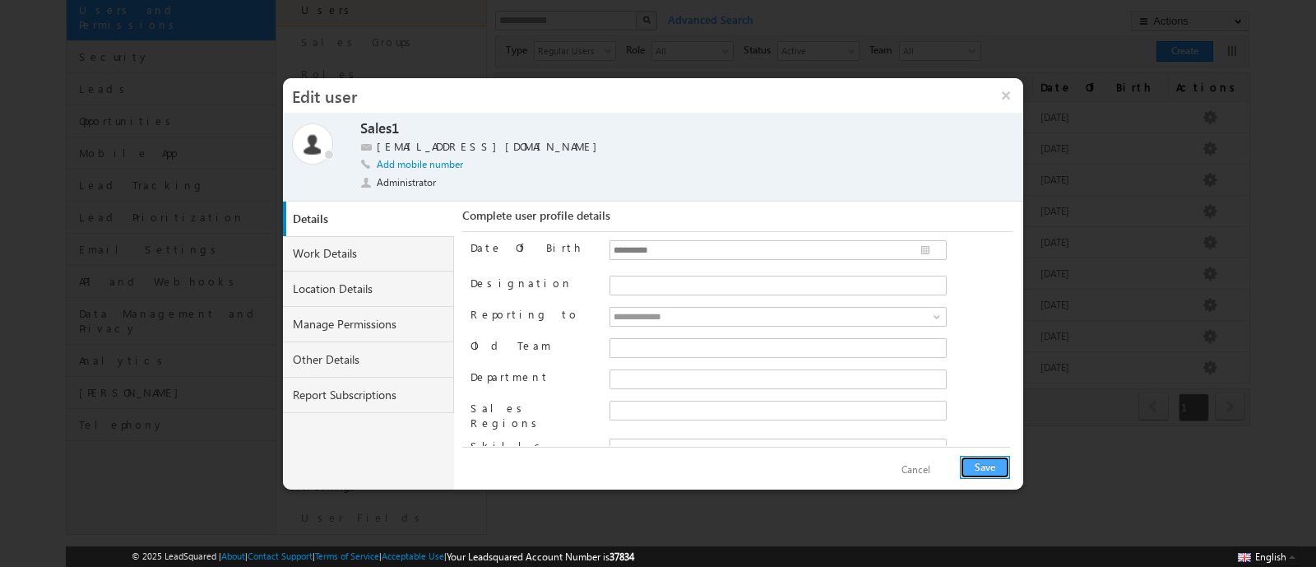
click at [991, 466] on button "Save" at bounding box center [985, 467] width 50 height 23
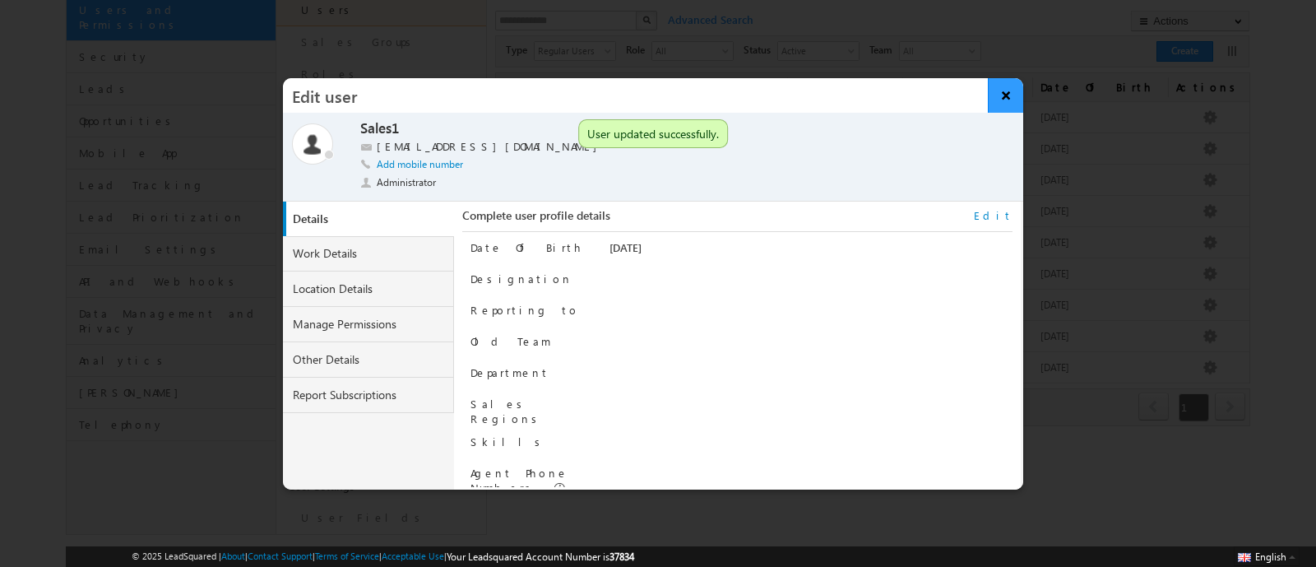
click at [1000, 92] on button "×" at bounding box center [1005, 95] width 35 height 35
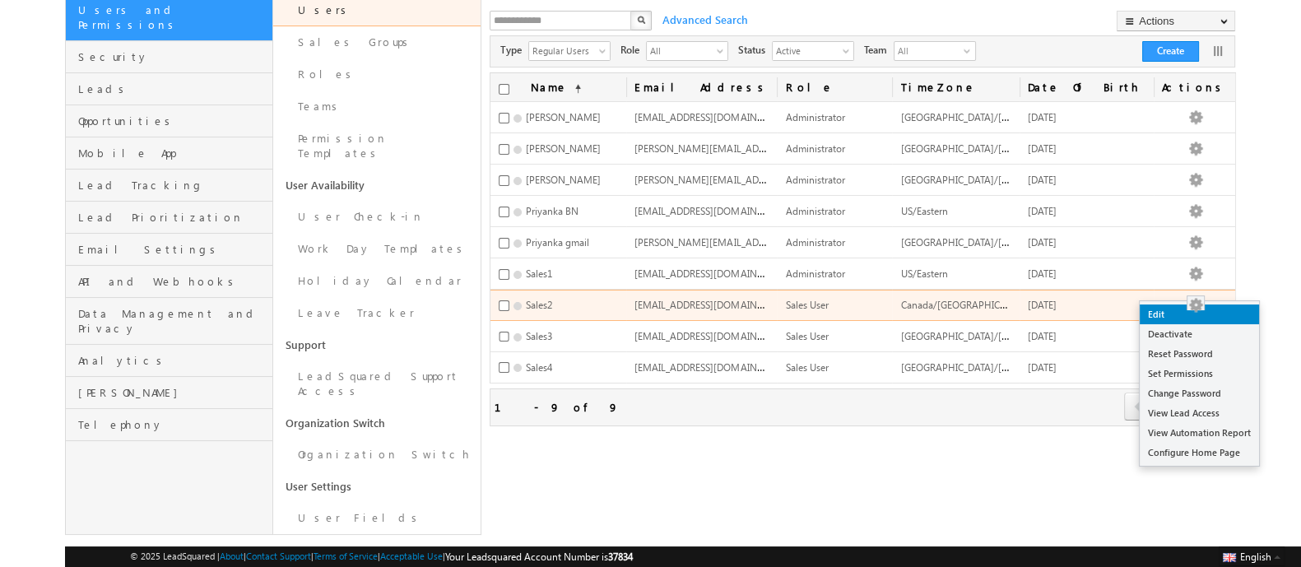
click at [1191, 312] on link "Edit" at bounding box center [1198, 314] width 119 height 20
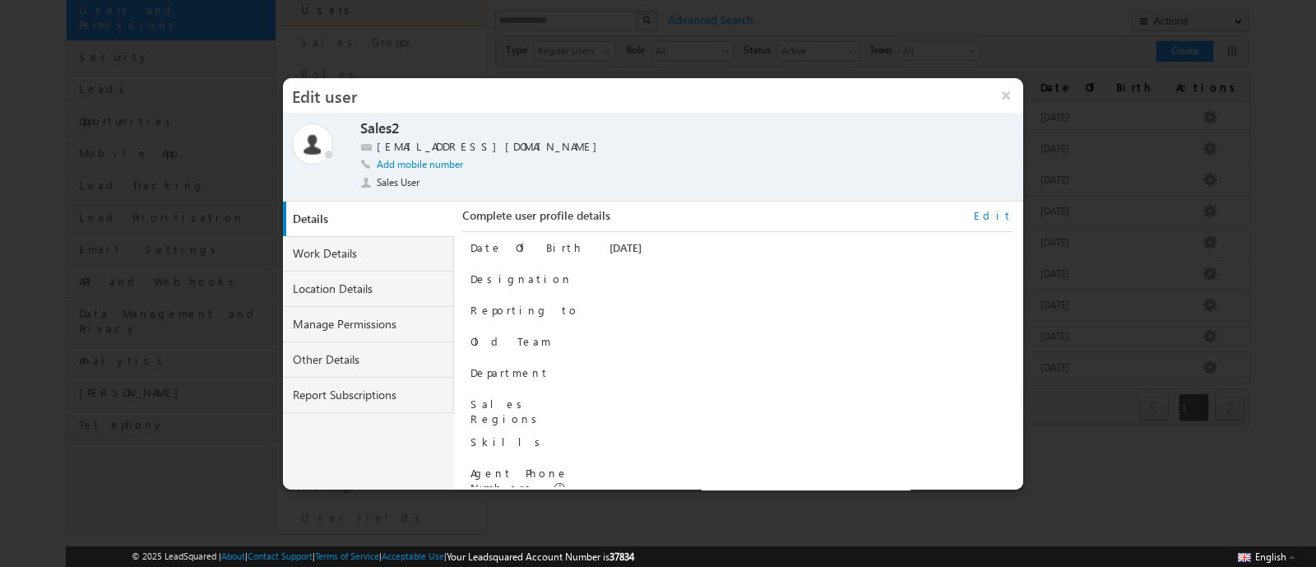
click at [1009, 216] on link "Edit" at bounding box center [993, 215] width 39 height 15
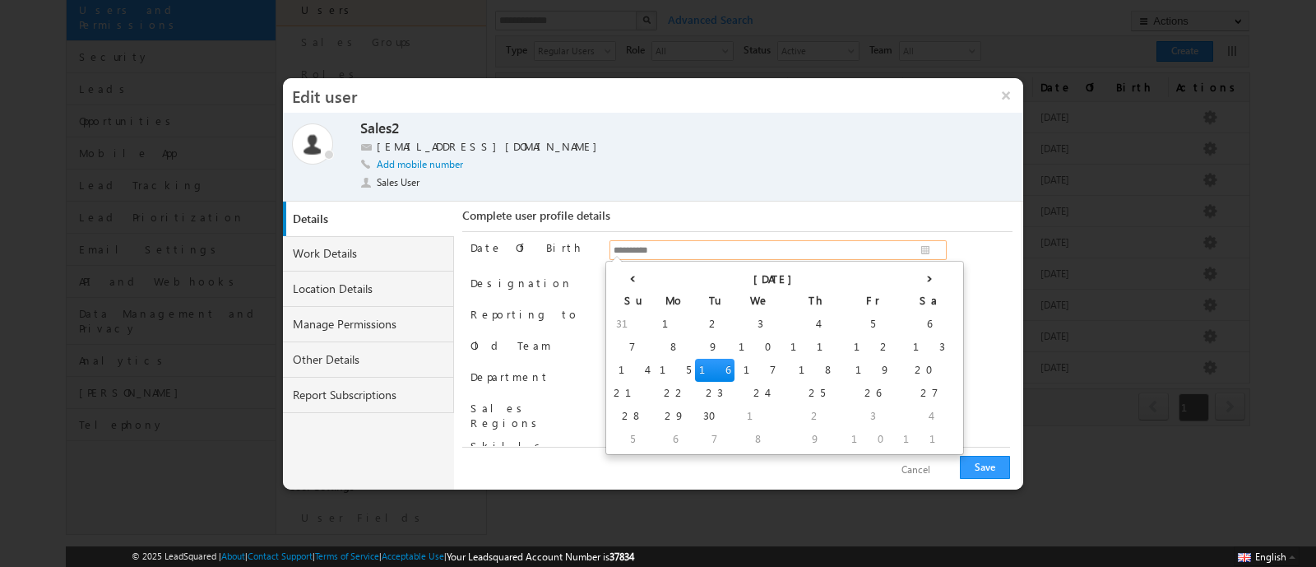
click at [795, 248] on input "**********" at bounding box center [778, 250] width 337 height 20
click at [735, 368] on td "17" at bounding box center [761, 370] width 52 height 23
type input "**********"
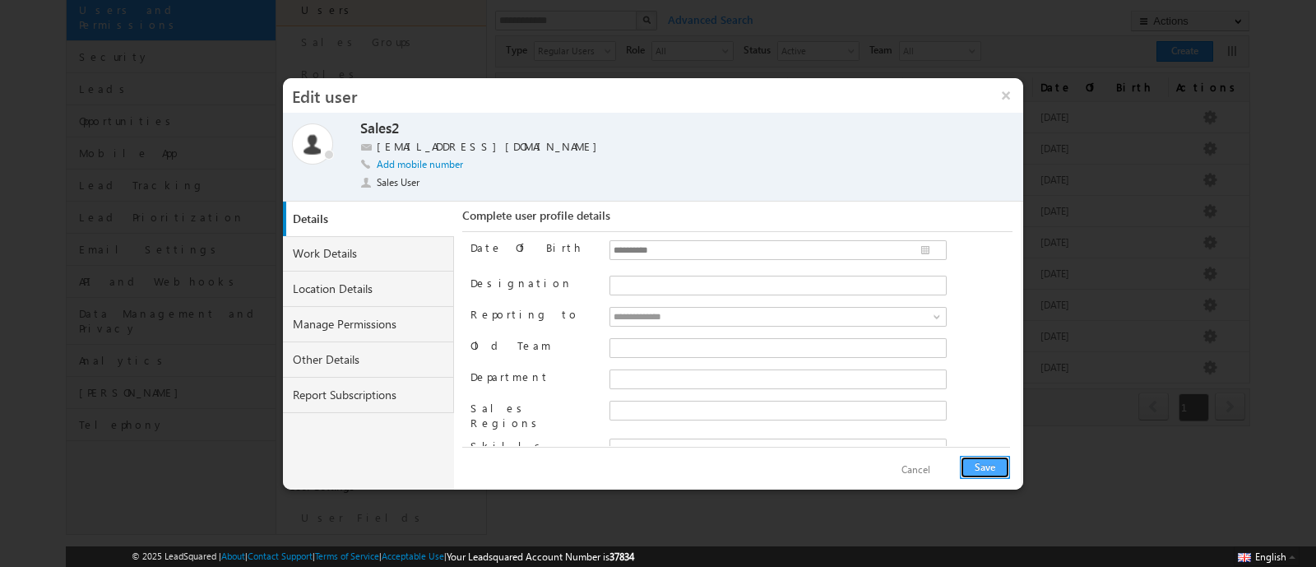
click at [983, 473] on button "Save" at bounding box center [985, 467] width 50 height 23
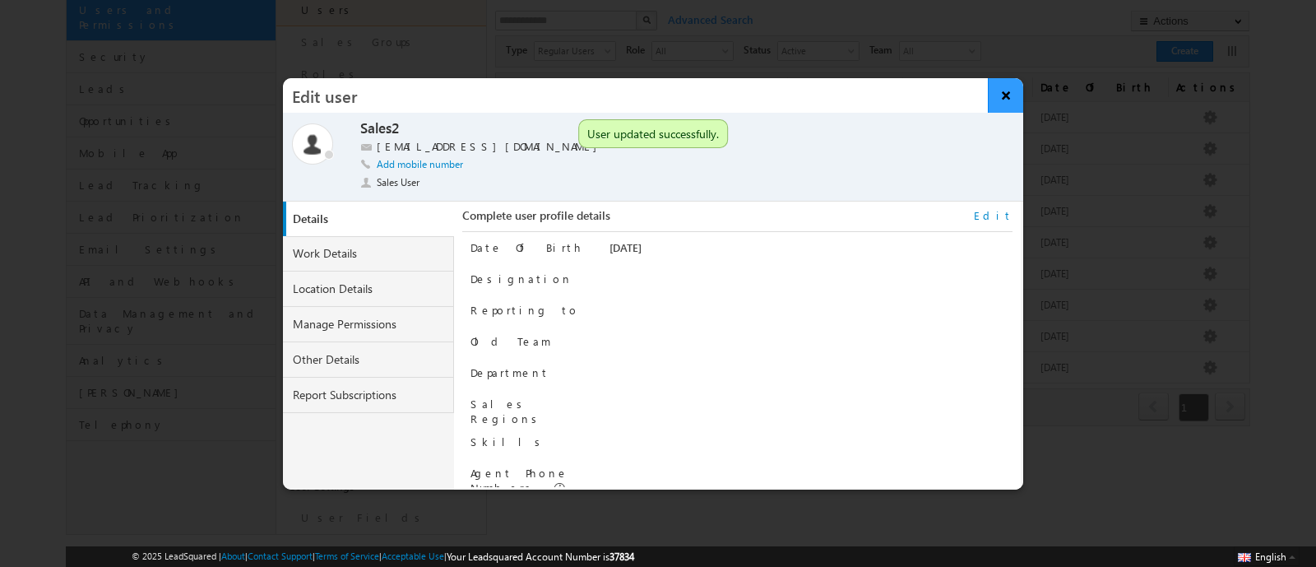
click at [1004, 101] on button "×" at bounding box center [1005, 95] width 35 height 35
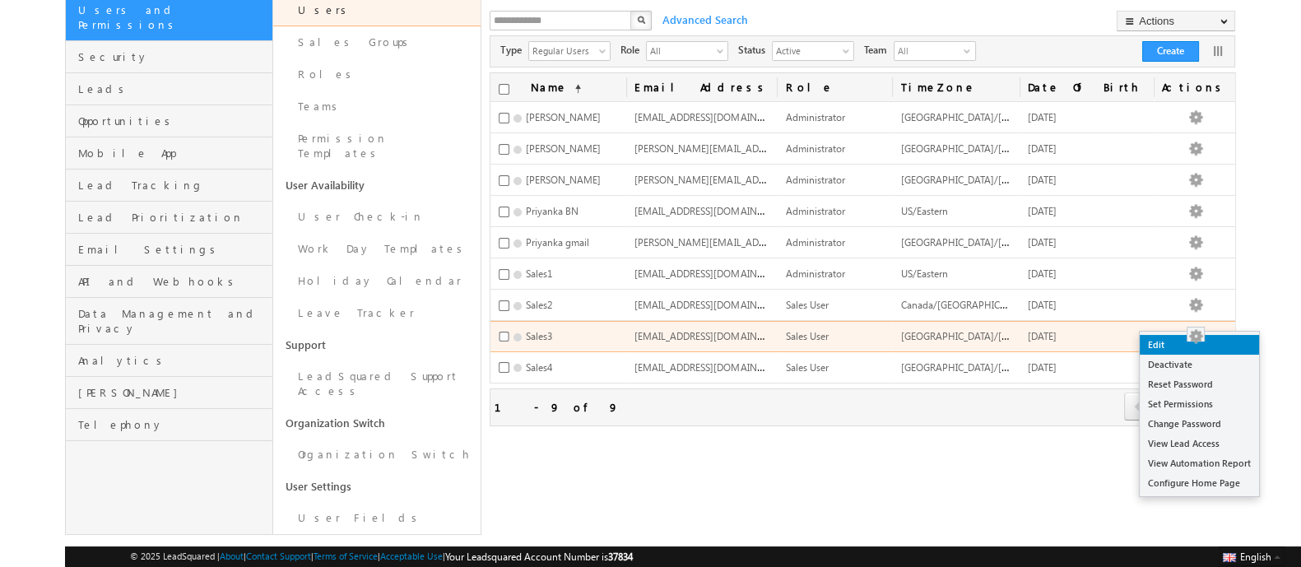
click at [1197, 339] on link "Edit" at bounding box center [1198, 345] width 119 height 20
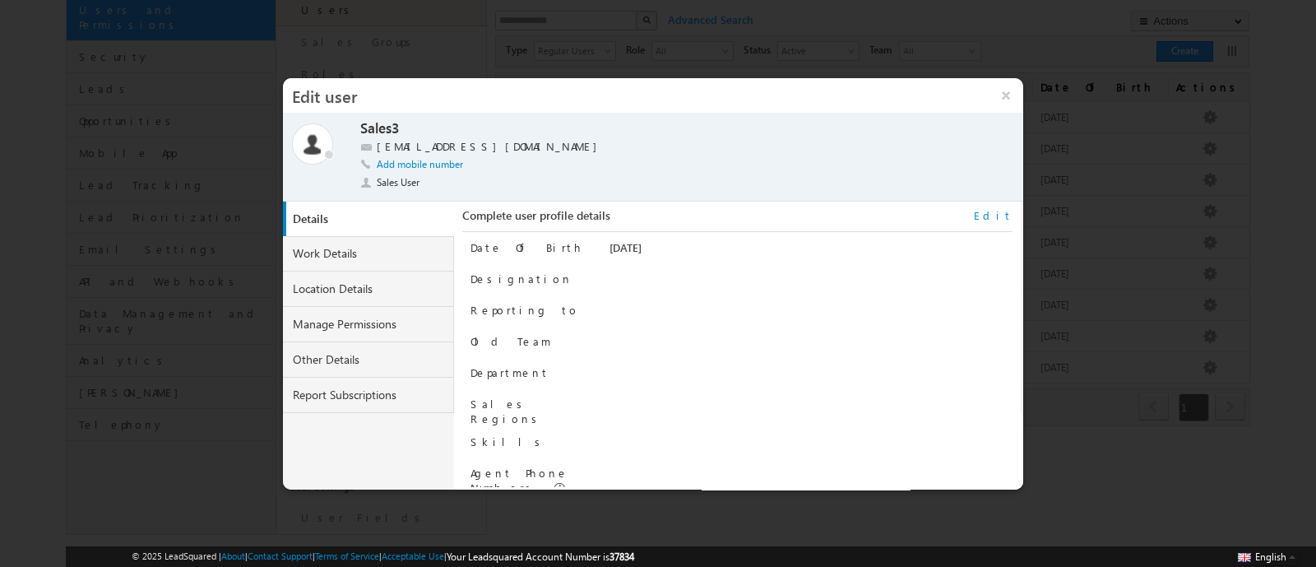
click at [1004, 208] on link "Edit" at bounding box center [993, 215] width 39 height 15
click at [699, 247] on input "**********" at bounding box center [778, 250] width 337 height 20
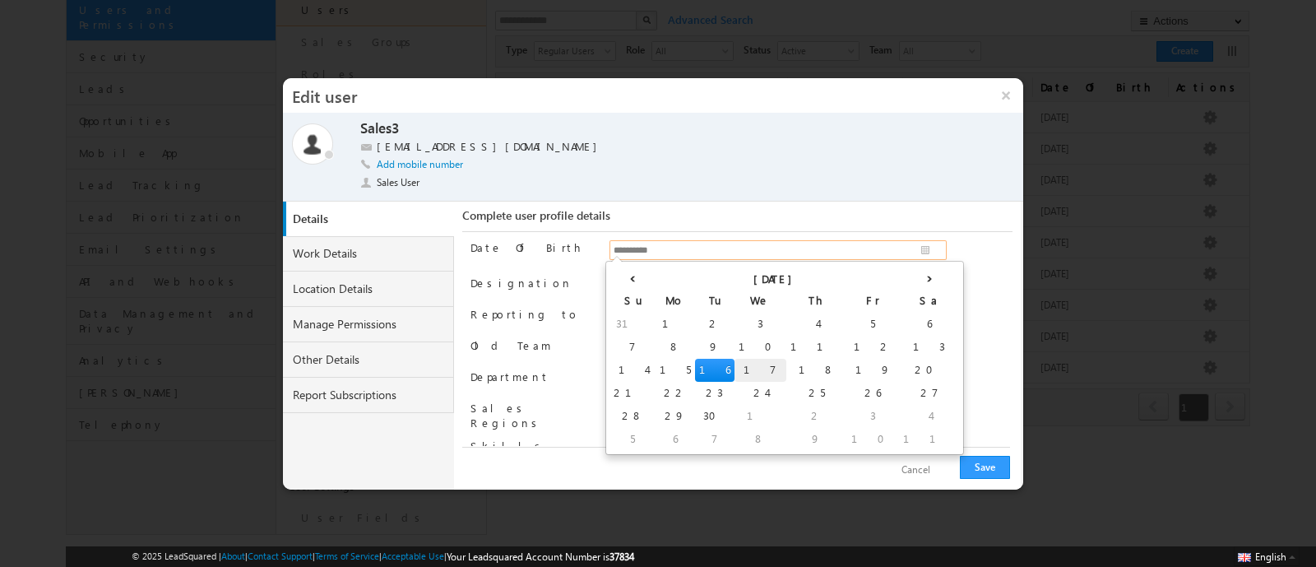
click at [735, 372] on td "17" at bounding box center [761, 370] width 52 height 23
type input "**********"
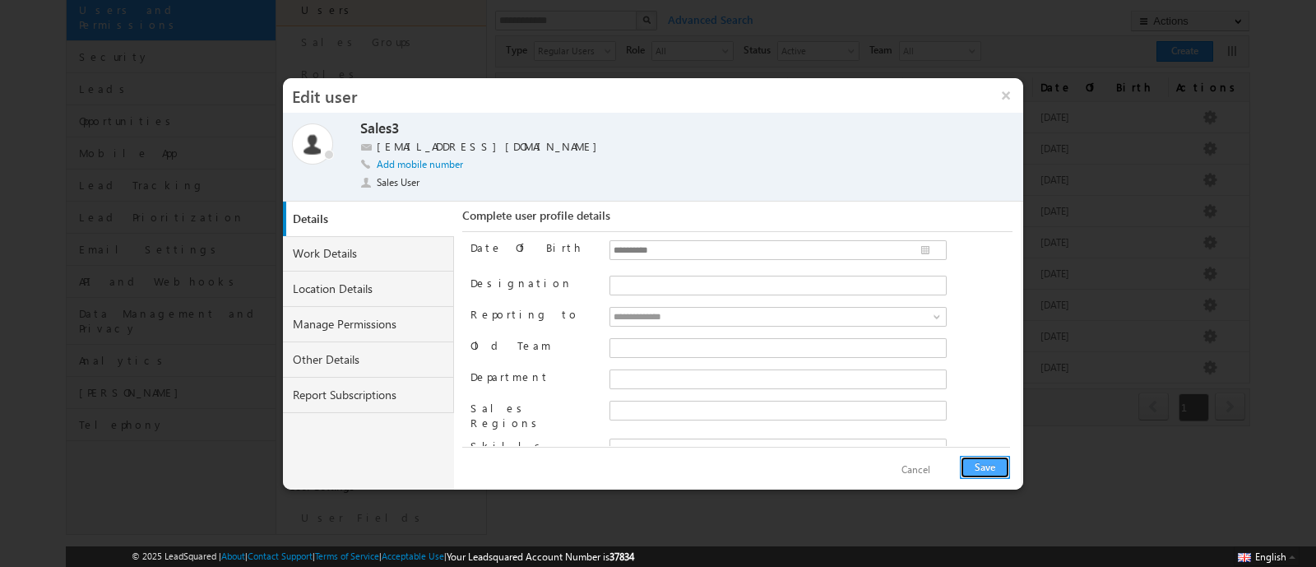
click at [981, 468] on button "Save" at bounding box center [985, 467] width 50 height 23
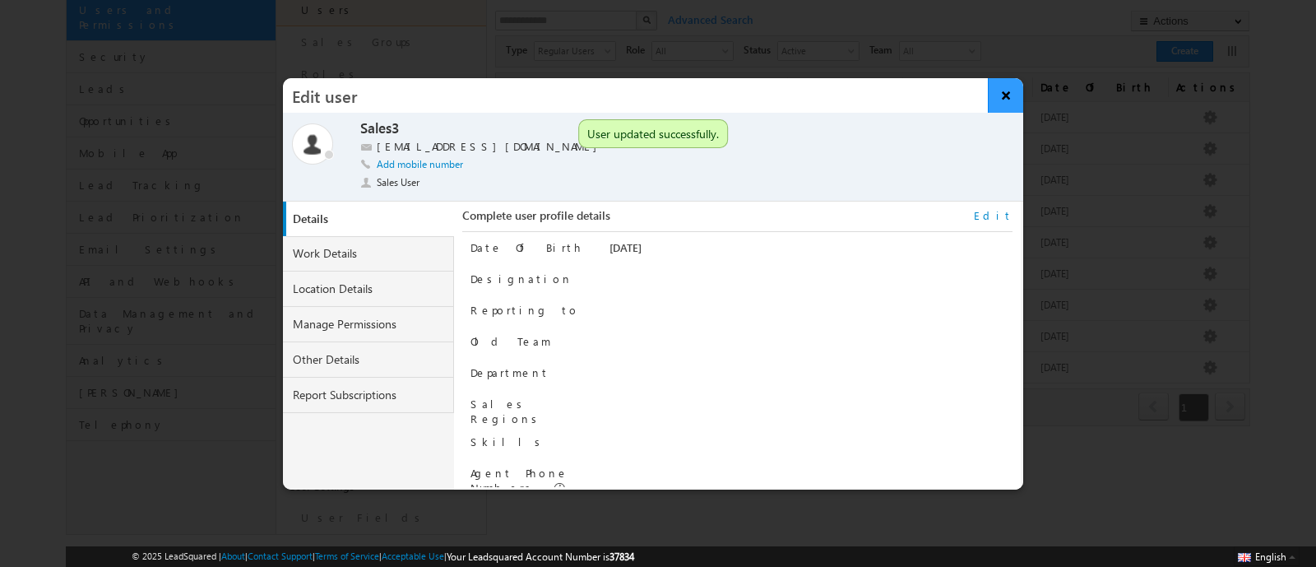
click at [1002, 90] on button "×" at bounding box center [1005, 95] width 35 height 35
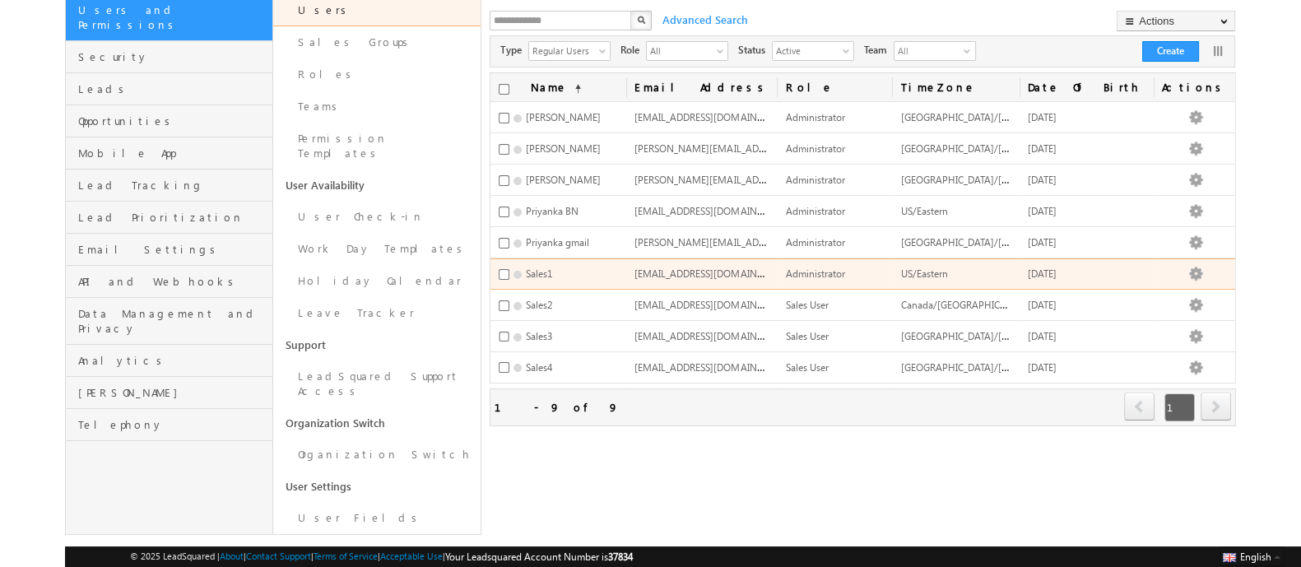
drag, startPoint x: 1041, startPoint y: 265, endPoint x: 1112, endPoint y: 265, distance: 70.7
click at [1112, 265] on tr "Sales1 Sales1.37834@mailinator.com Administrator US/Eastern 09/16/2025 Edit Dea…" at bounding box center [862, 273] width 744 height 31
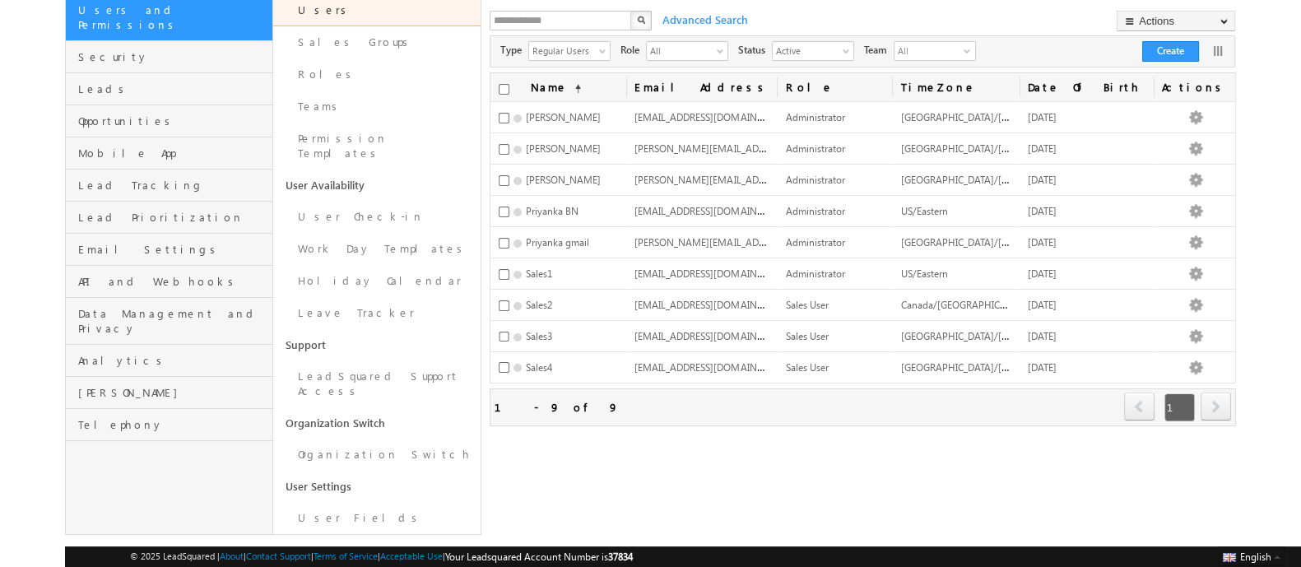
click at [947, 455] on div "Users Create and Update LeadSquared users X Advanced Search Actions Import User…" at bounding box center [862, 247] width 746 height 573
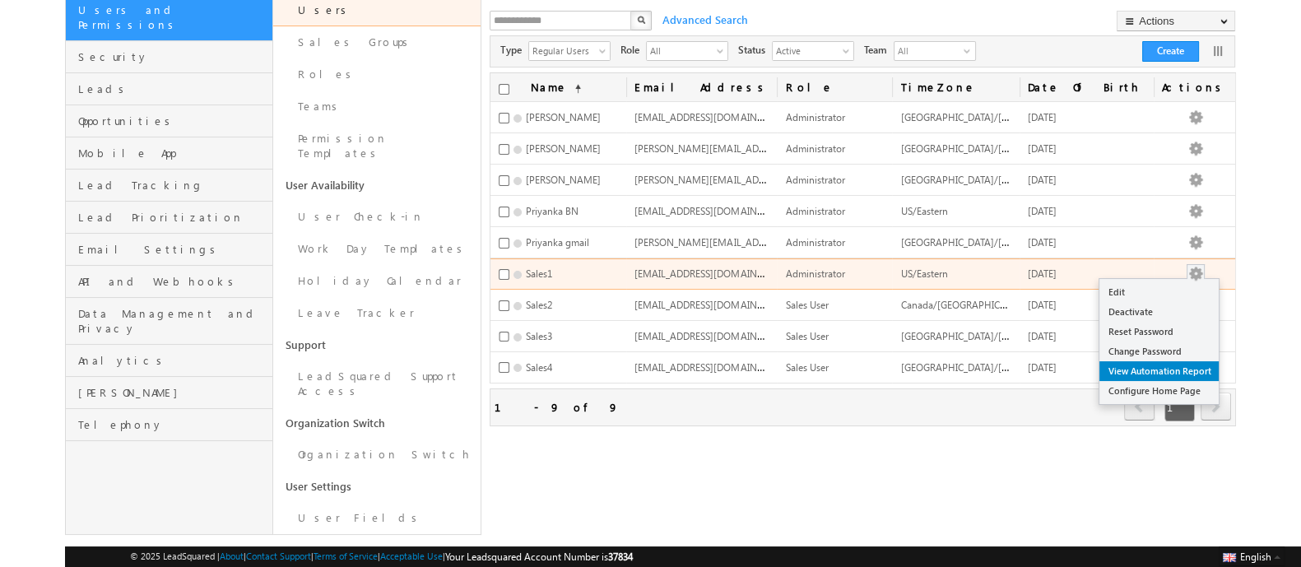
click at [1161, 361] on link "View Automation Report" at bounding box center [1158, 371] width 119 height 20
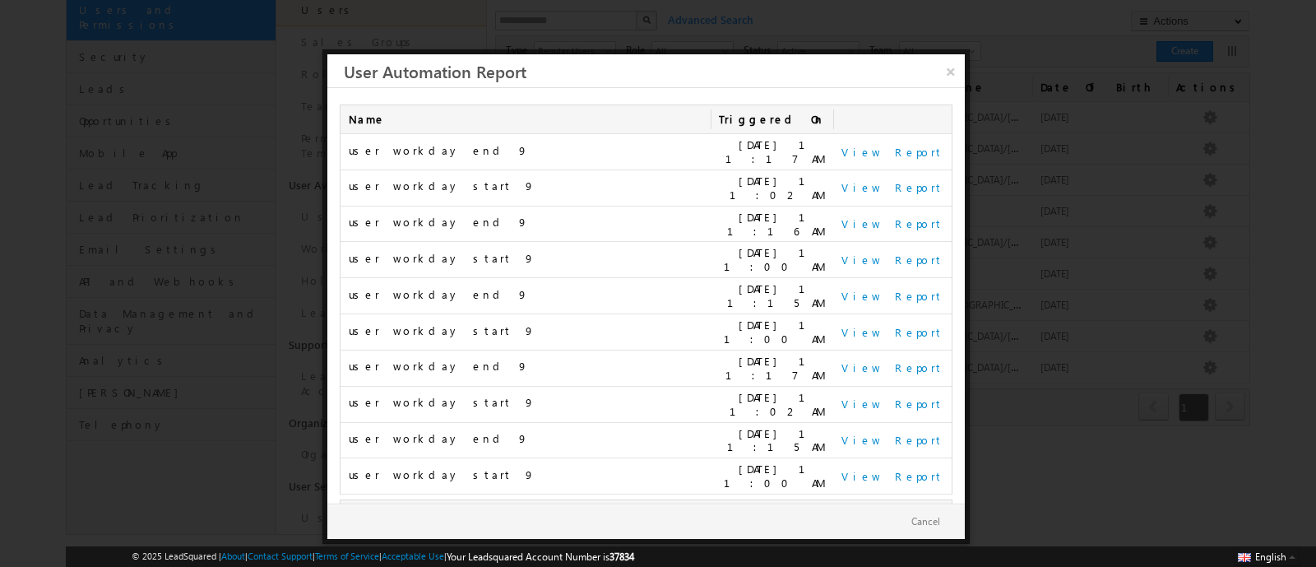
click at [726, 504] on link "2" at bounding box center [727, 518] width 30 height 28
click at [699, 504] on link "1" at bounding box center [694, 518] width 30 height 28
click at [954, 77] on link "×" at bounding box center [950, 68] width 29 height 29
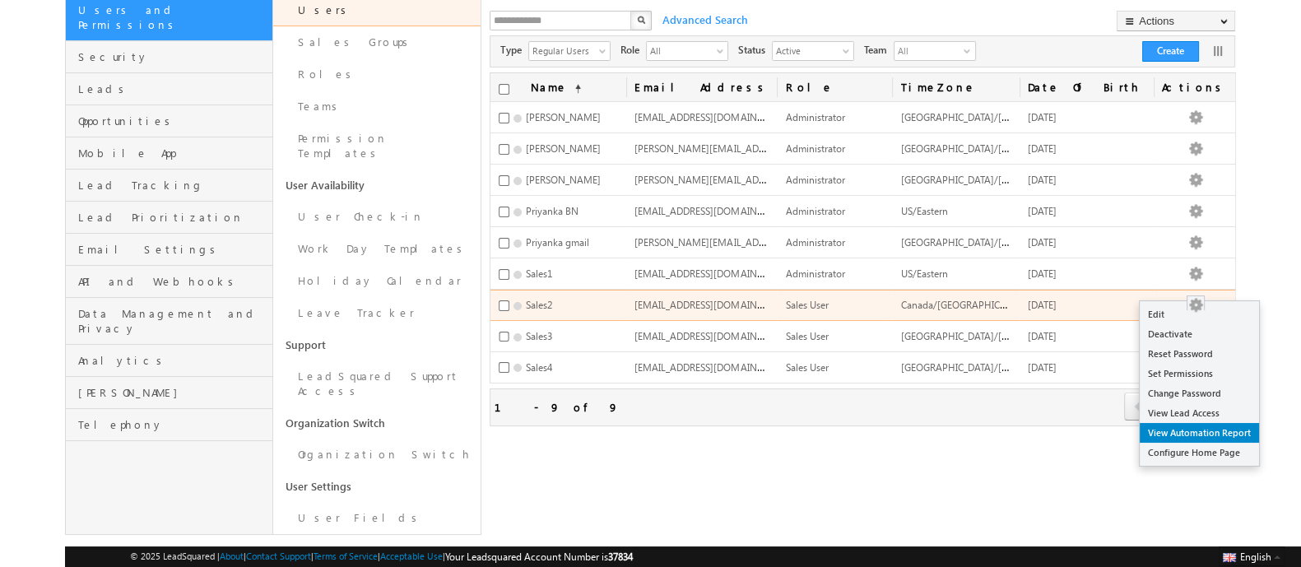
click at [1156, 434] on link "View Automation Report" at bounding box center [1198, 433] width 119 height 20
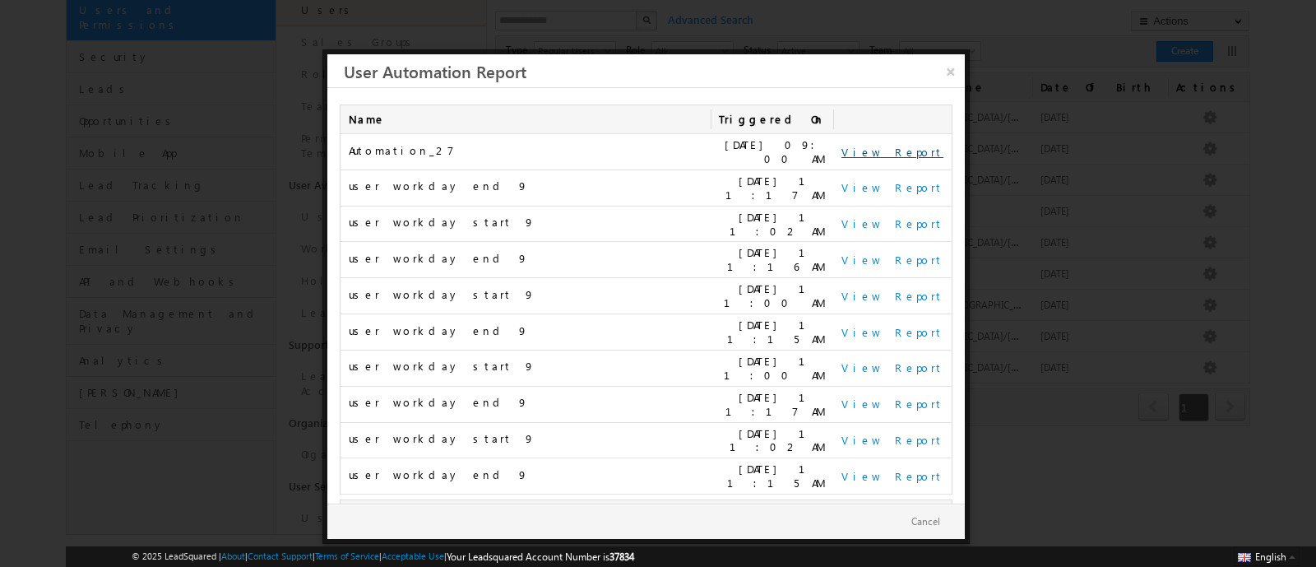
click at [901, 146] on link "View Report" at bounding box center [893, 152] width 102 height 14
click at [939, 60] on link "×" at bounding box center [950, 68] width 29 height 29
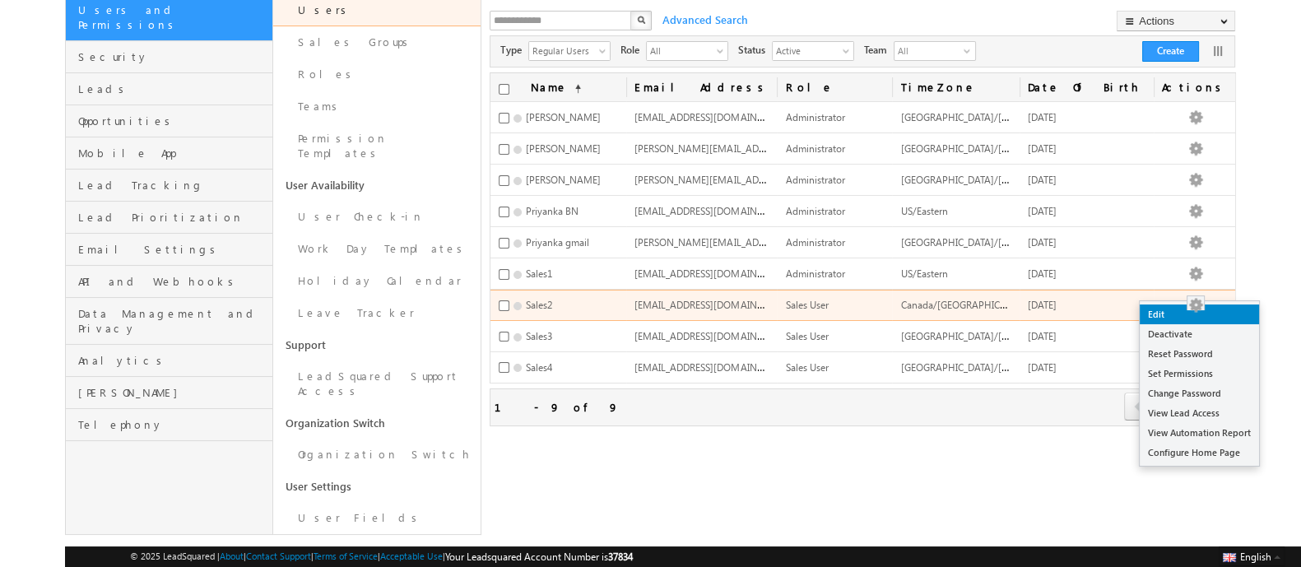
click at [1189, 310] on link "Edit" at bounding box center [1198, 314] width 119 height 20
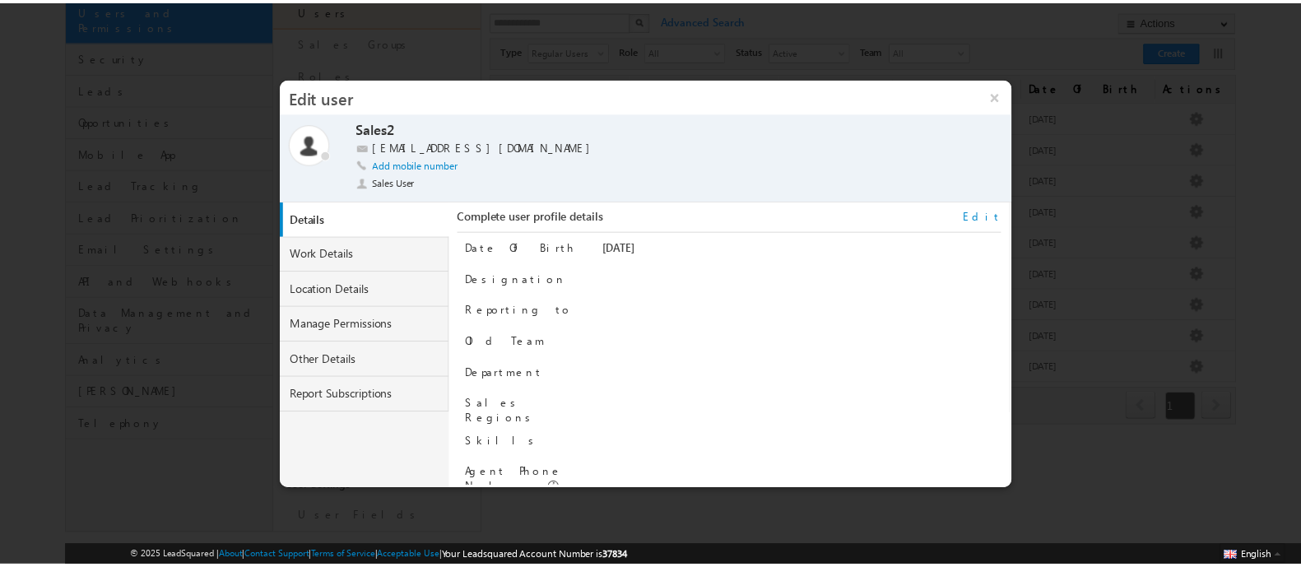
scroll to position [166, 0]
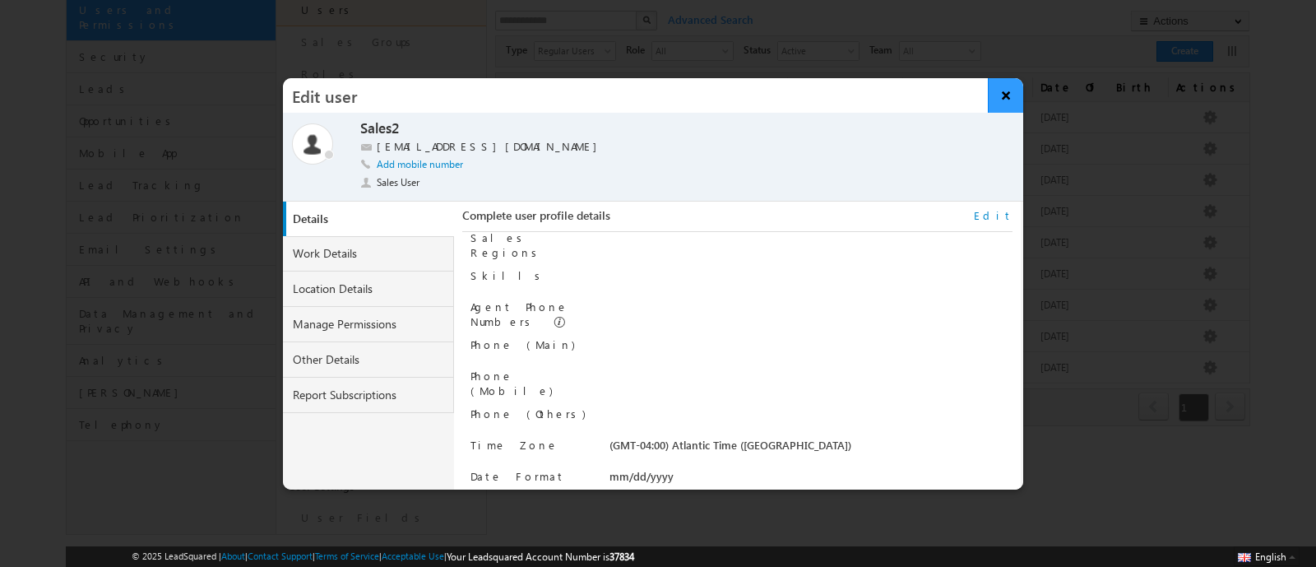
click at [1002, 92] on button "×" at bounding box center [1005, 95] width 35 height 35
